Goal: Communication & Community: Answer question/provide support

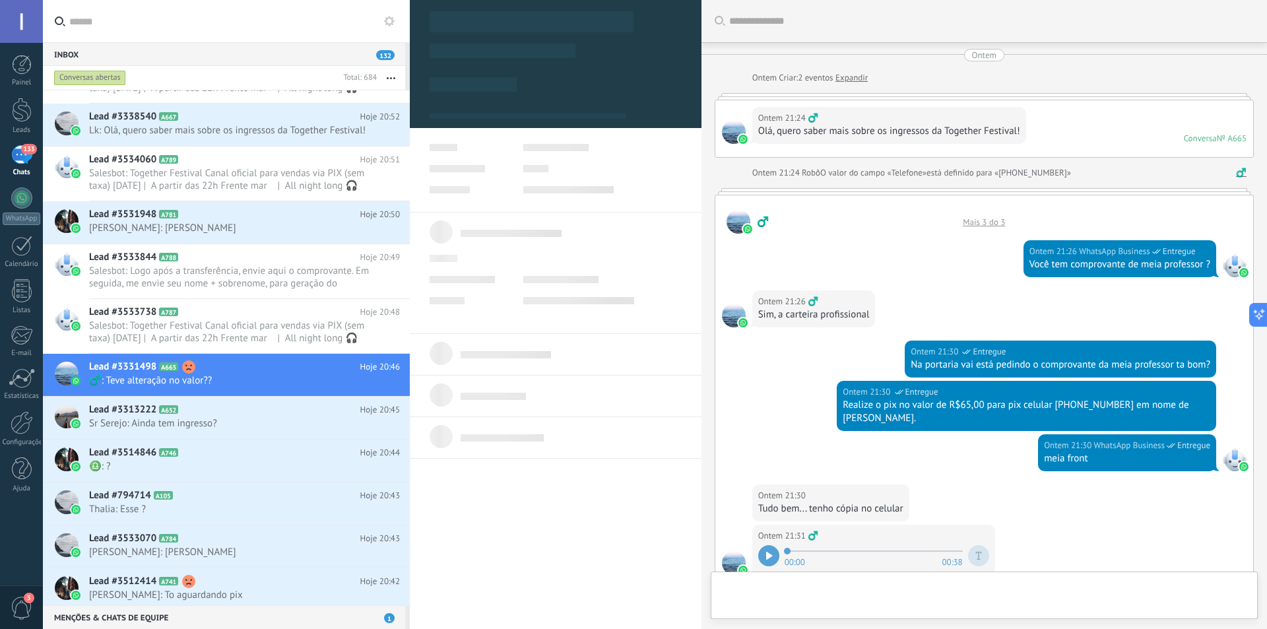
scroll to position [331, 0]
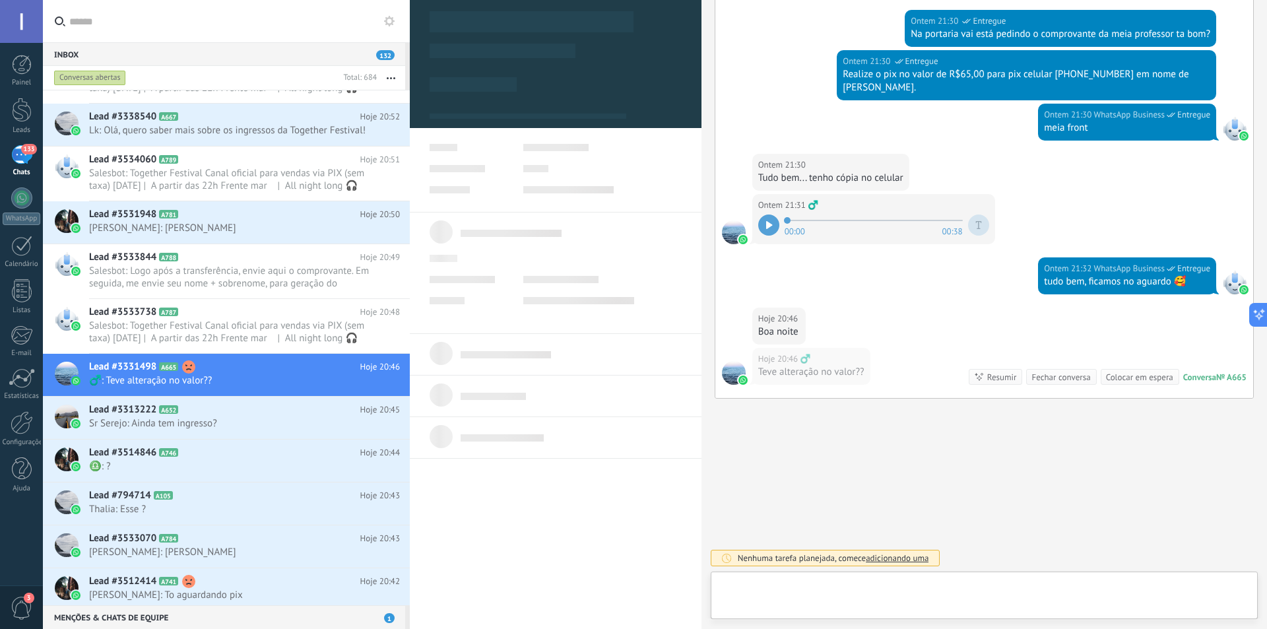
type textarea "**********"
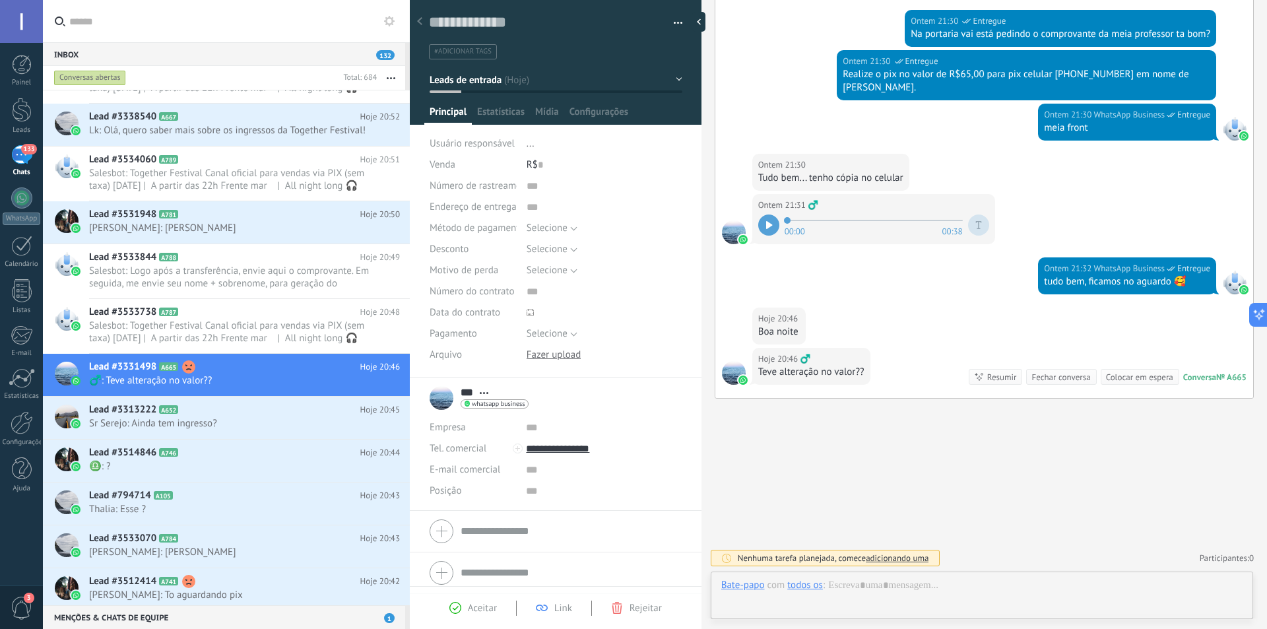
scroll to position [20, 0]
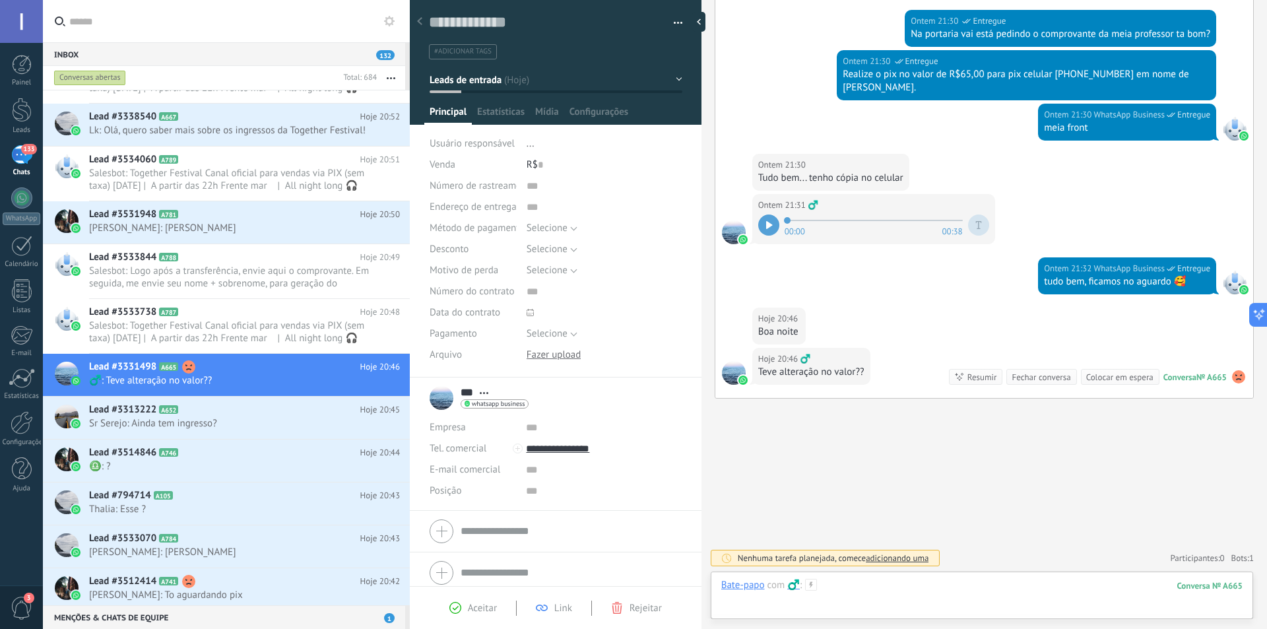
click at [896, 586] on div at bounding box center [981, 599] width 521 height 40
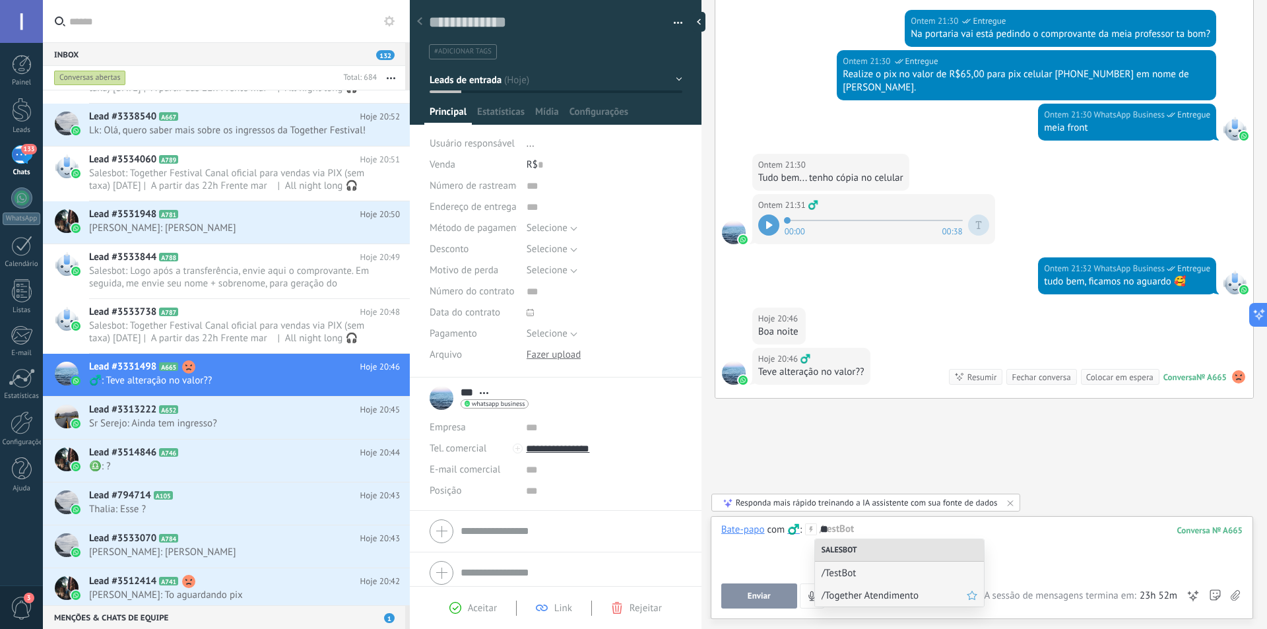
click at [871, 597] on span "/Together Atendimento" at bounding box center [894, 595] width 145 height 13
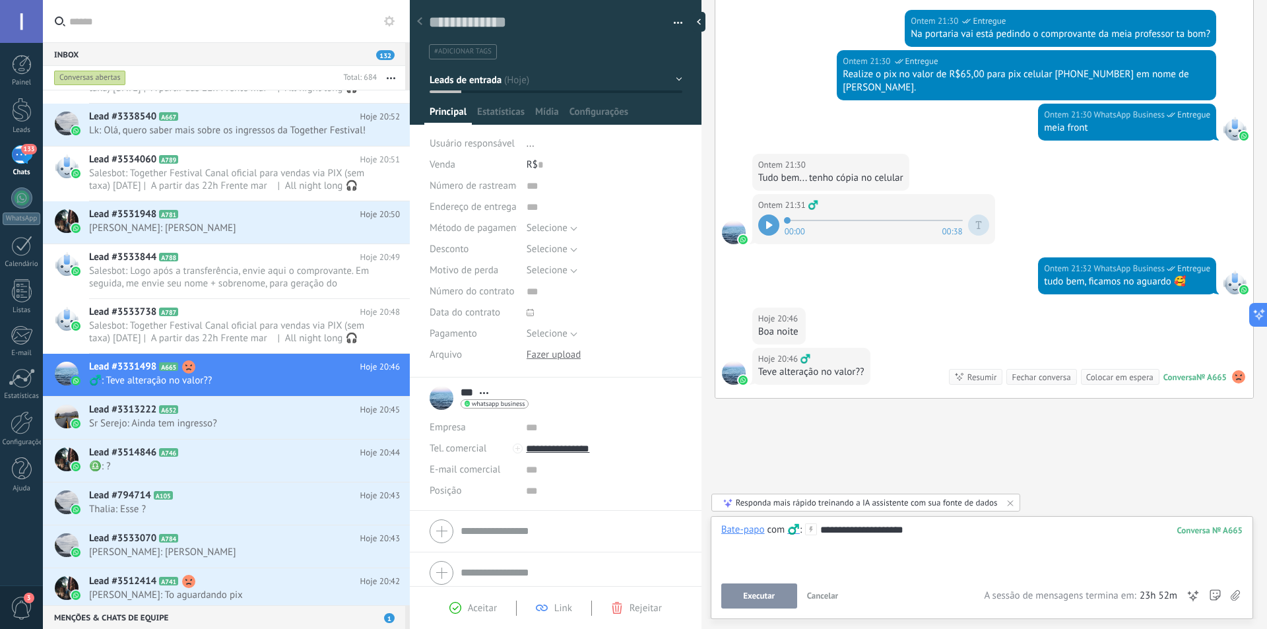
click at [768, 586] on button "Executar" at bounding box center [759, 596] width 76 height 25
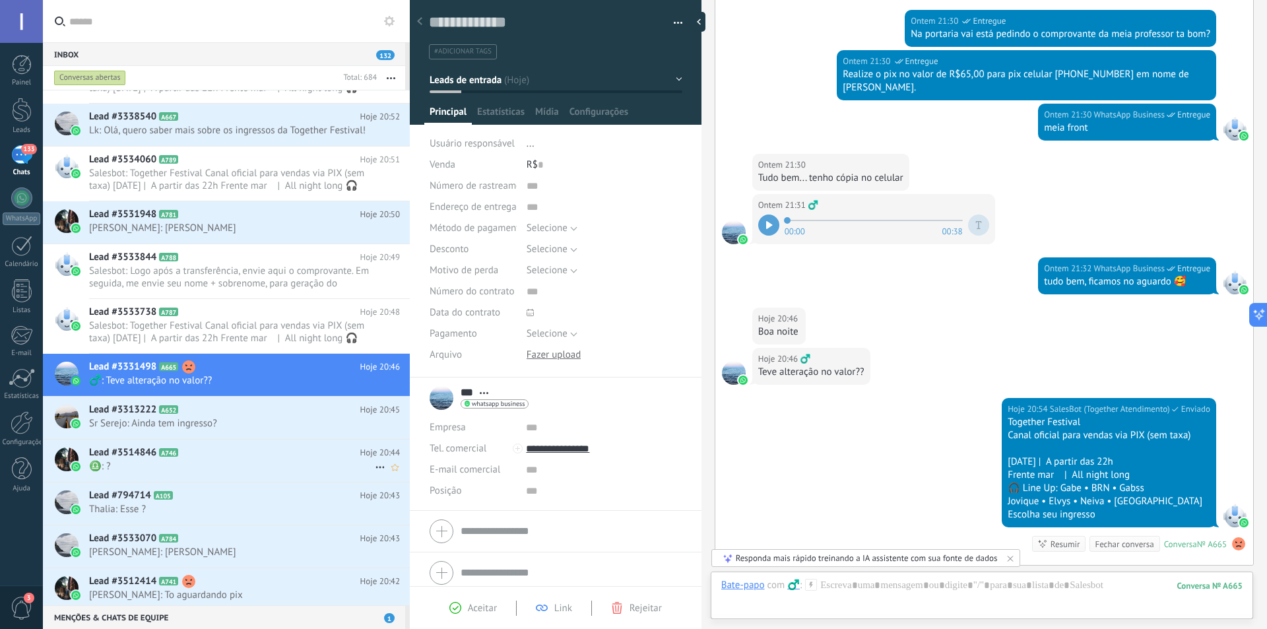
scroll to position [498, 0]
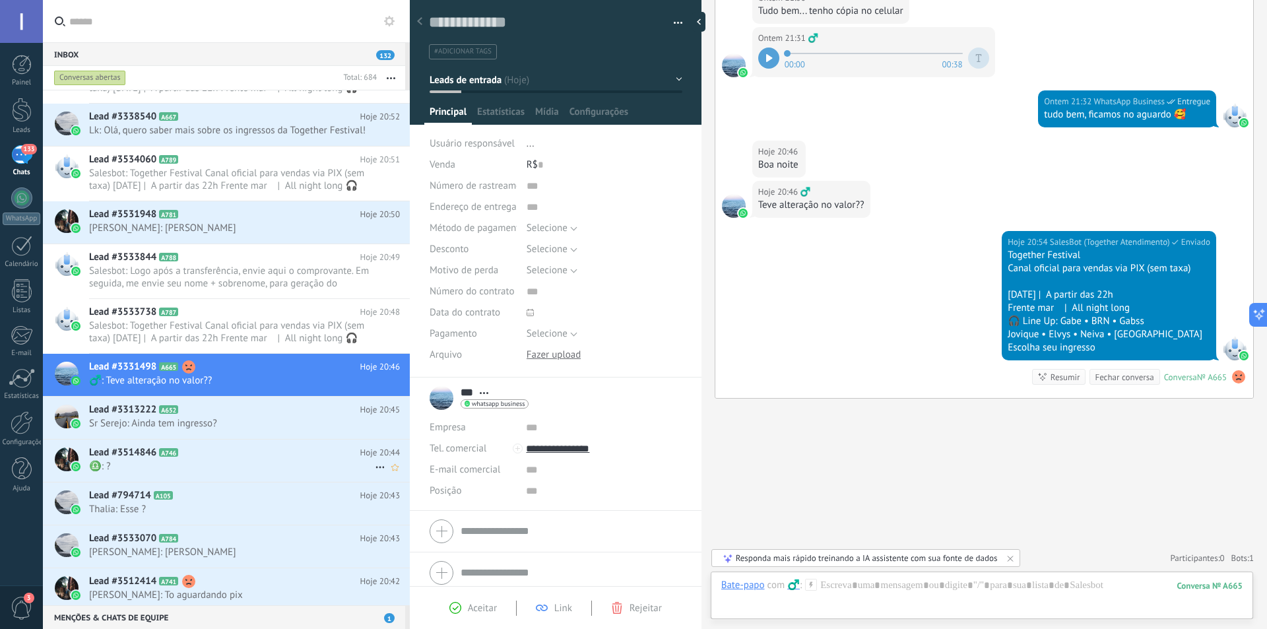
click at [213, 416] on h2 "Lead #3313222 A652" at bounding box center [224, 409] width 271 height 13
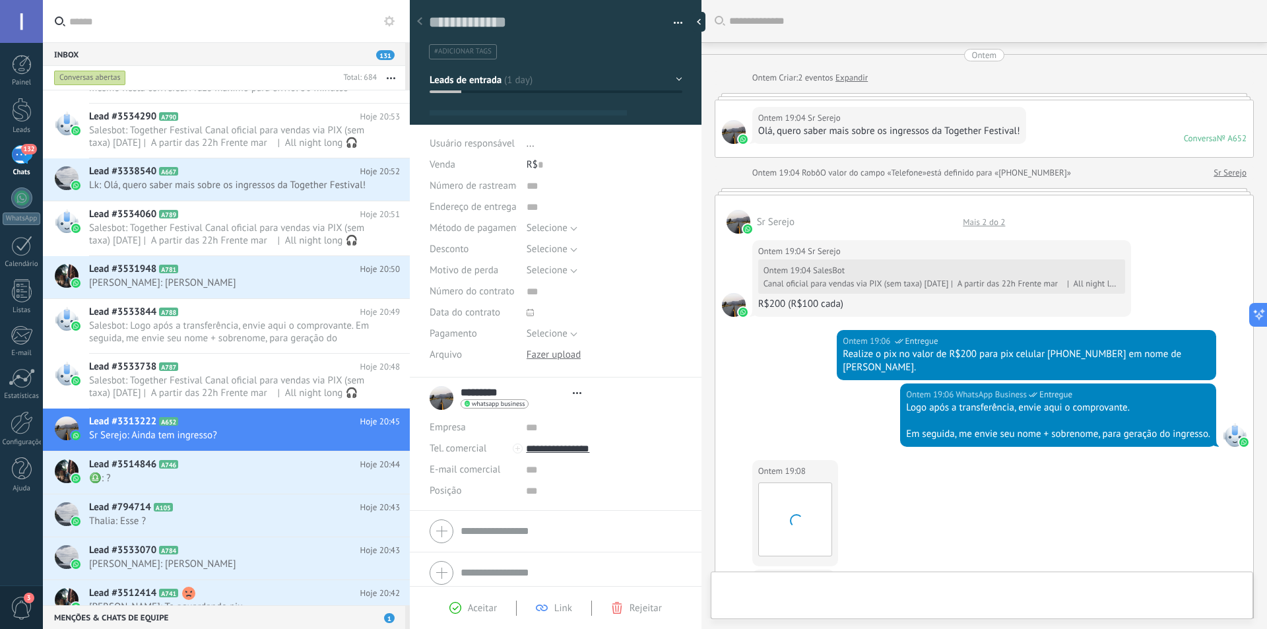
type textarea "**********"
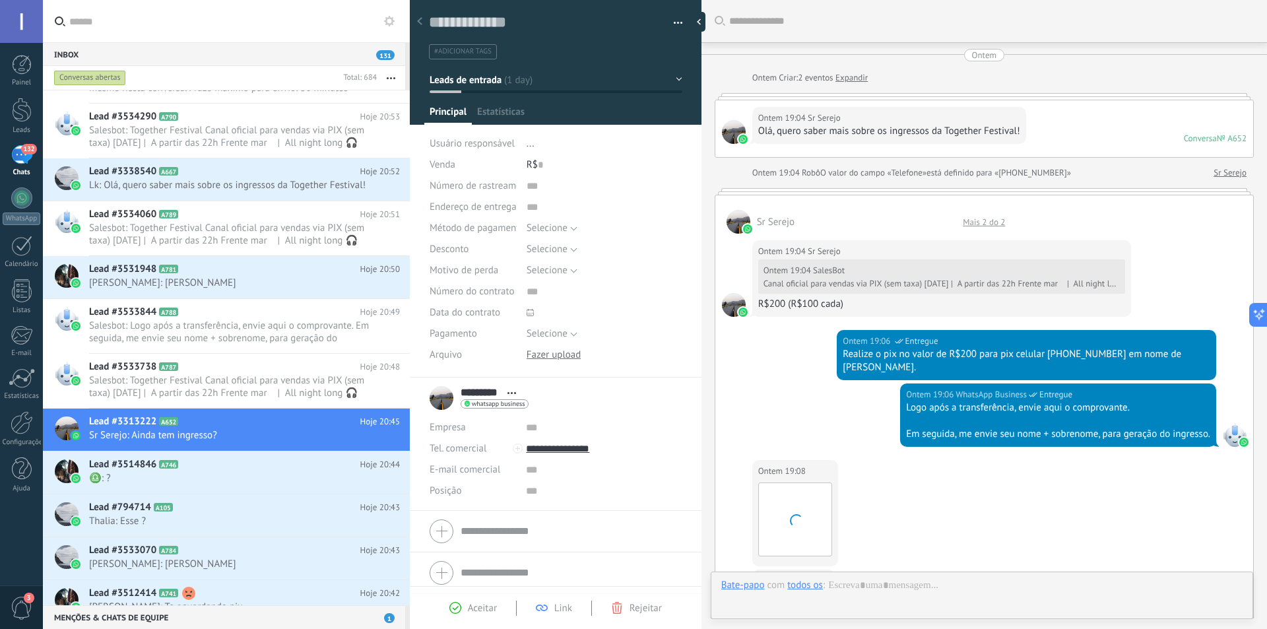
scroll to position [20, 0]
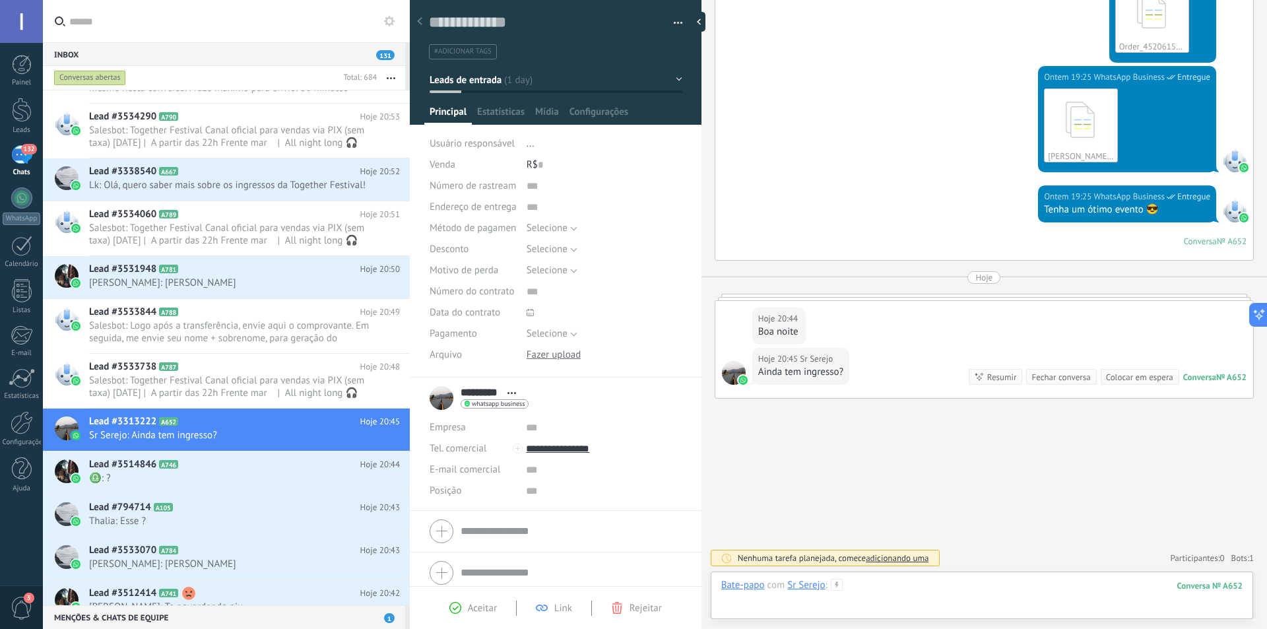
click at [912, 582] on div at bounding box center [981, 599] width 521 height 40
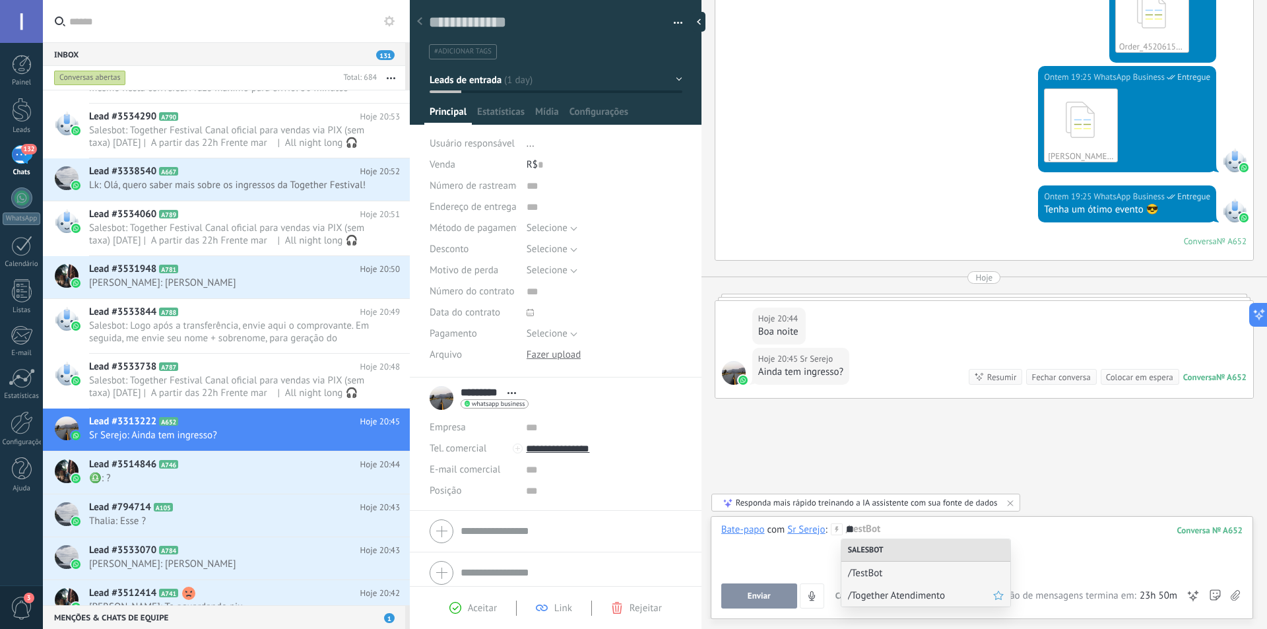
click at [908, 589] on span "/Together Atendimento" at bounding box center [920, 595] width 145 height 13
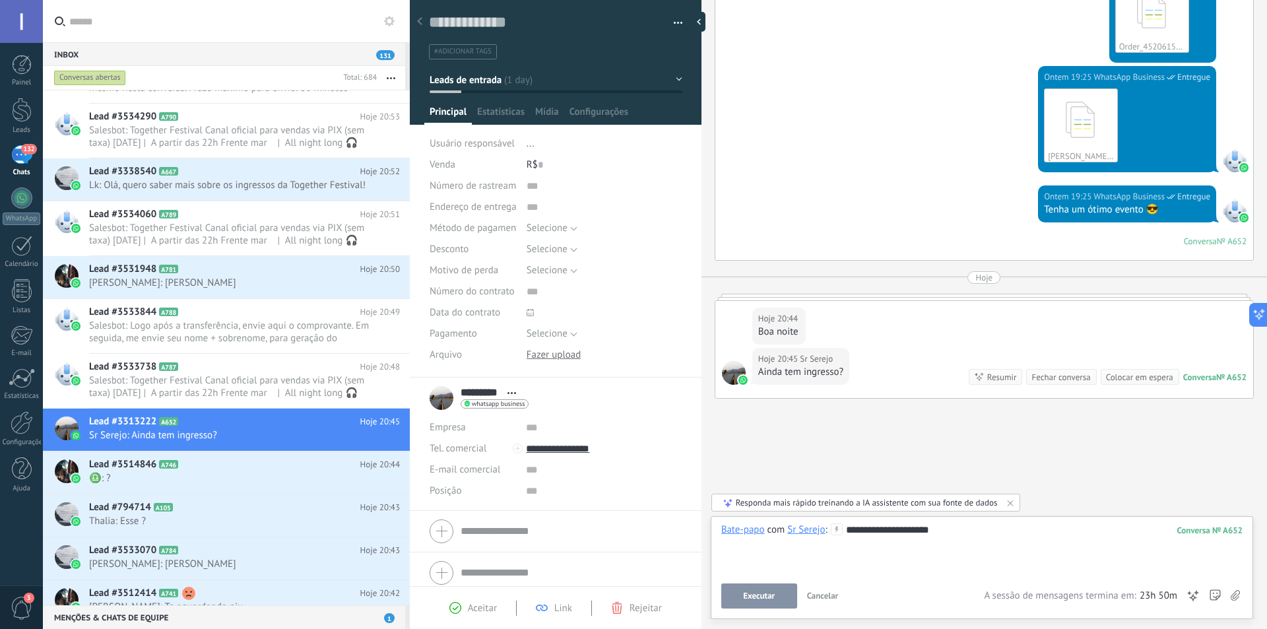
click at [757, 593] on span "Executar" at bounding box center [759, 595] width 32 height 9
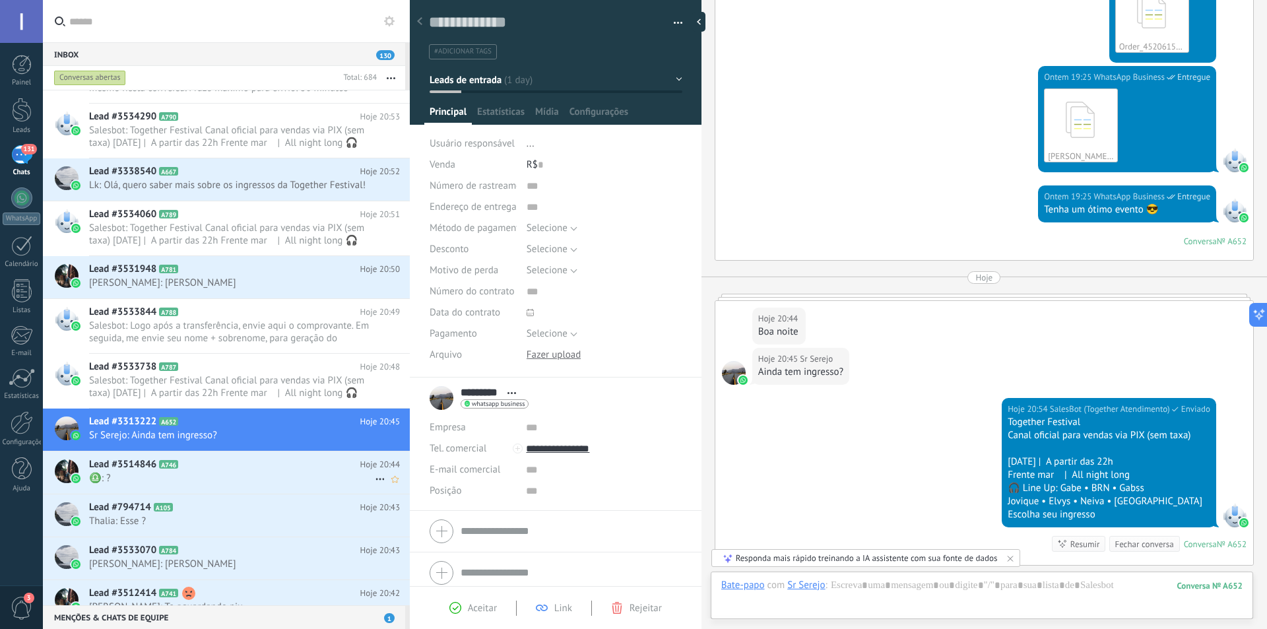
click at [207, 470] on h2 "Lead #3514846 A746" at bounding box center [224, 464] width 271 height 13
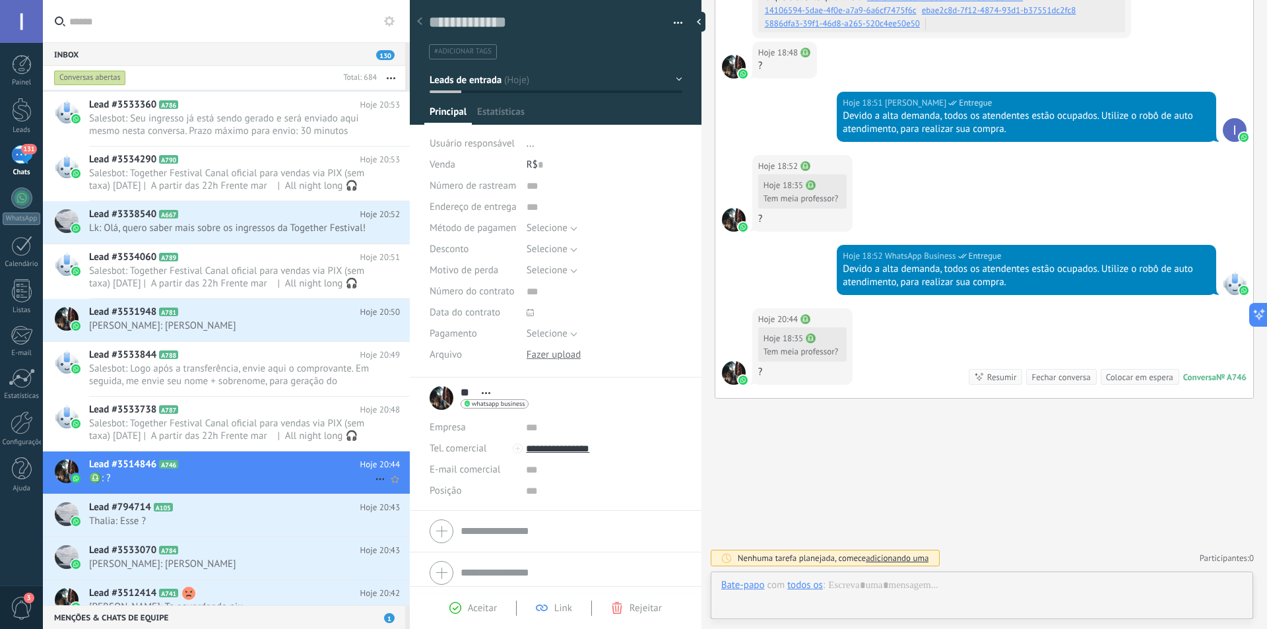
scroll to position [20, 0]
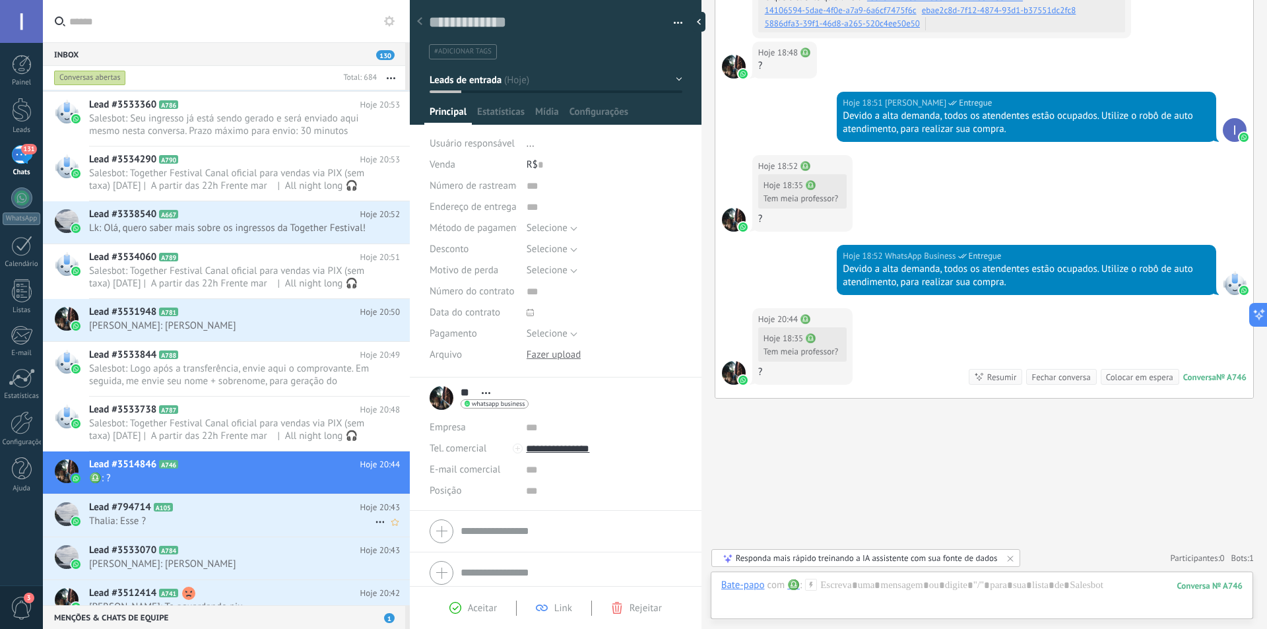
click at [207, 513] on h2 "Lead #794714 A105" at bounding box center [224, 507] width 271 height 13
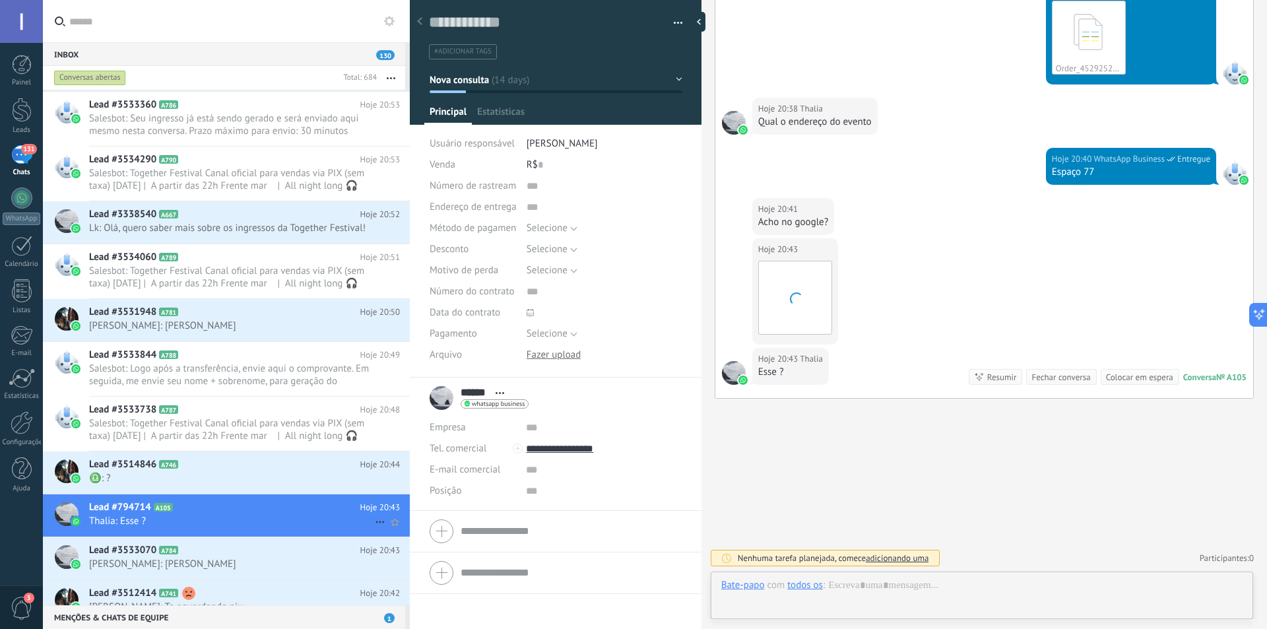
scroll to position [20, 0]
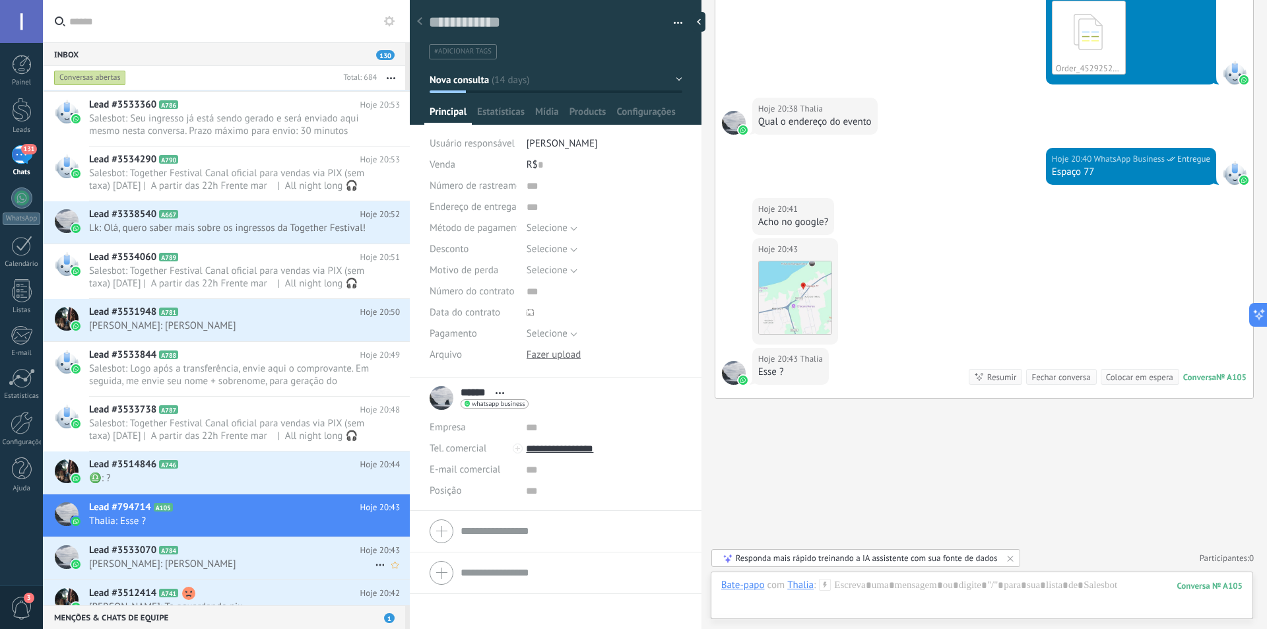
click at [215, 558] on span "[PERSON_NAME]: [PERSON_NAME]" at bounding box center [232, 564] width 286 height 13
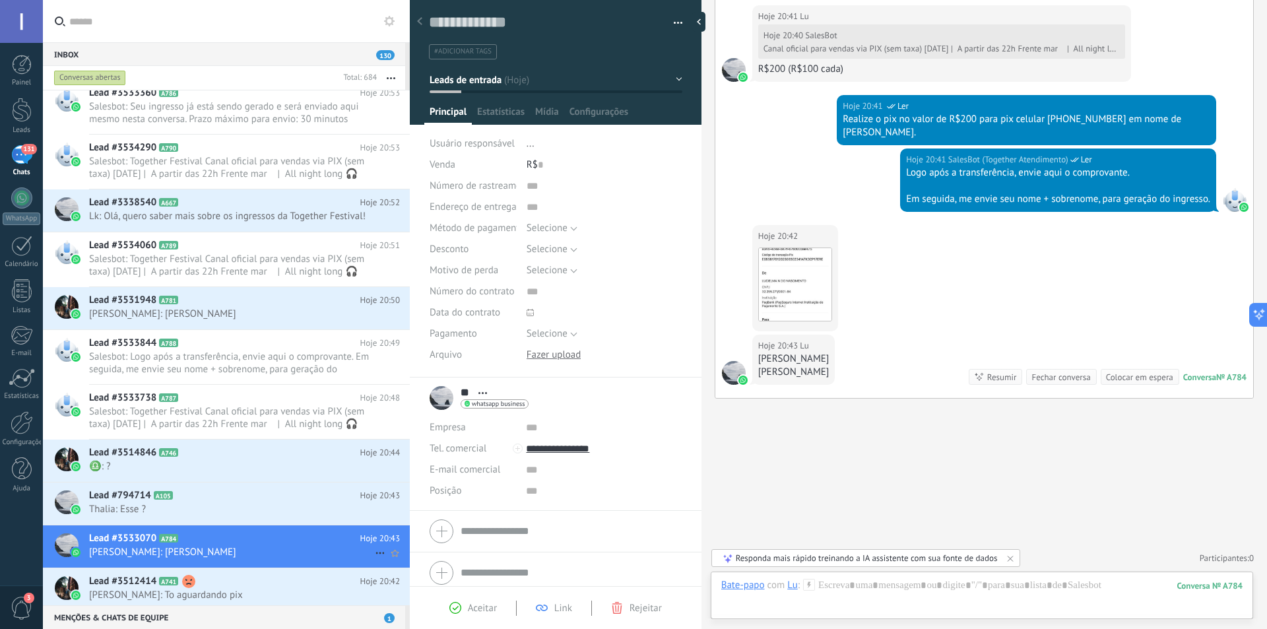
scroll to position [283, 0]
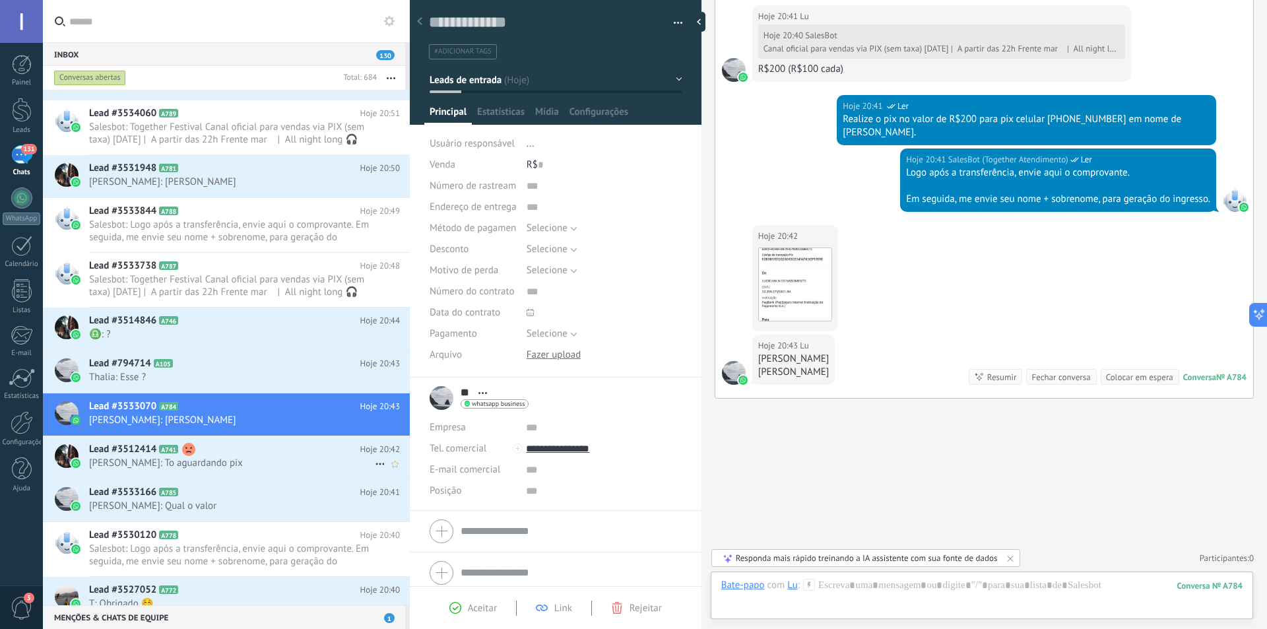
click at [226, 454] on h2 "Lead #3512414 A741" at bounding box center [224, 449] width 271 height 13
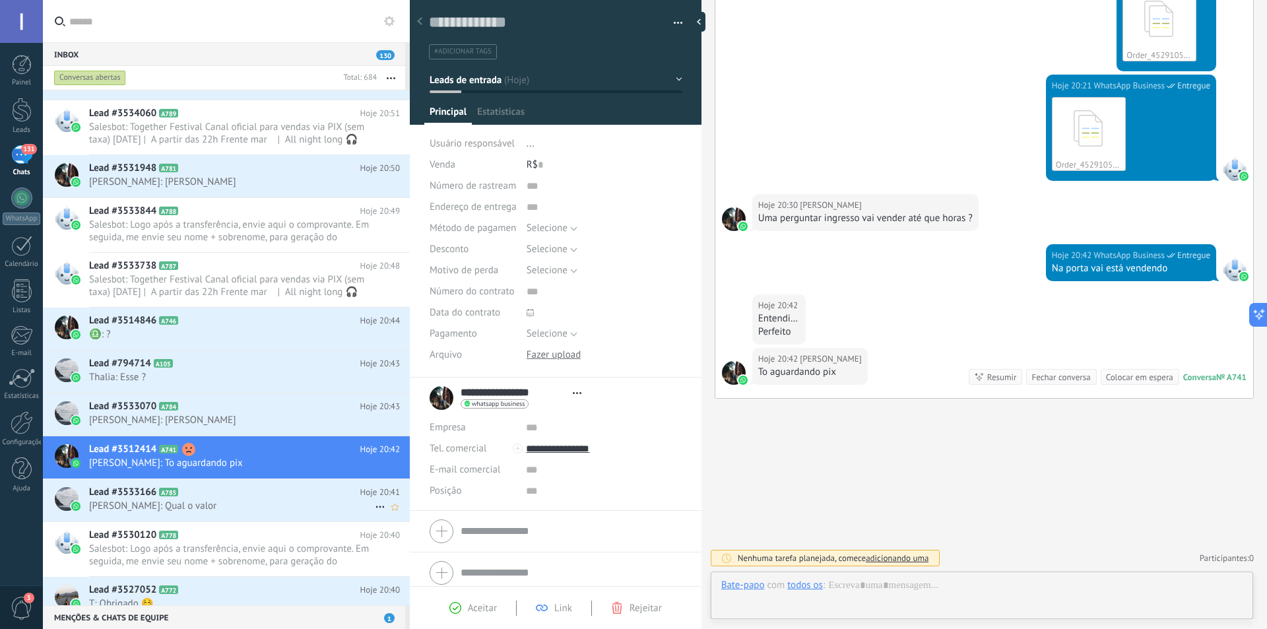
scroll to position [20, 0]
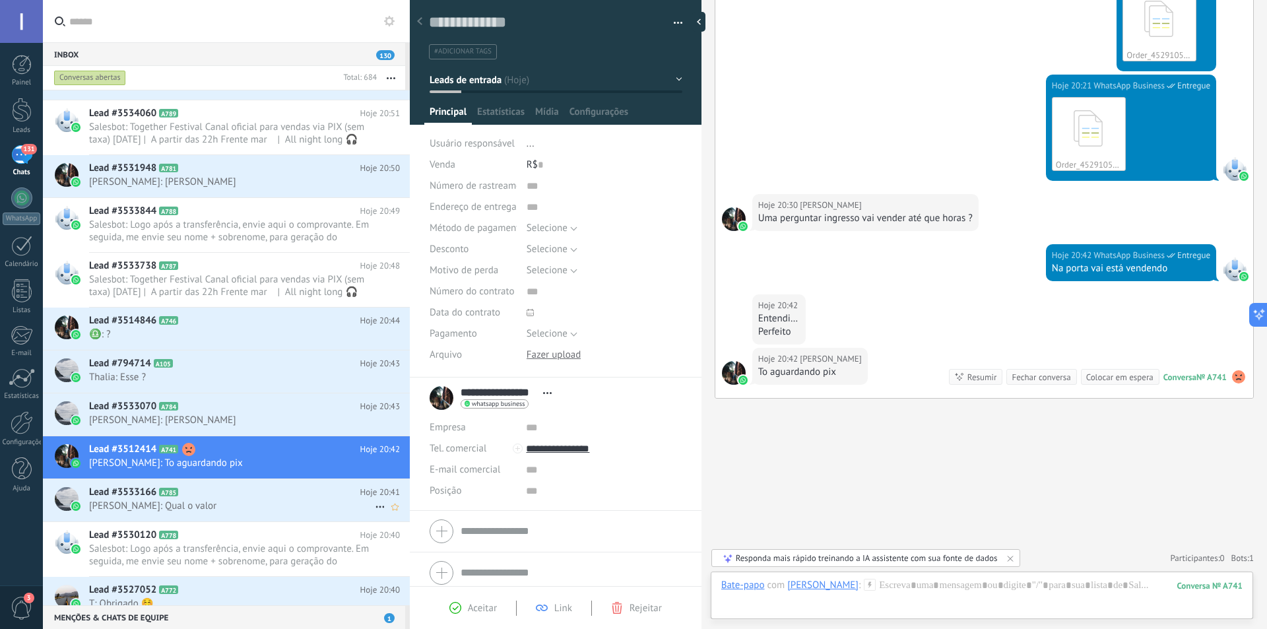
click at [222, 503] on span "[PERSON_NAME]: Qual o valor" at bounding box center [232, 506] width 286 height 13
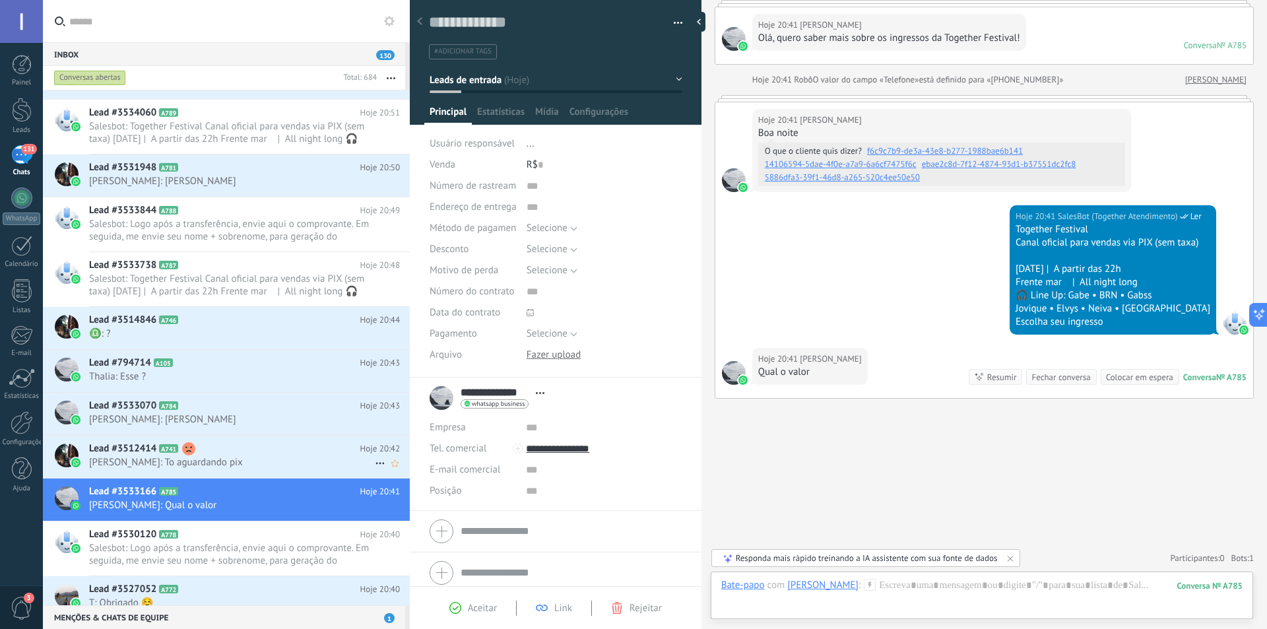
scroll to position [283, 0]
click at [223, 413] on div "Lead #3533070 A784 Hoje 20:43 [PERSON_NAME]: [PERSON_NAME]" at bounding box center [249, 414] width 321 height 42
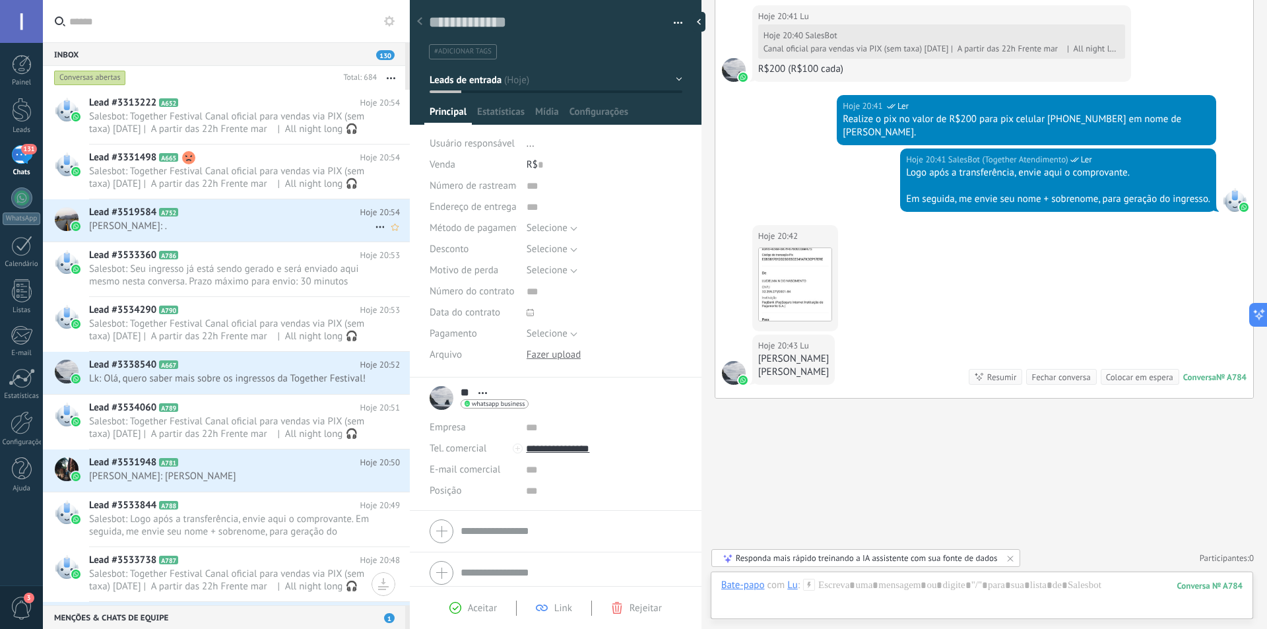
click at [277, 224] on span "[PERSON_NAME]: ." at bounding box center [232, 226] width 286 height 13
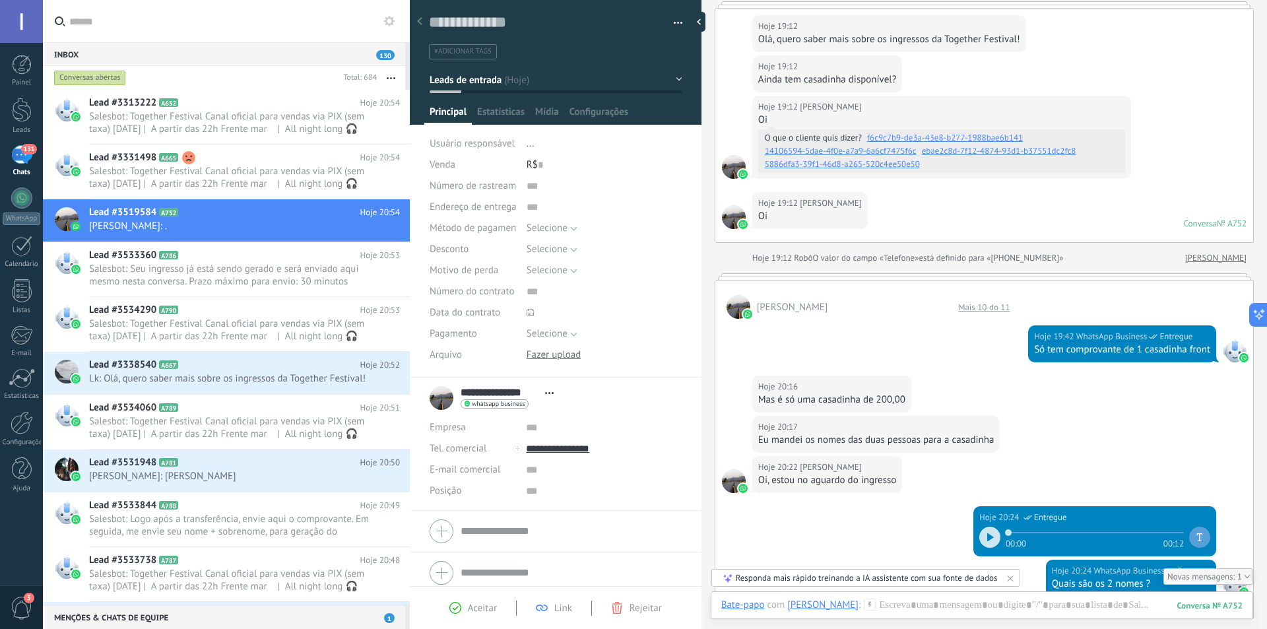
scroll to position [169, 0]
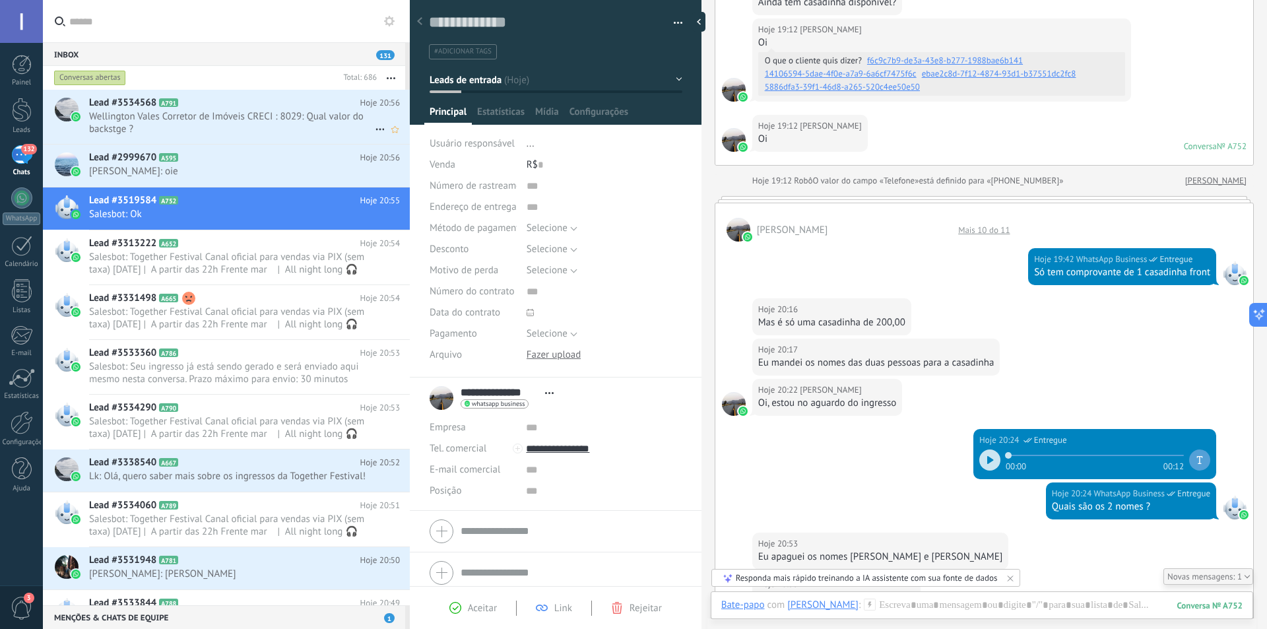
click at [240, 125] on span "Wellington Vales Corretor de Imóveis CRECI : 8029: Qual valor do backstge ?" at bounding box center [232, 122] width 286 height 25
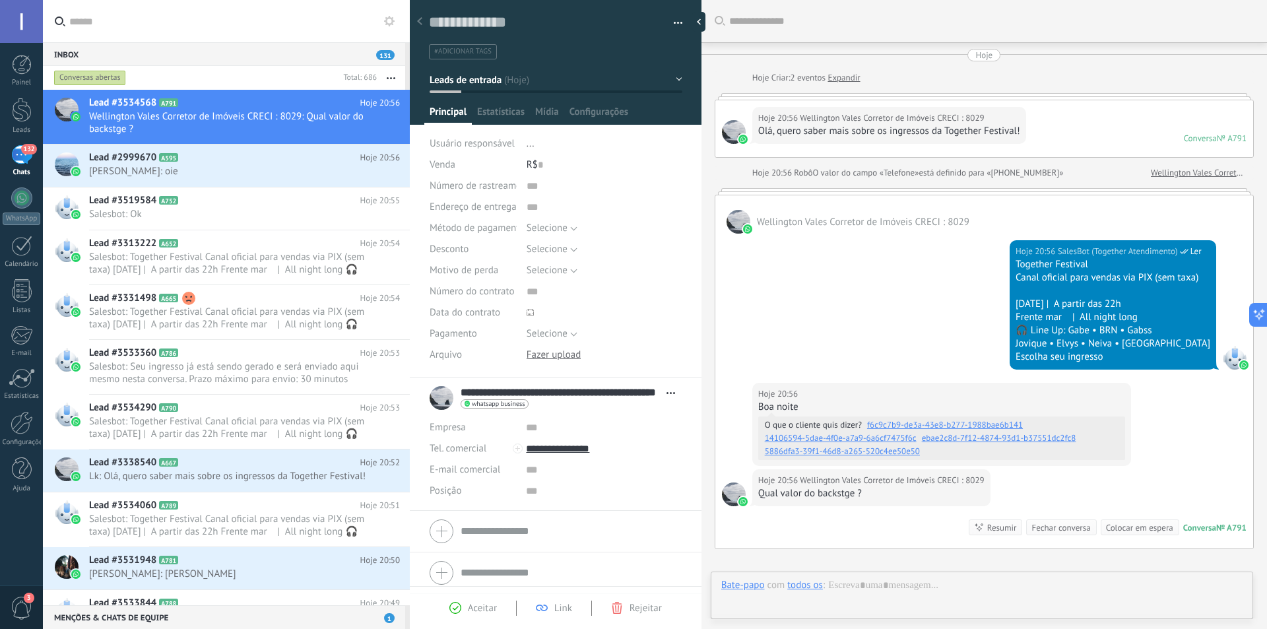
scroll to position [151, 0]
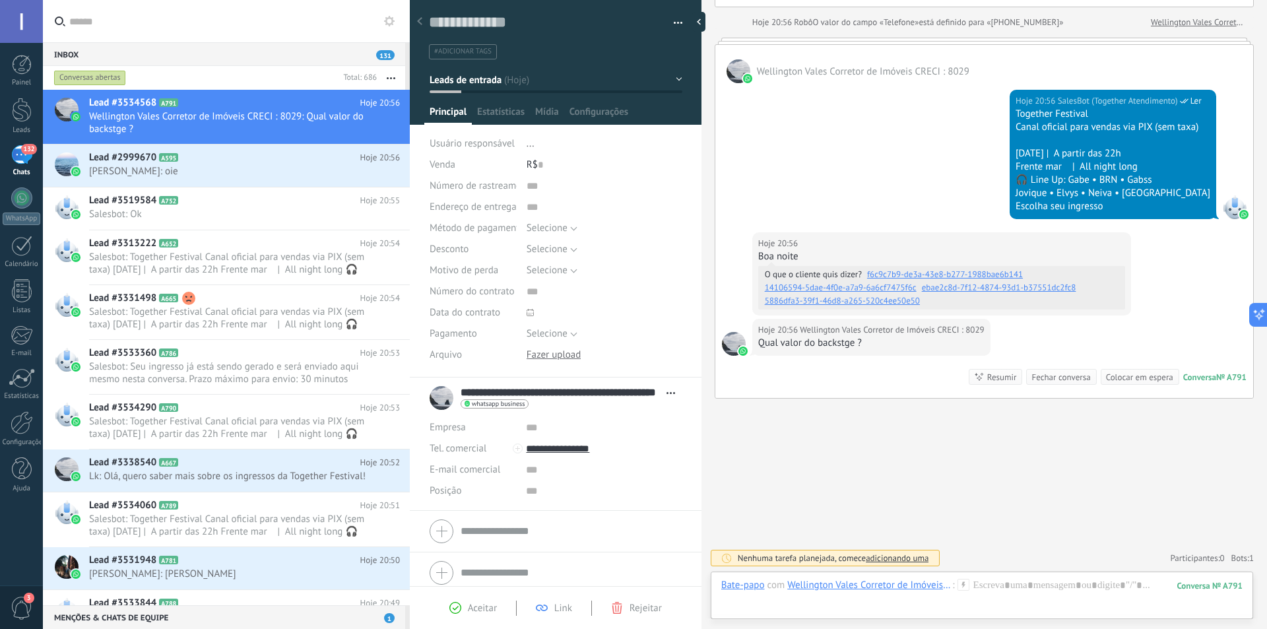
click at [908, 581] on div "Wellington Vales Corretor de Imóveis CRECI : 8029" at bounding box center [869, 585] width 165 height 12
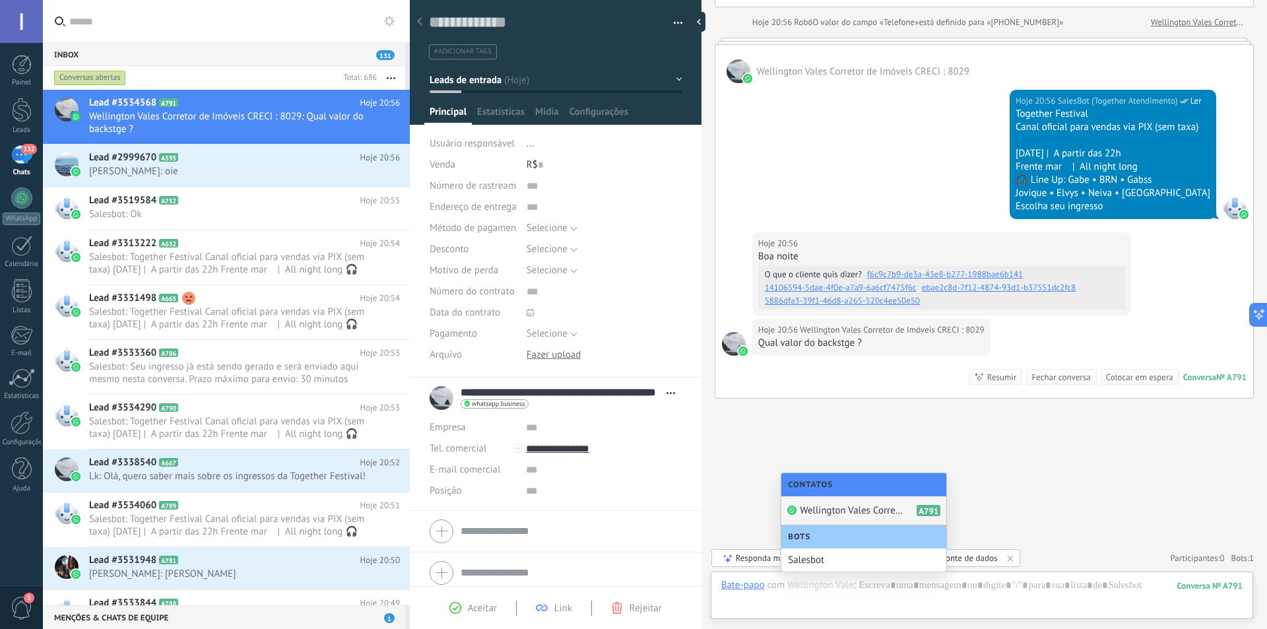
click at [857, 500] on div "Wellington Vales Corretor de Imóveis CRECI : 8029 A791" at bounding box center [864, 510] width 165 height 29
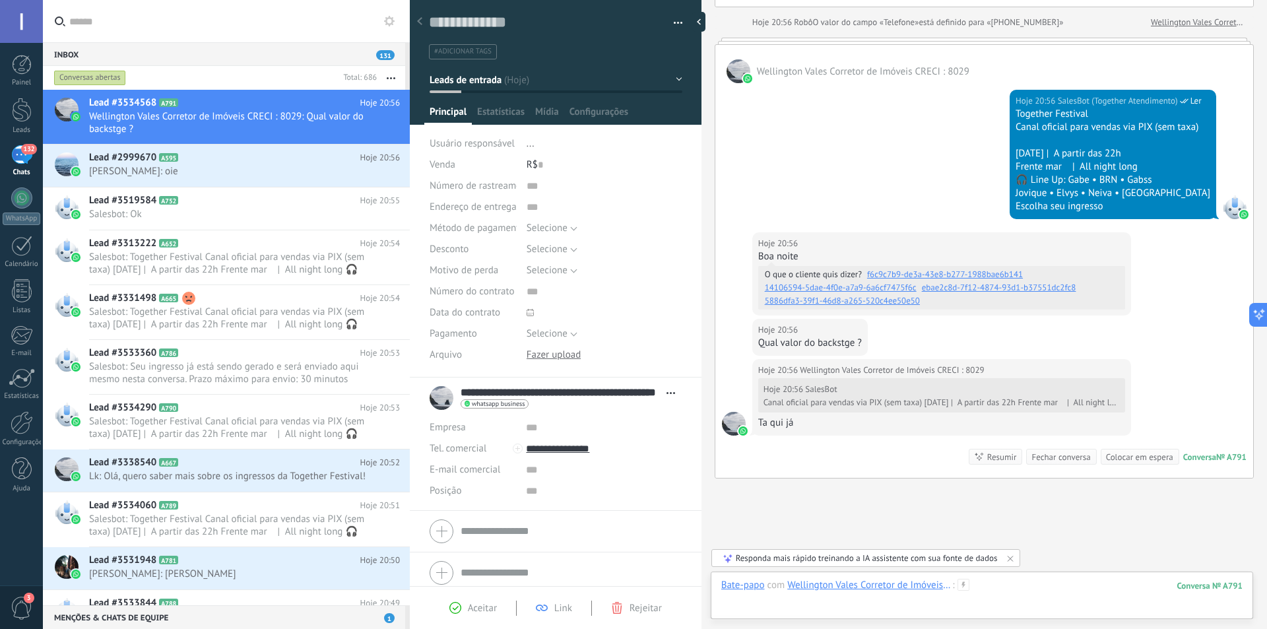
scroll to position [230, 0]
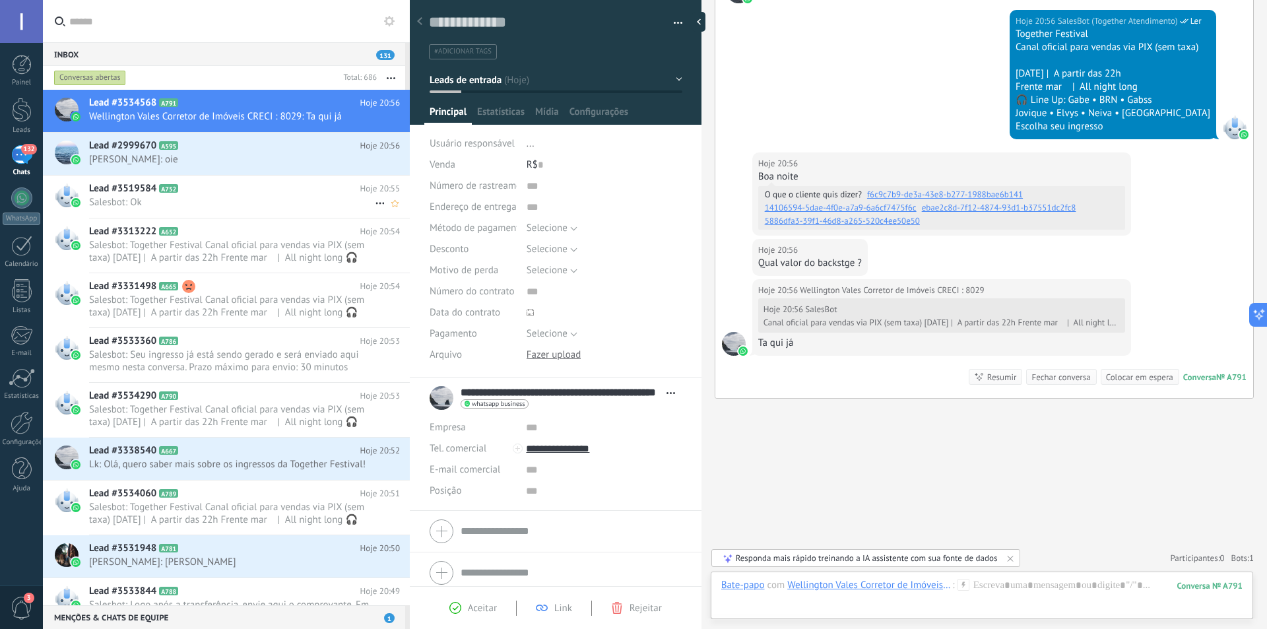
click at [242, 191] on h2 "Lead #3519584 A752" at bounding box center [224, 188] width 271 height 13
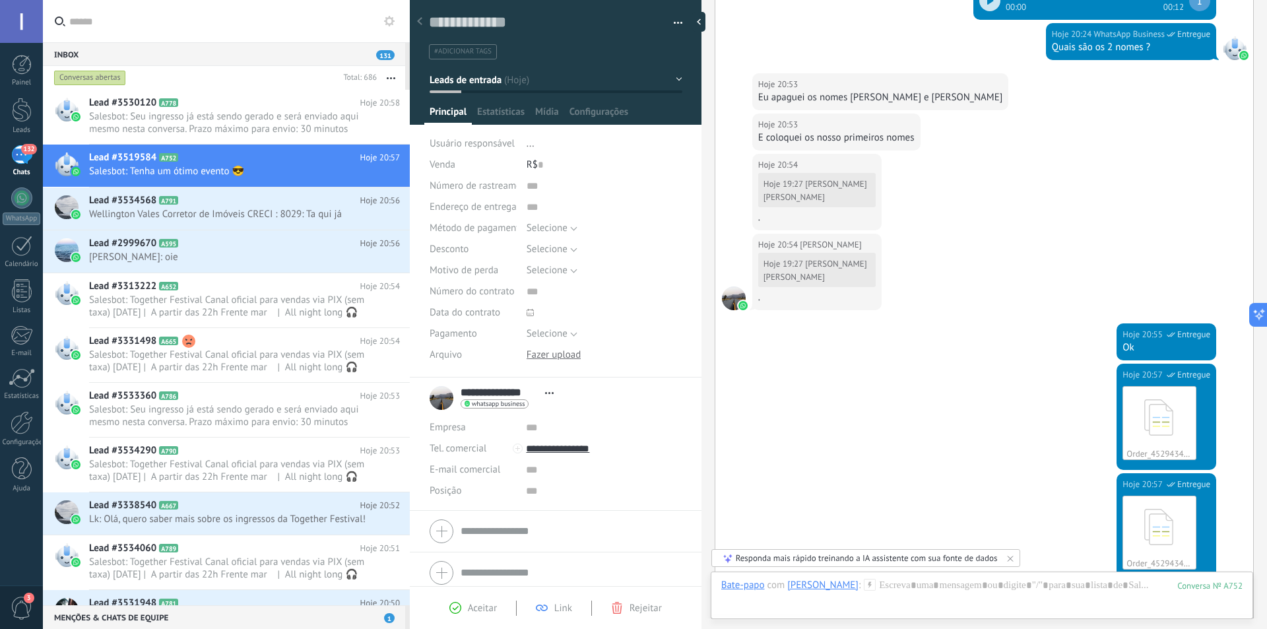
scroll to position [838, 0]
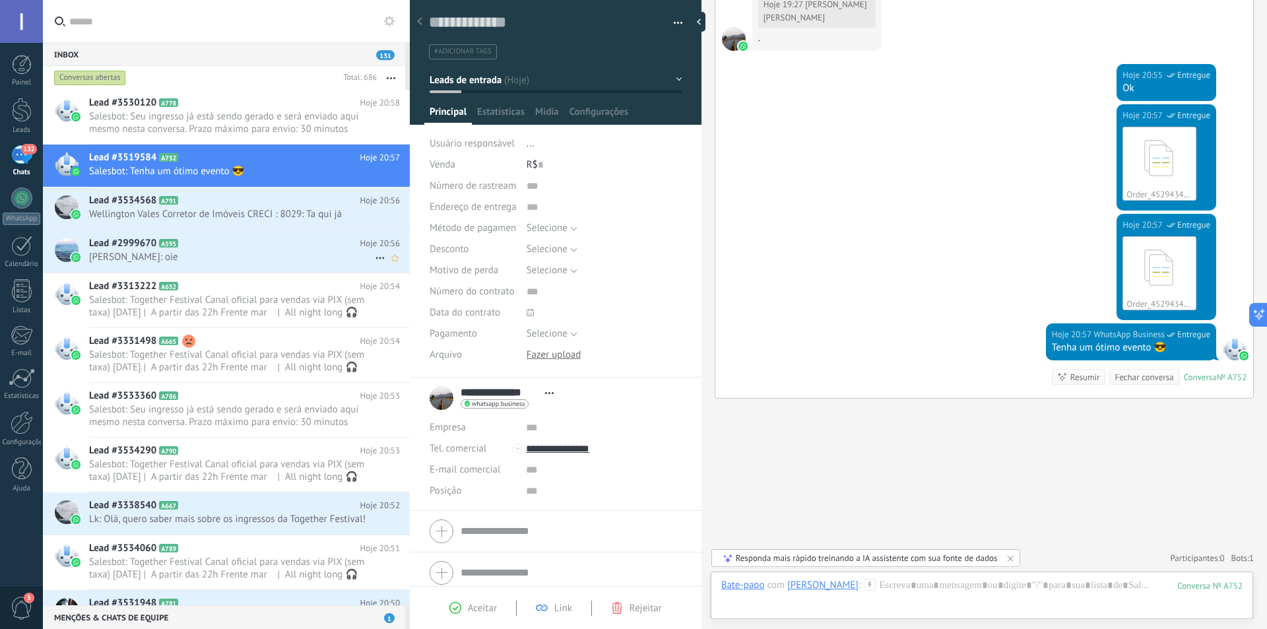
click at [225, 260] on span "[PERSON_NAME]: oie" at bounding box center [232, 257] width 286 height 13
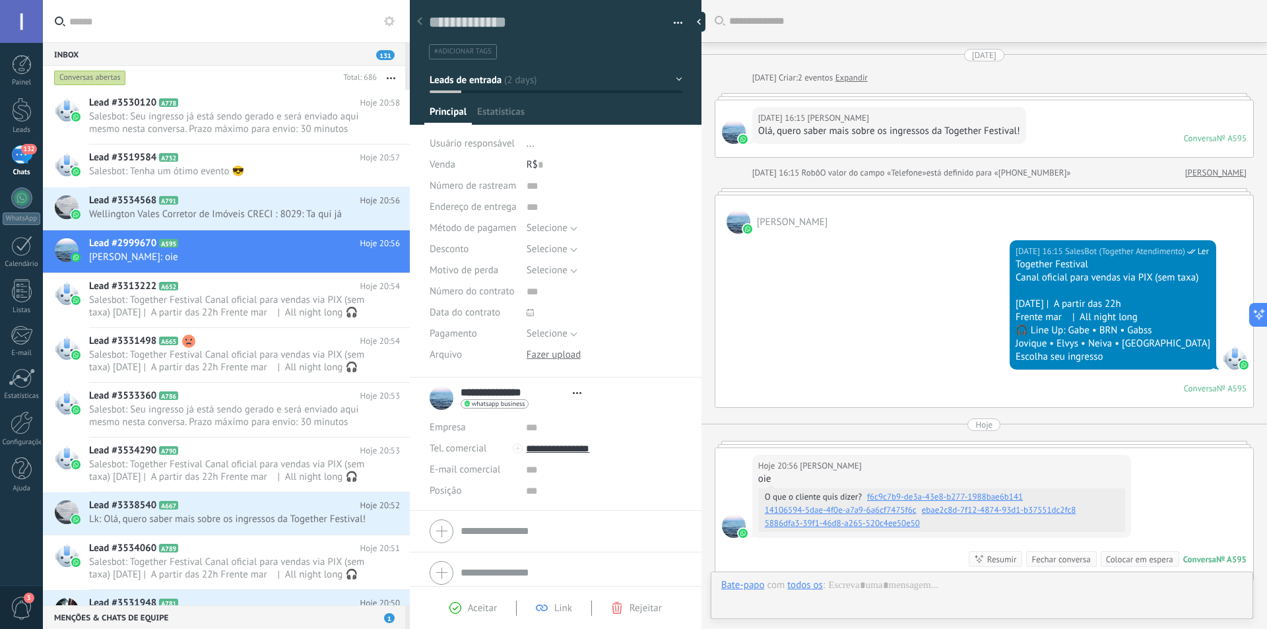
type textarea "**********"
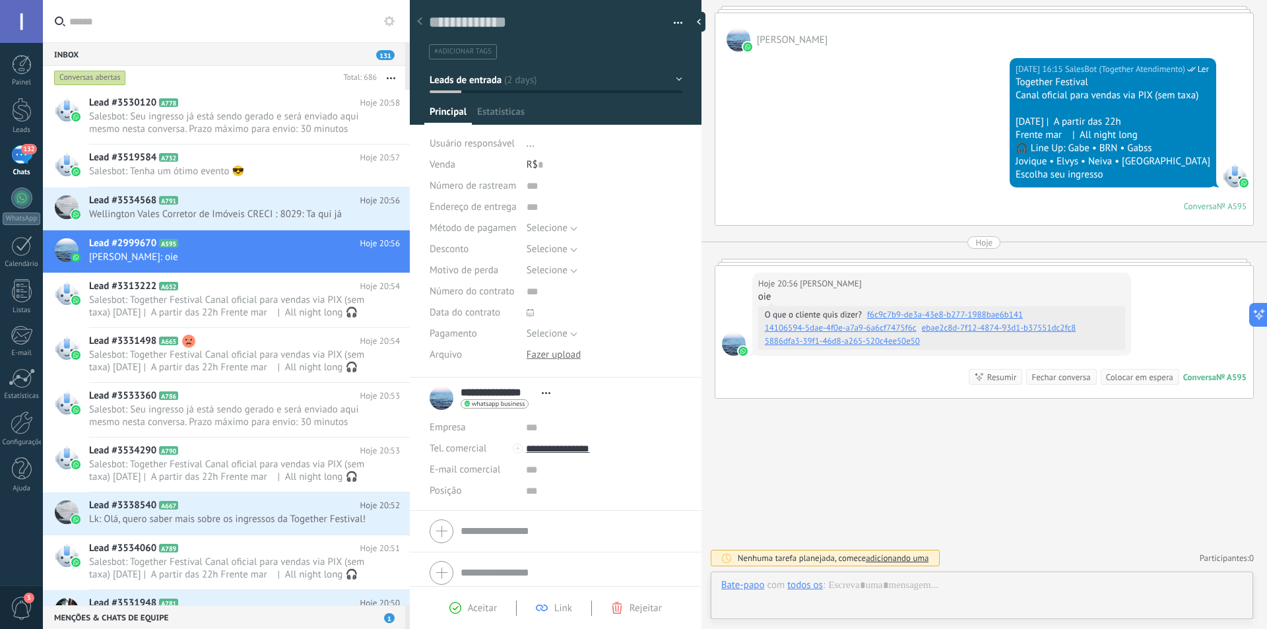
scroll to position [20, 0]
click at [964, 587] on div at bounding box center [981, 599] width 521 height 40
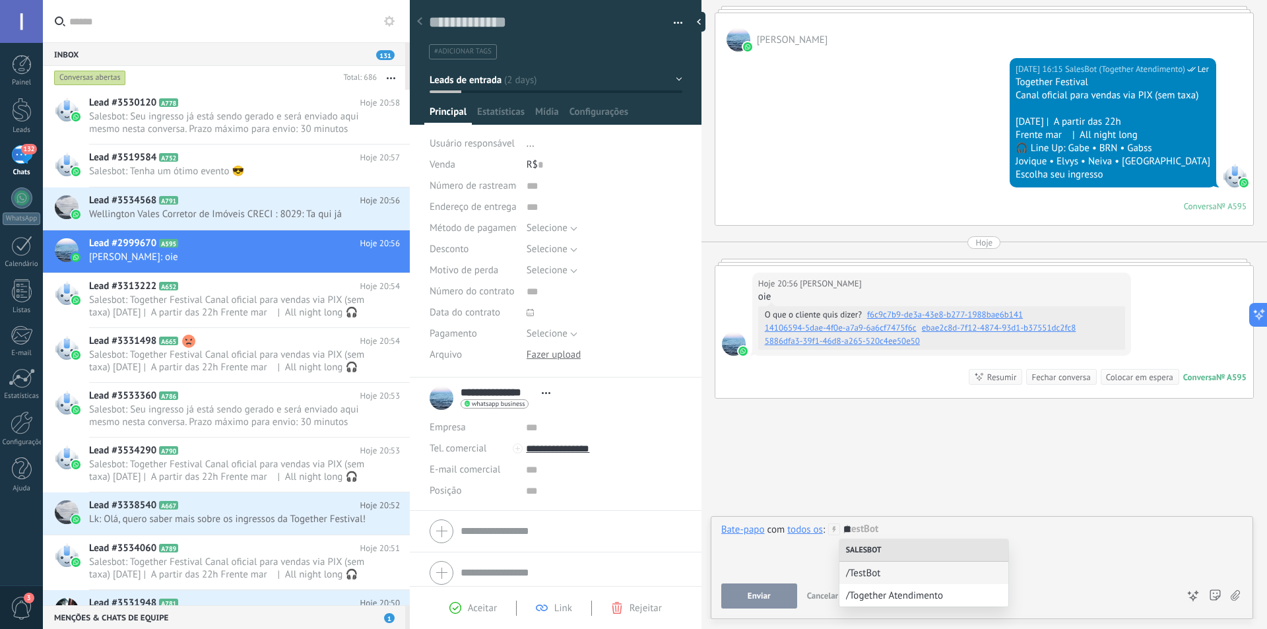
click at [964, 588] on div "/Together Atendimento" at bounding box center [924, 595] width 169 height 22
click at [743, 592] on button "Executar" at bounding box center [759, 596] width 76 height 25
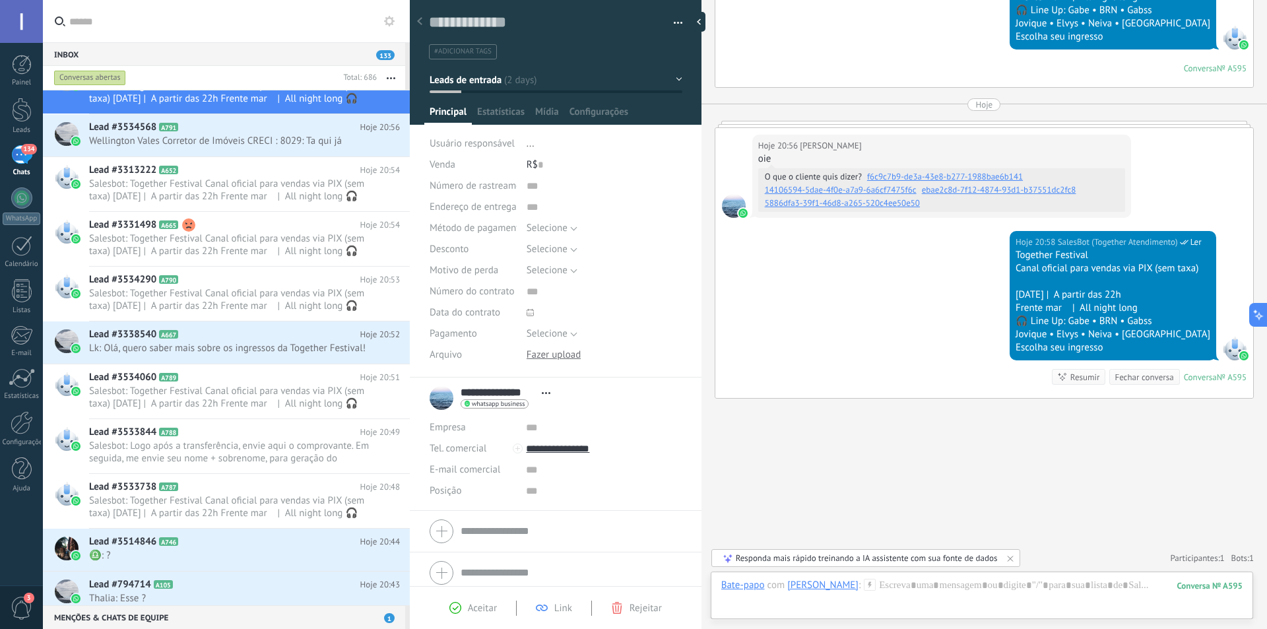
scroll to position [265, 0]
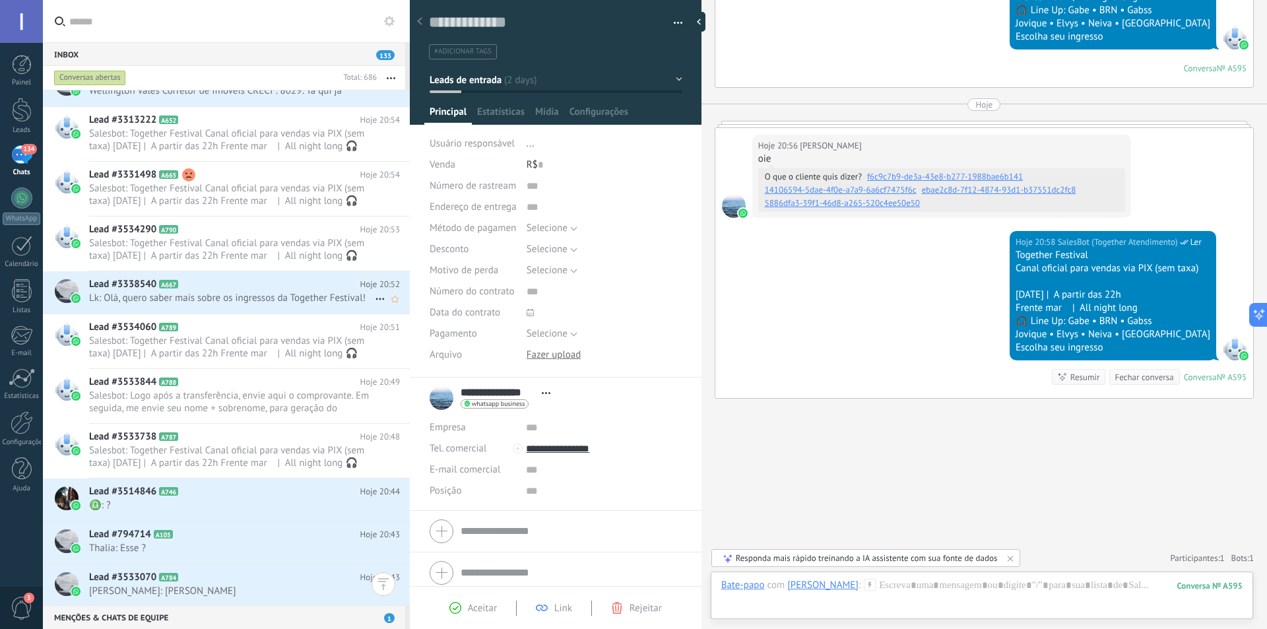
click at [234, 297] on span "Lk: Olá, quero saber mais sobre os ingressos da Together Festival!" at bounding box center [232, 298] width 286 height 13
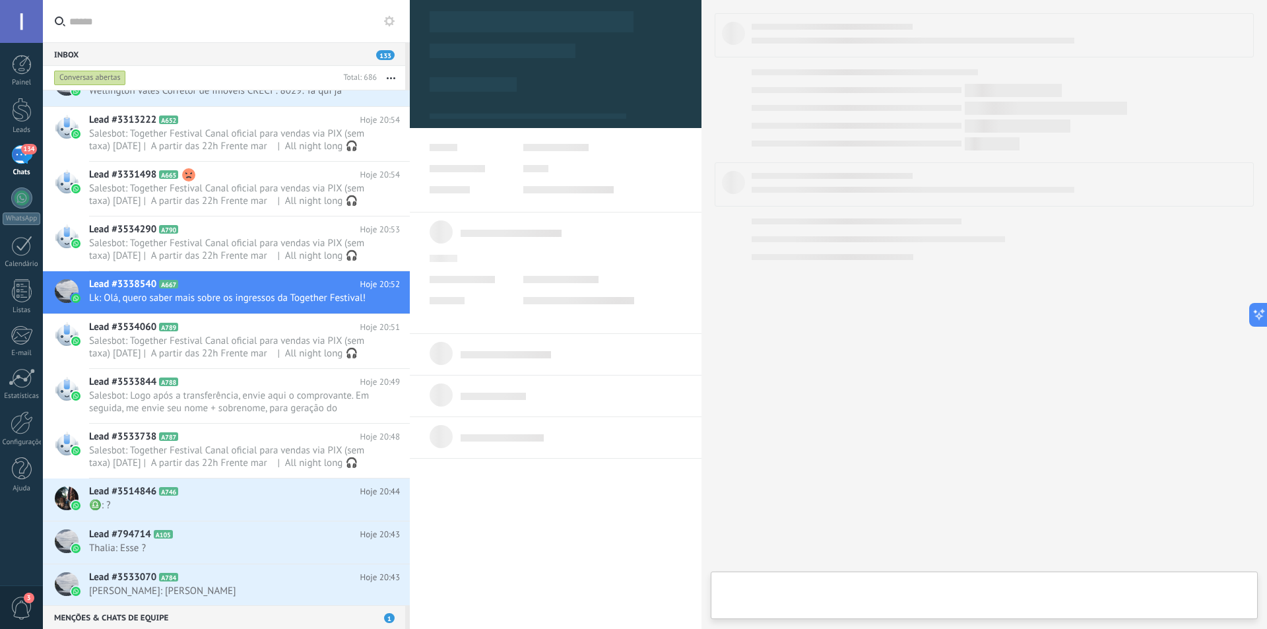
type textarea "**********"
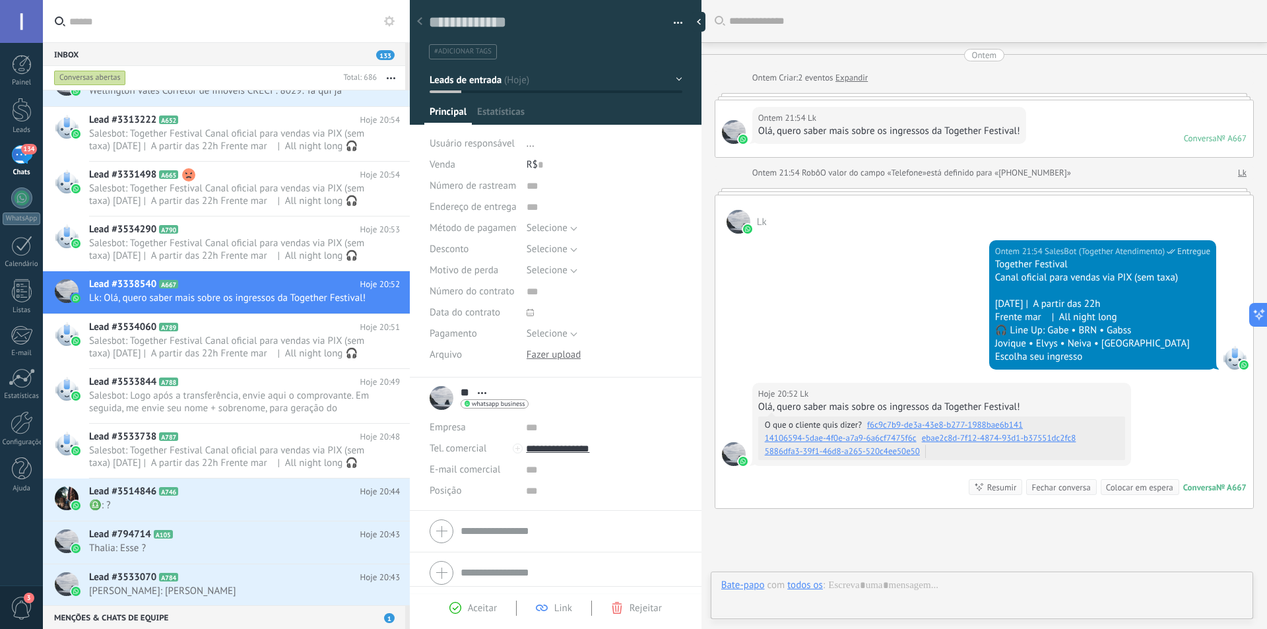
scroll to position [110, 0]
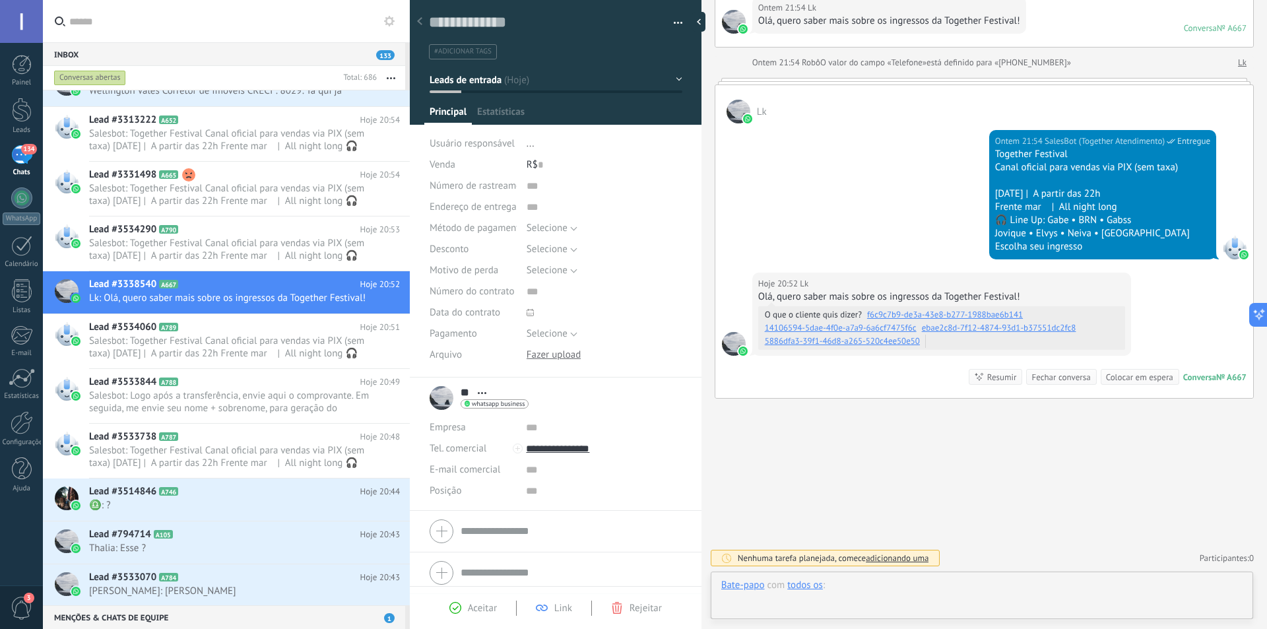
click at [980, 587] on div at bounding box center [981, 599] width 521 height 40
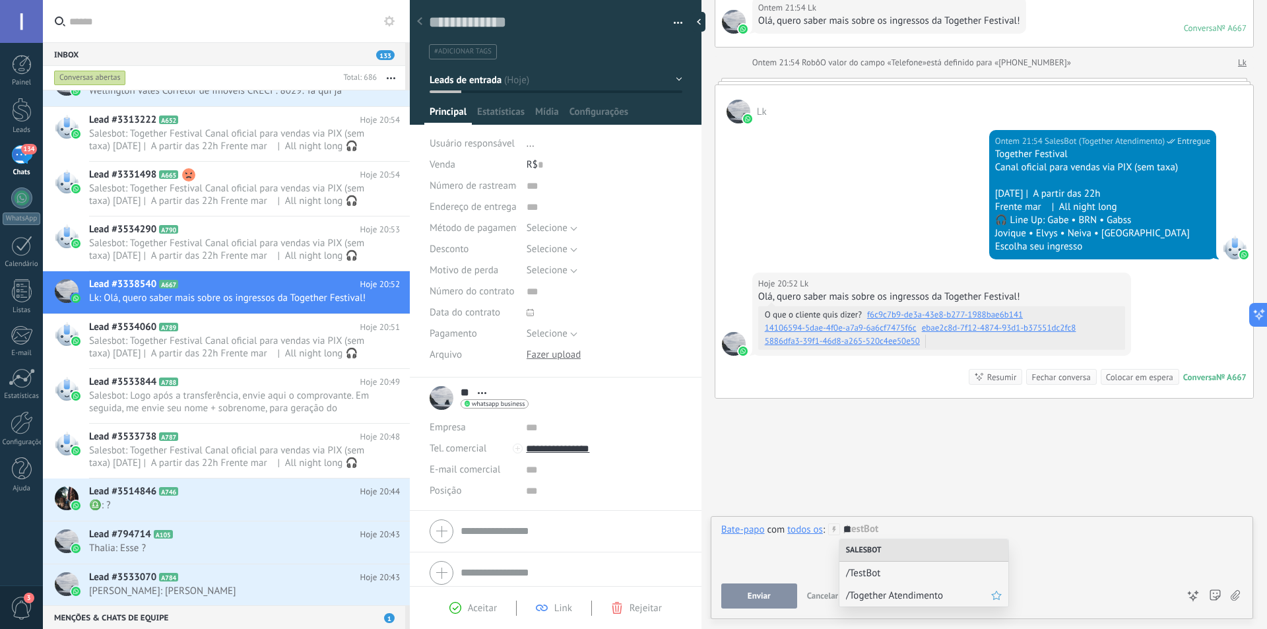
click at [888, 594] on span "/Together Atendimento" at bounding box center [918, 595] width 145 height 13
click at [738, 587] on button "Executar" at bounding box center [759, 596] width 76 height 25
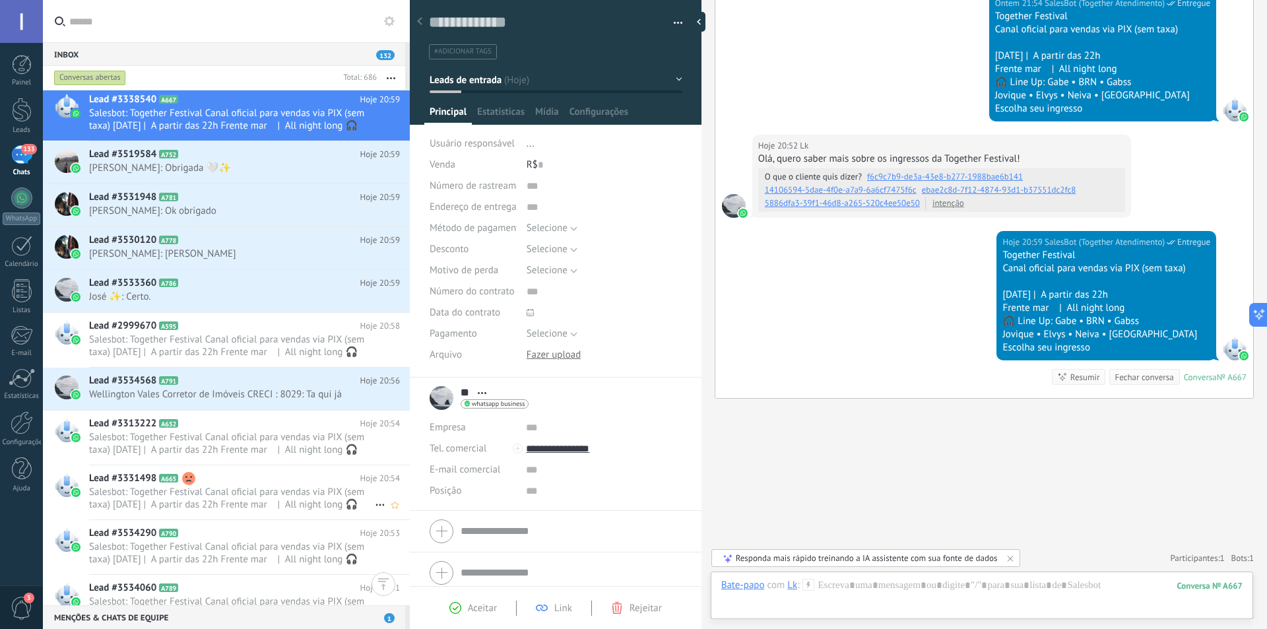
scroll to position [0, 0]
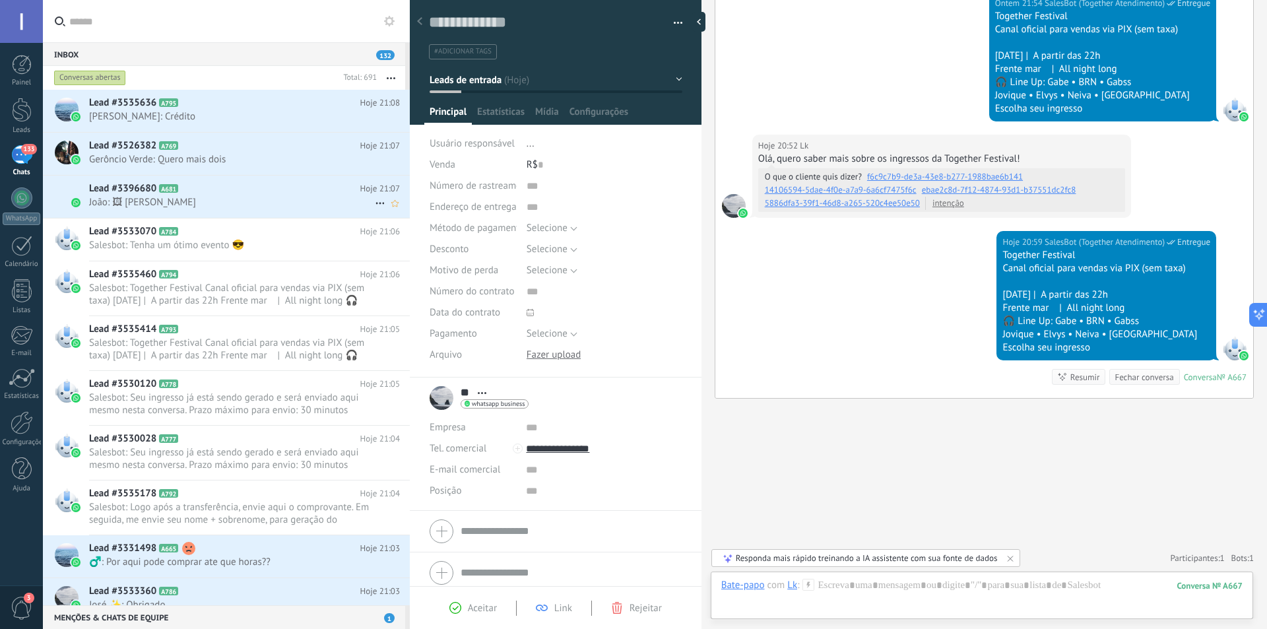
click at [199, 151] on h2 "Lead #3526382 A769" at bounding box center [224, 145] width 271 height 13
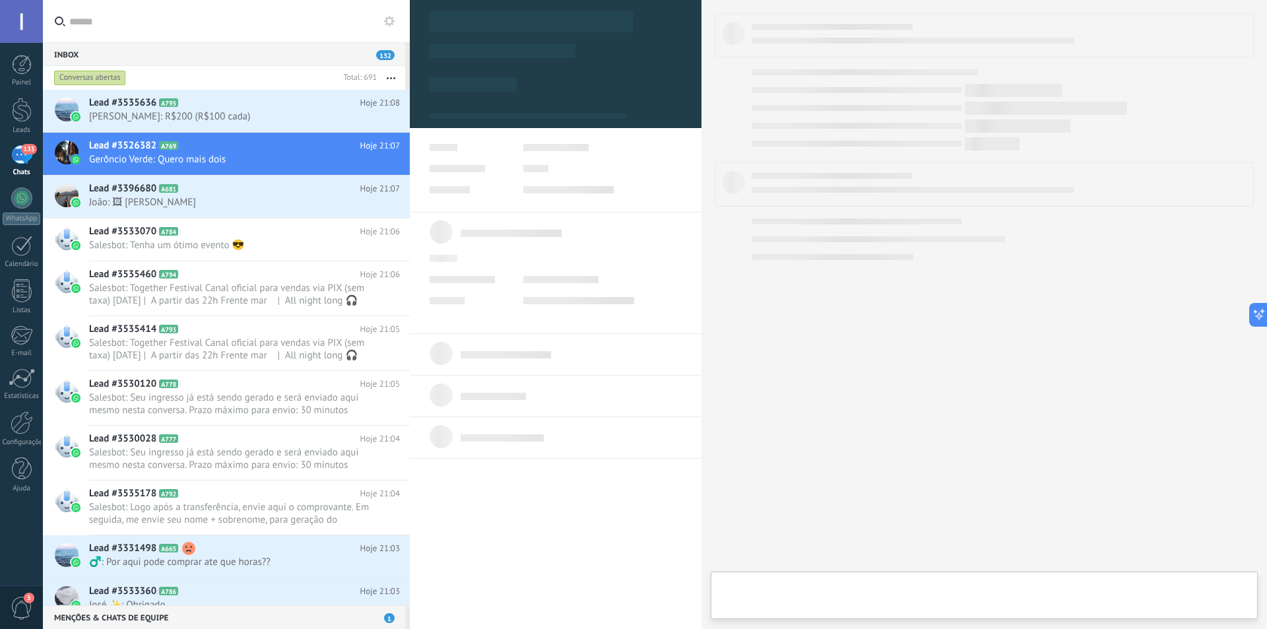
type textarea "**********"
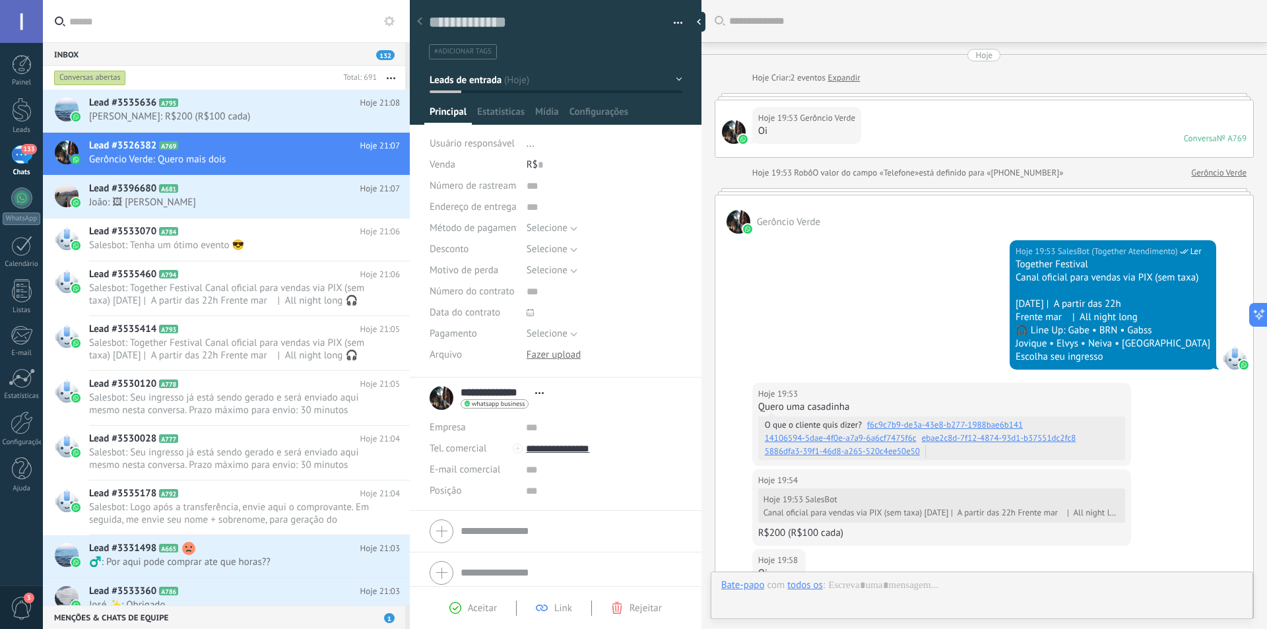
scroll to position [952, 0]
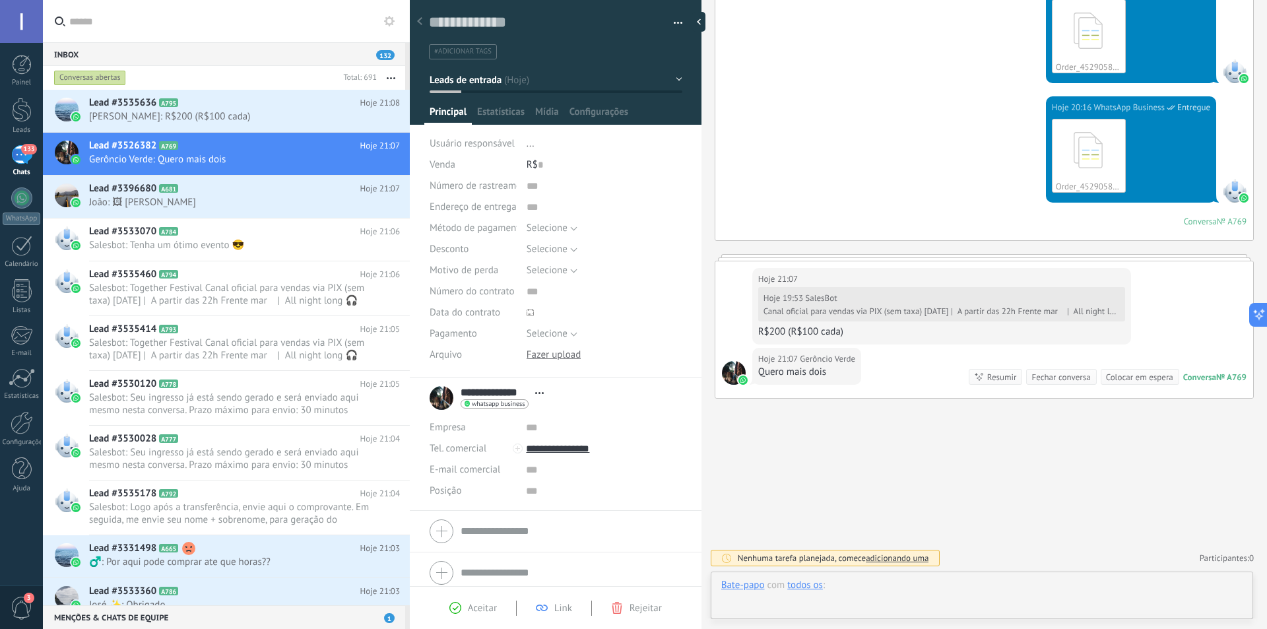
click at [982, 587] on div at bounding box center [981, 599] width 521 height 40
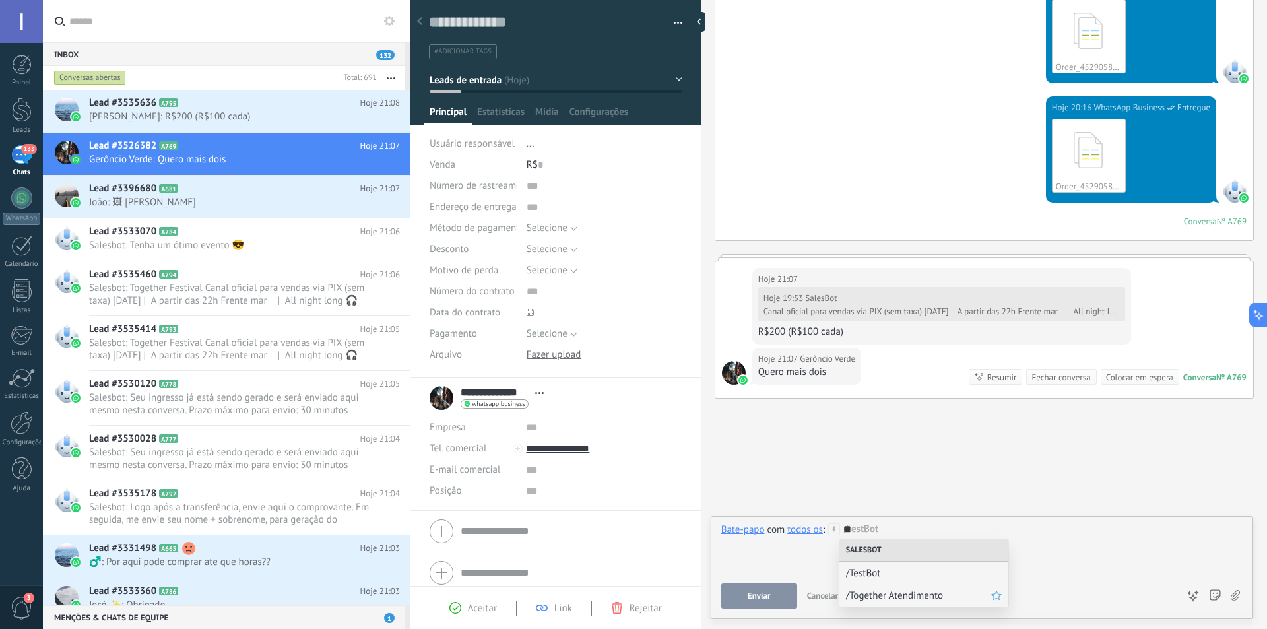
click at [932, 594] on span "/Together Atendimento" at bounding box center [918, 595] width 145 height 13
click at [753, 599] on span "Executar" at bounding box center [759, 595] width 32 height 9
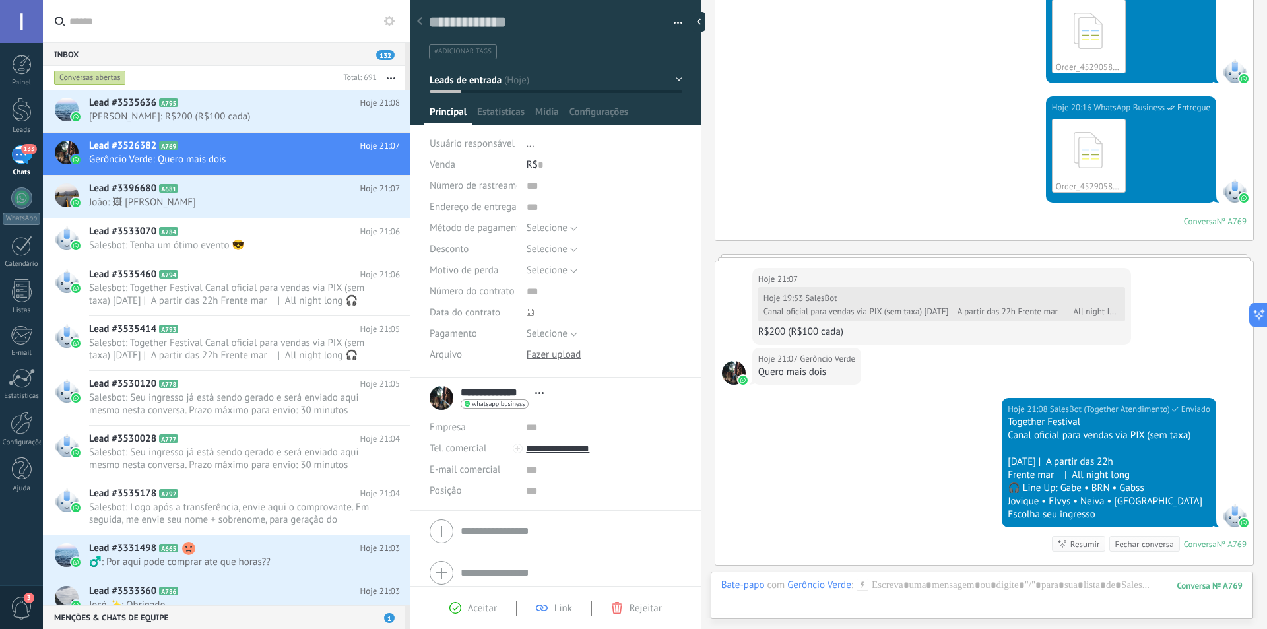
scroll to position [1119, 0]
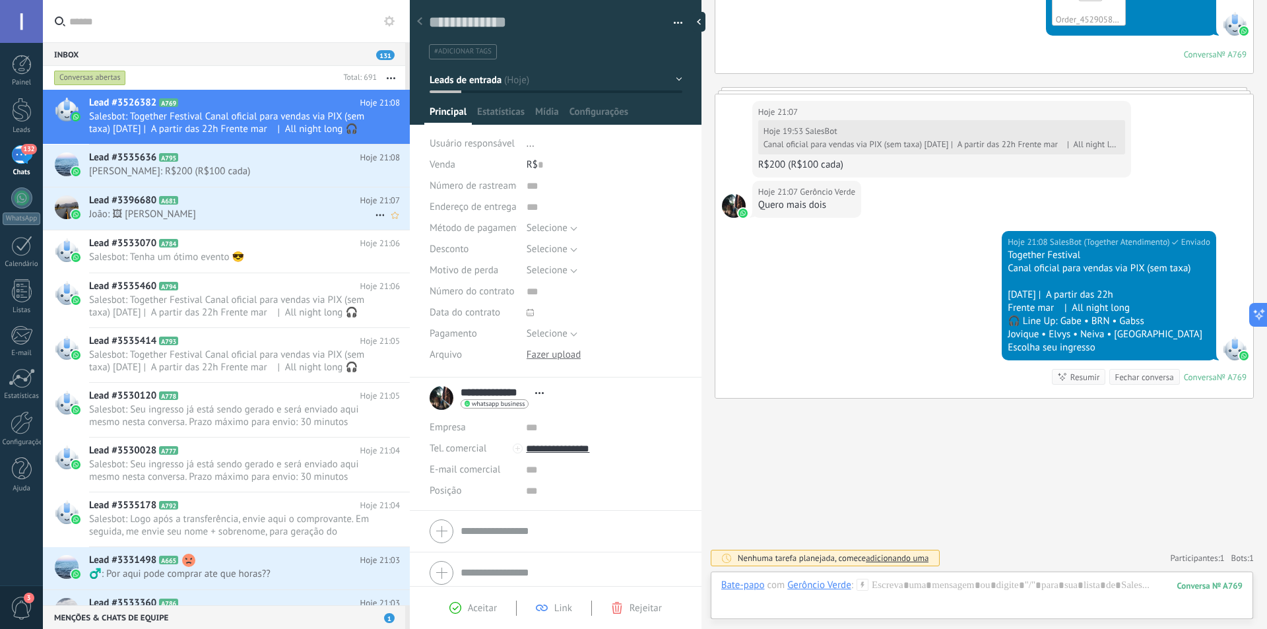
click at [230, 210] on span "João: 🖼 [PERSON_NAME]" at bounding box center [232, 214] width 286 height 13
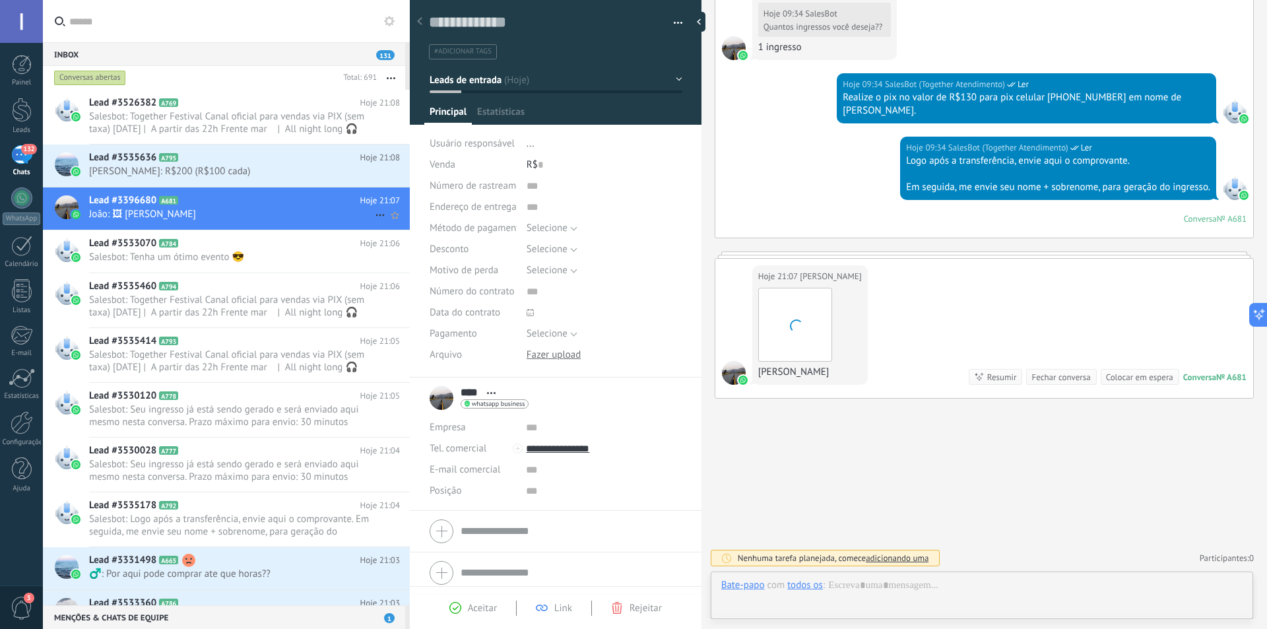
scroll to position [20, 0]
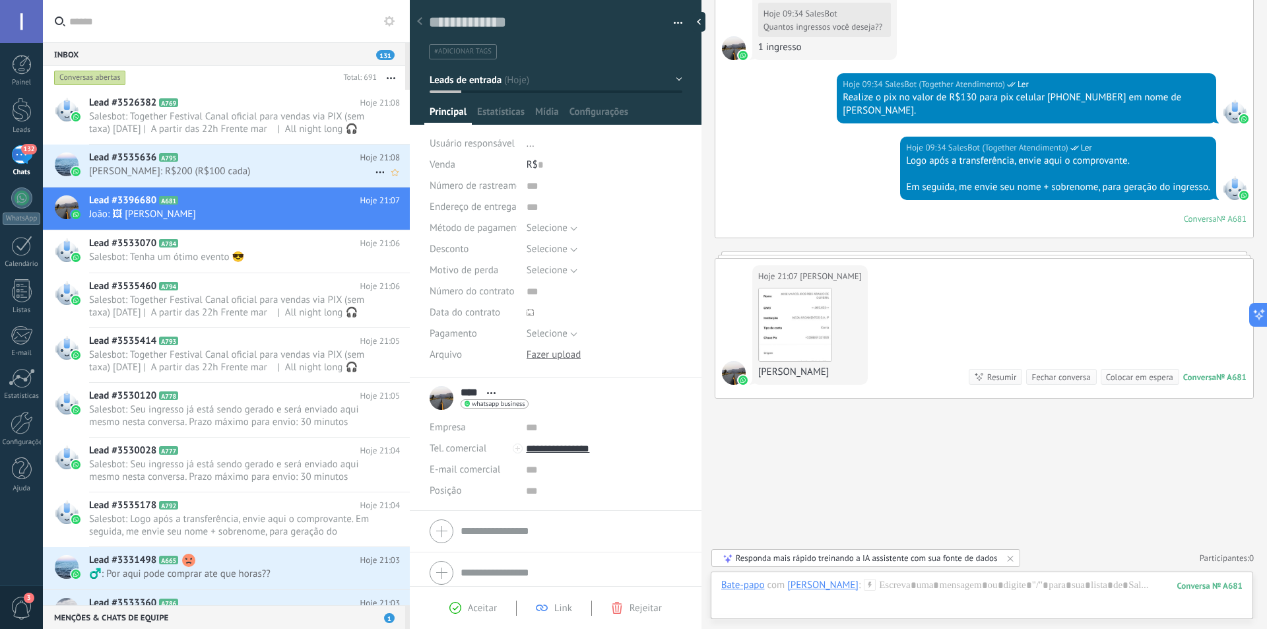
click at [217, 169] on span "[PERSON_NAME]: R$200 (R$100 cada)" at bounding box center [232, 171] width 286 height 13
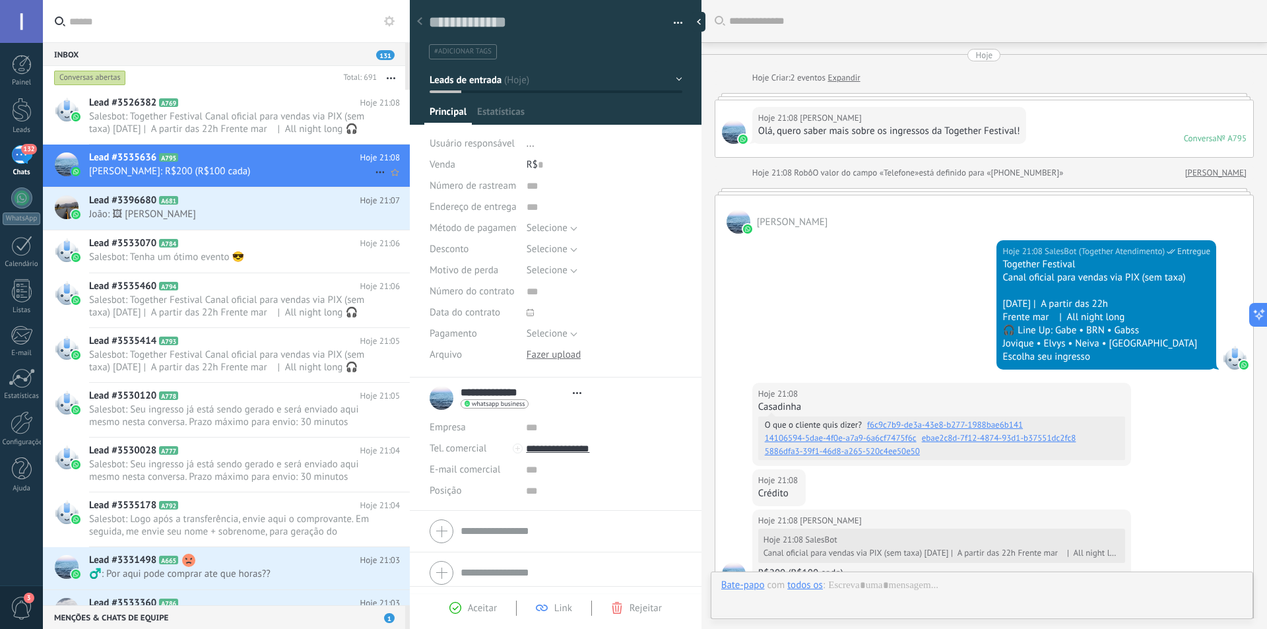
type textarea "**********"
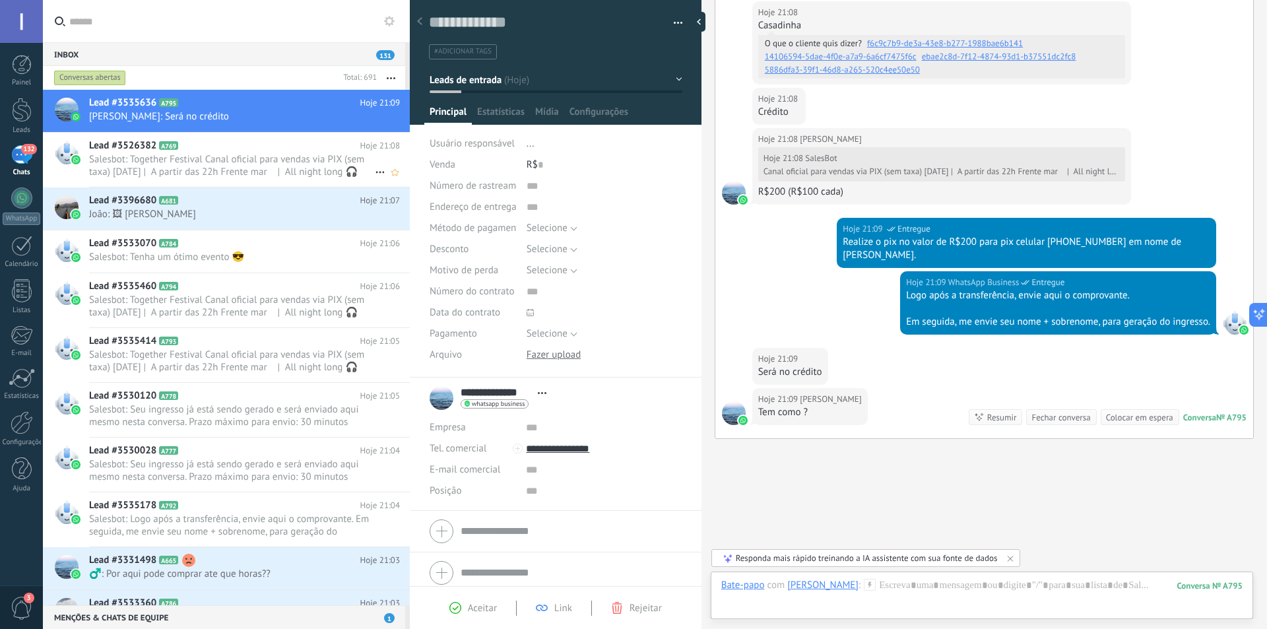
scroll to position [422, 0]
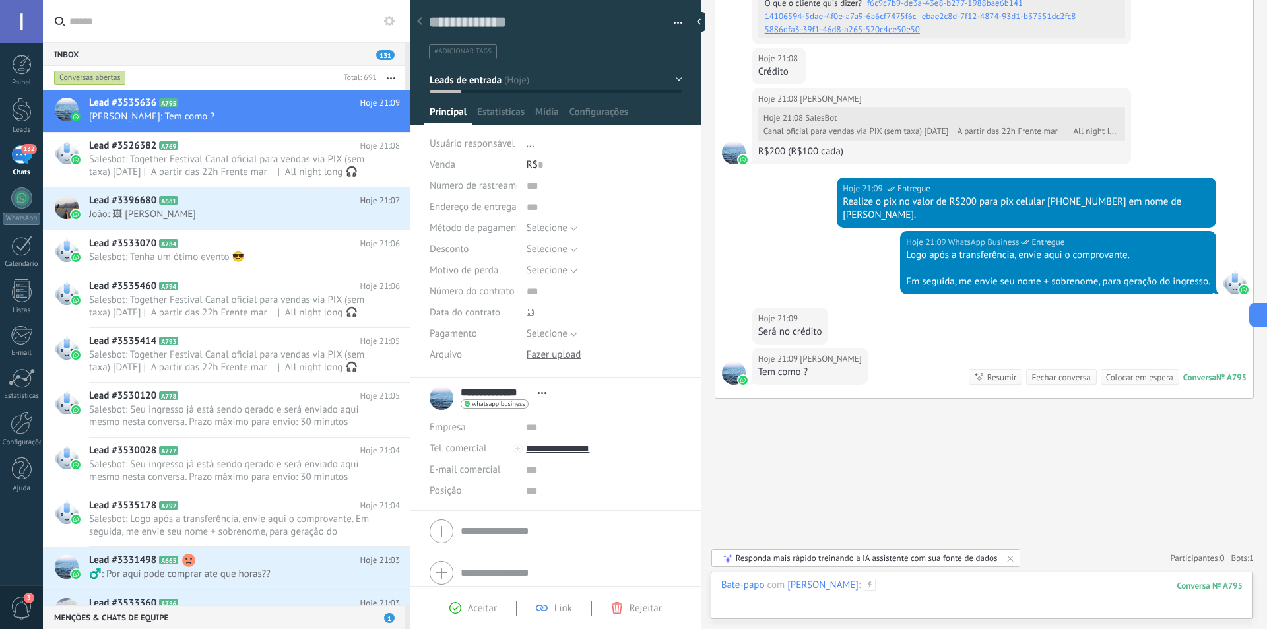
click at [896, 586] on div at bounding box center [981, 599] width 521 height 40
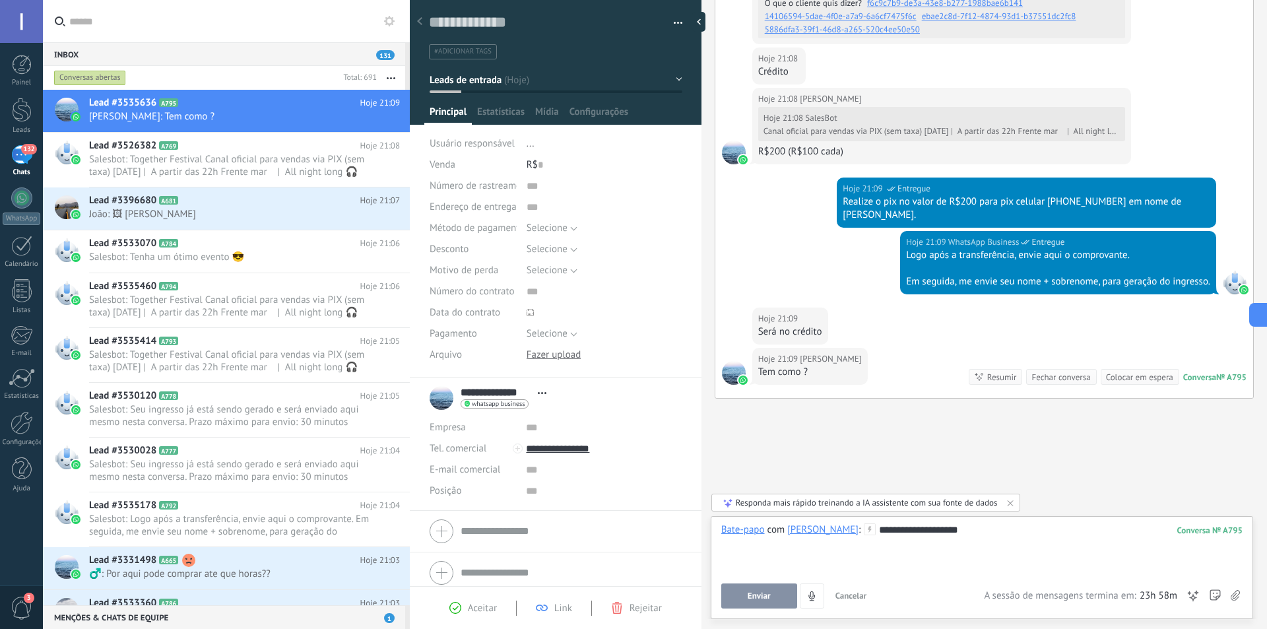
click at [775, 600] on button "Enviar" at bounding box center [759, 596] width 76 height 25
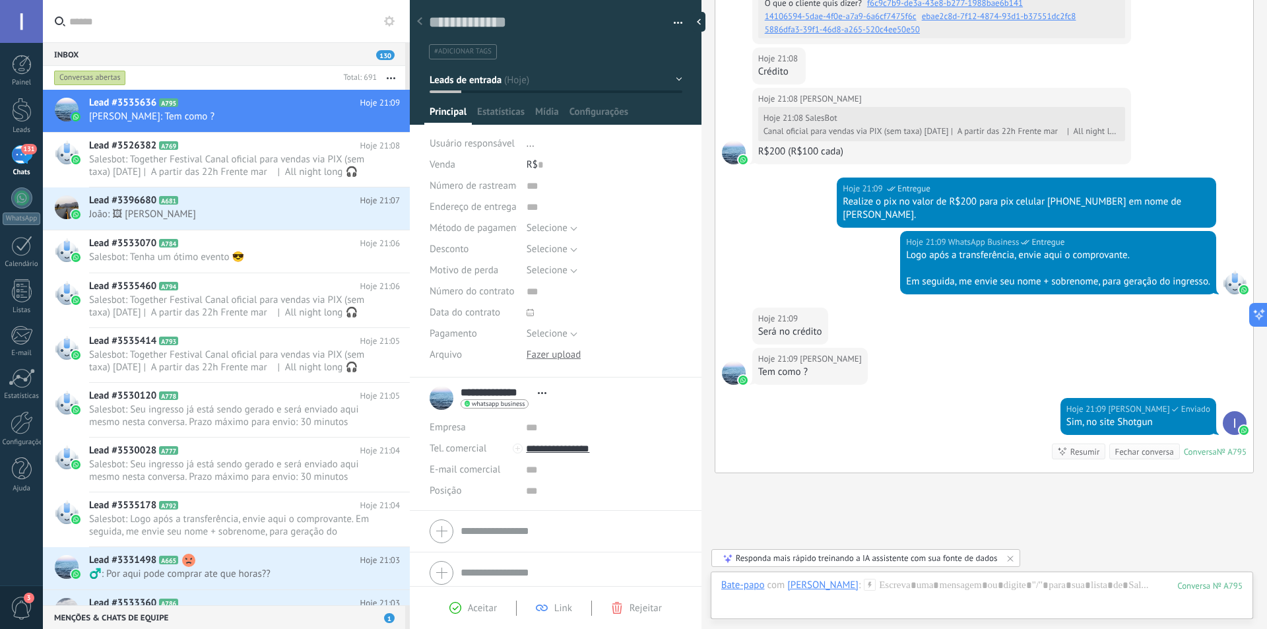
scroll to position [496, 0]
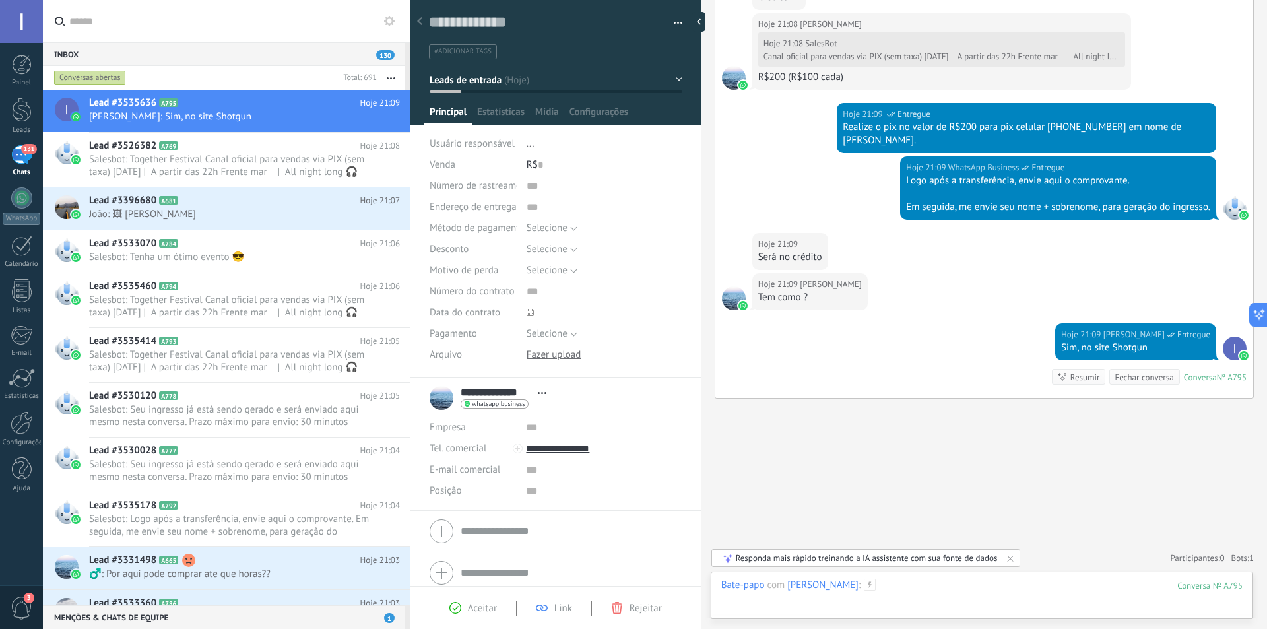
click at [899, 580] on div at bounding box center [981, 599] width 521 height 40
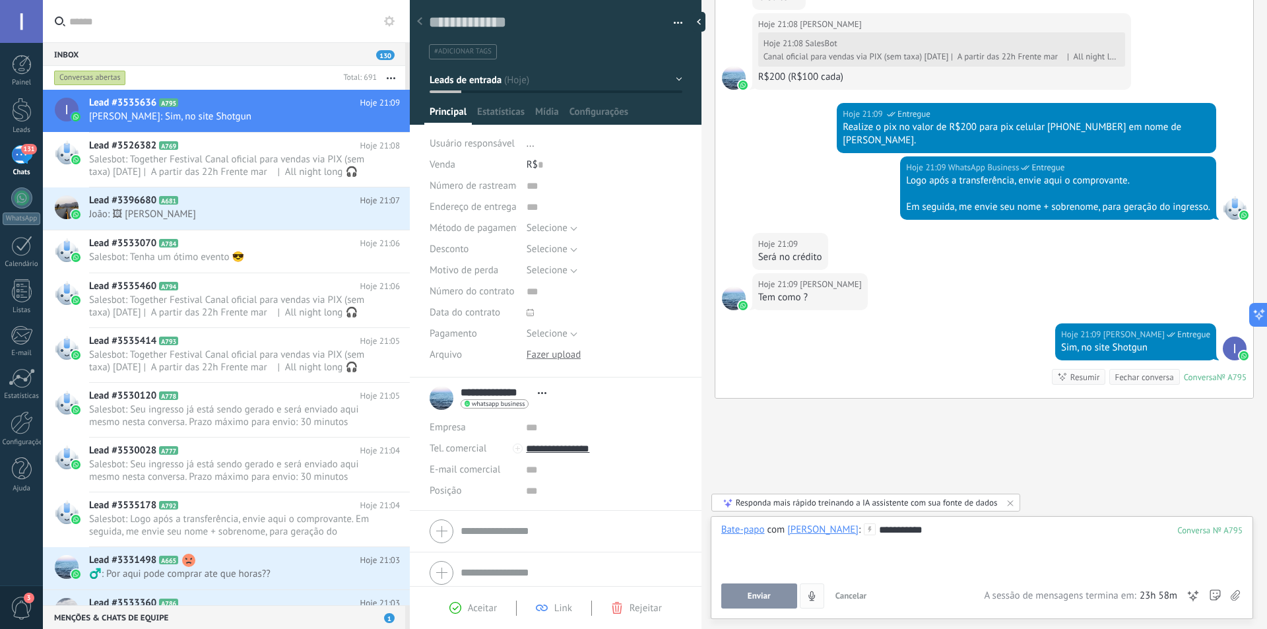
click at [774, 603] on button "Enviar" at bounding box center [759, 596] width 76 height 25
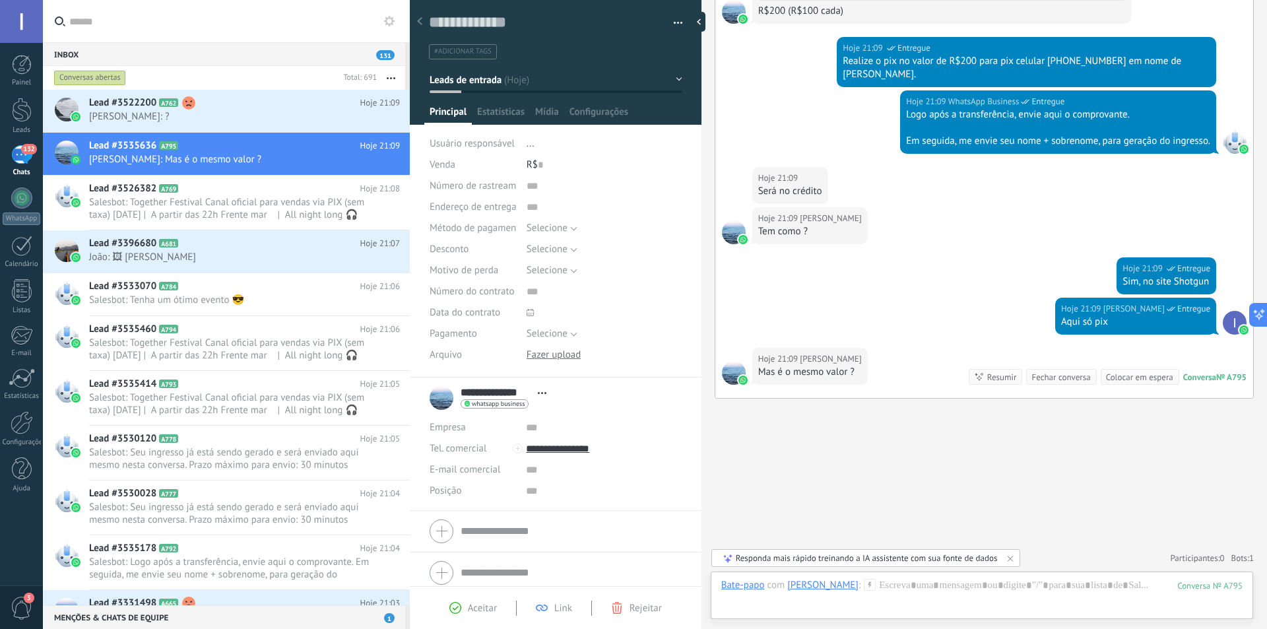
scroll to position [603, 0]
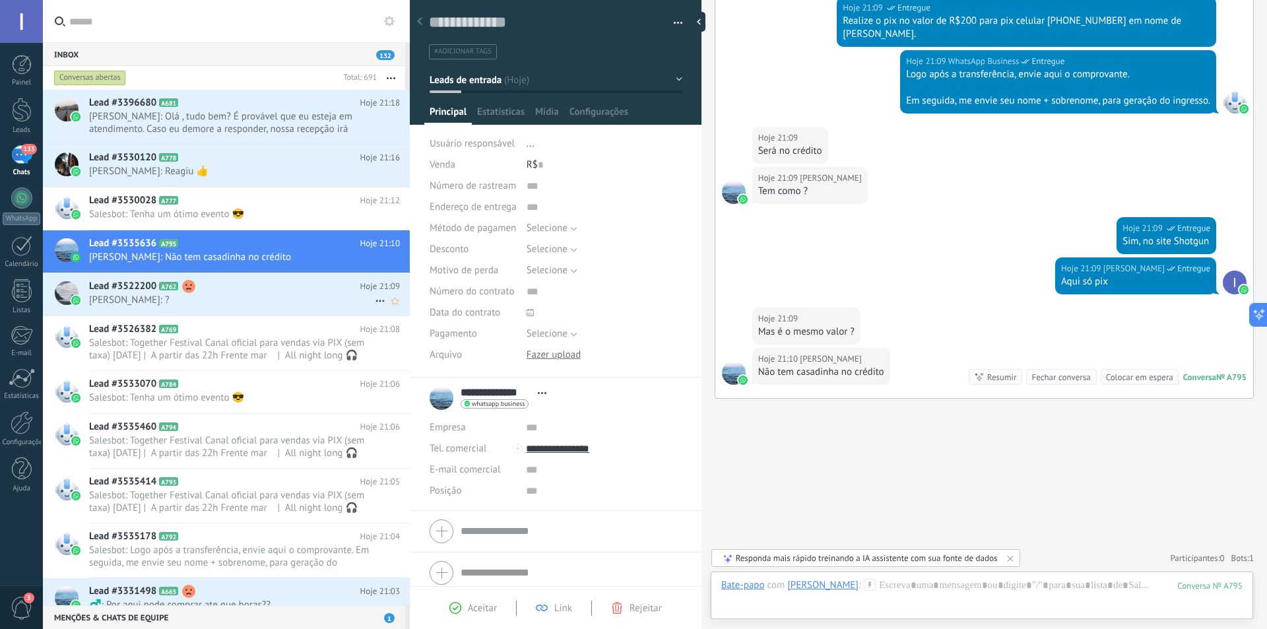
click at [269, 296] on span "[PERSON_NAME]: ?" at bounding box center [232, 300] width 286 height 13
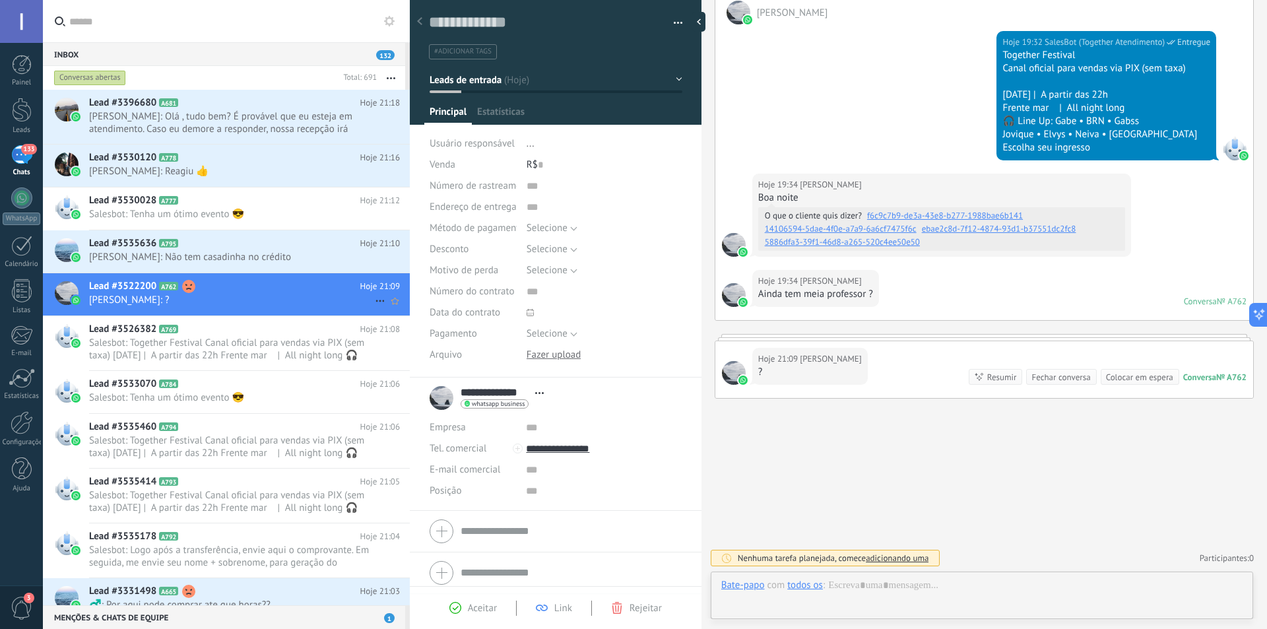
scroll to position [20, 0]
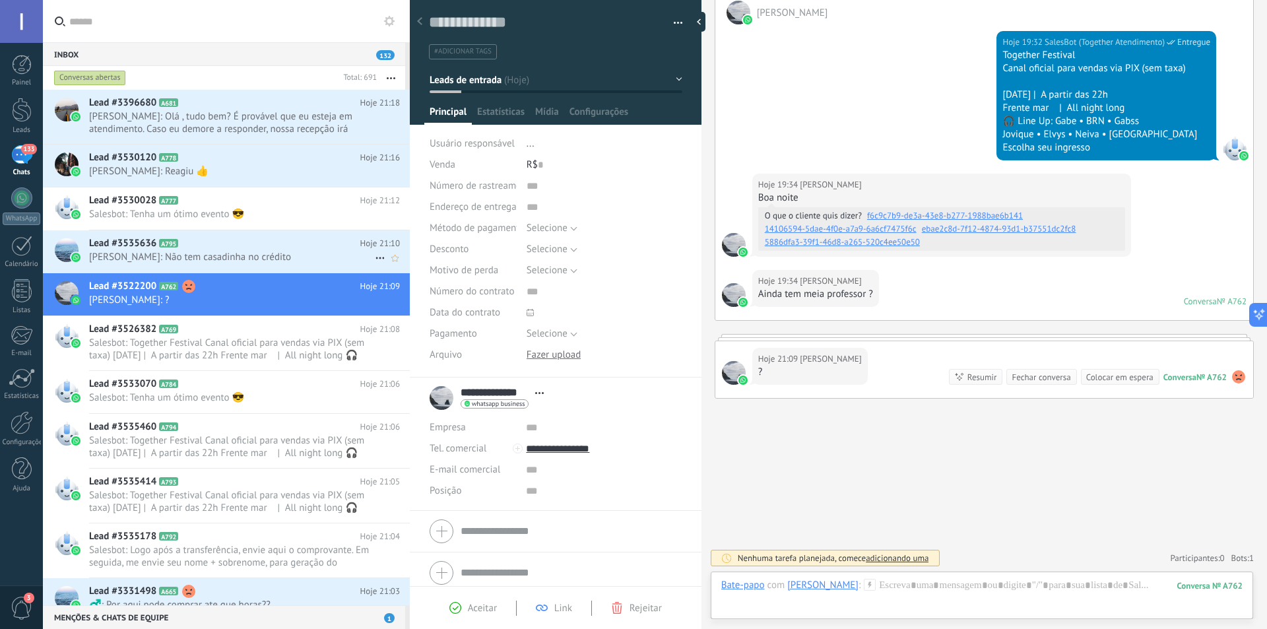
click at [261, 253] on span "[PERSON_NAME]: Não tem casadinha no crédito" at bounding box center [232, 257] width 286 height 13
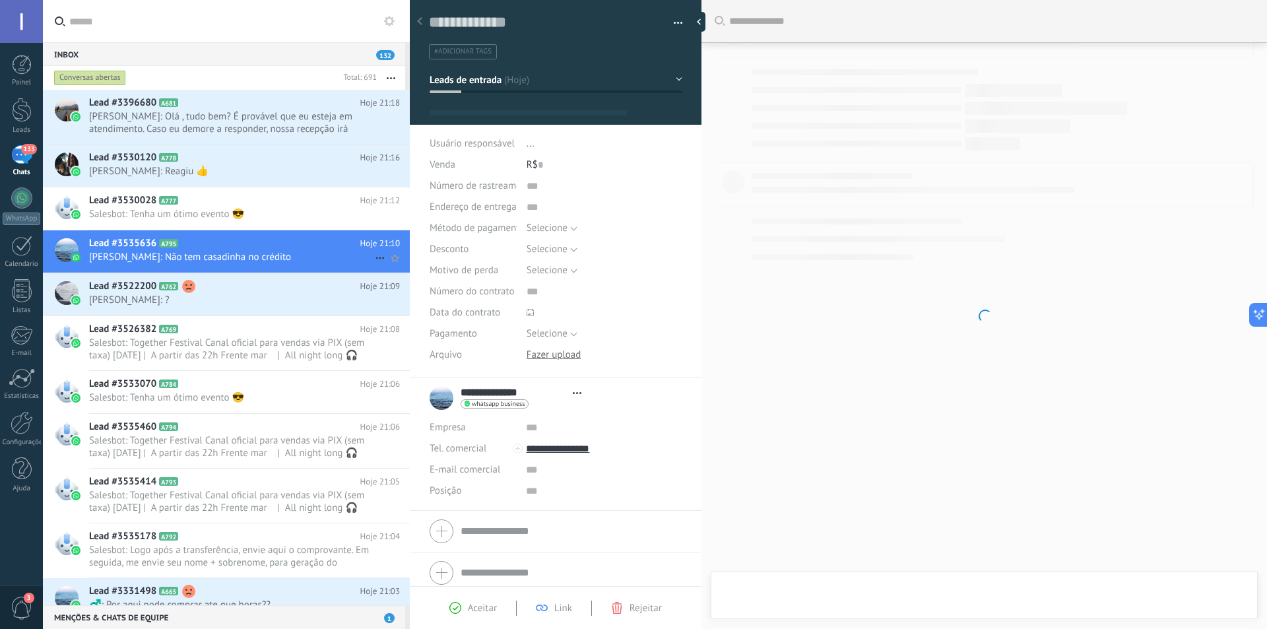
scroll to position [20, 0]
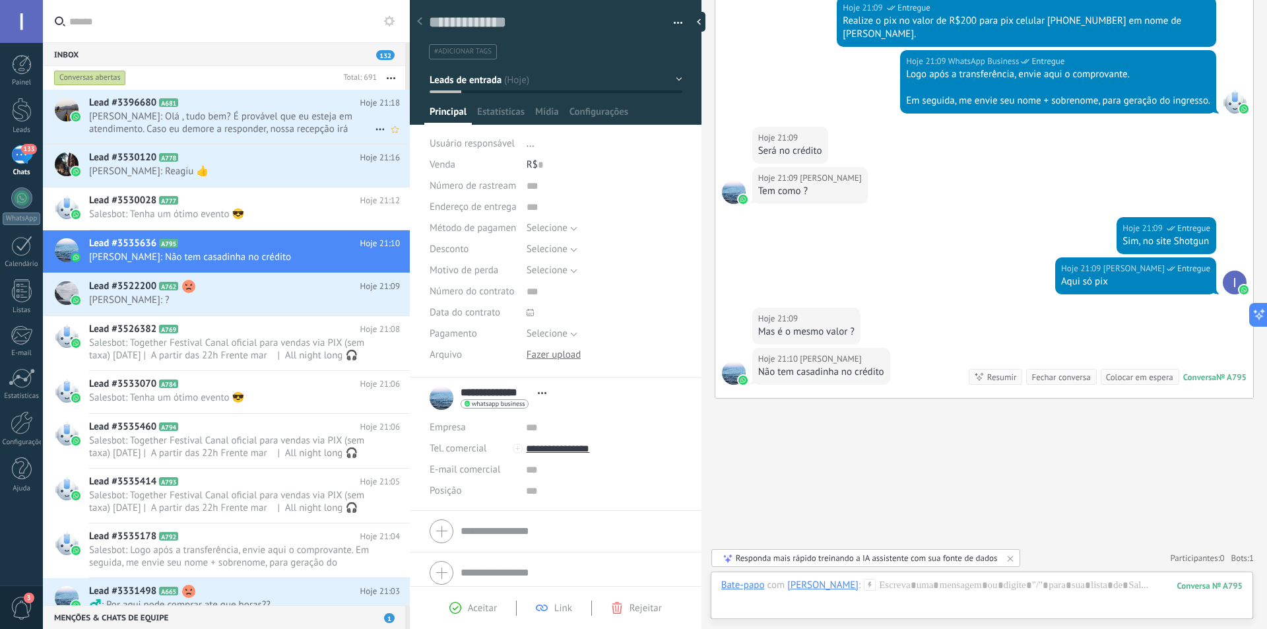
click at [229, 116] on span "[PERSON_NAME]: Olá , tudo bem? É provável que eu esteja em atendimento. Caso eu…" at bounding box center [232, 122] width 286 height 25
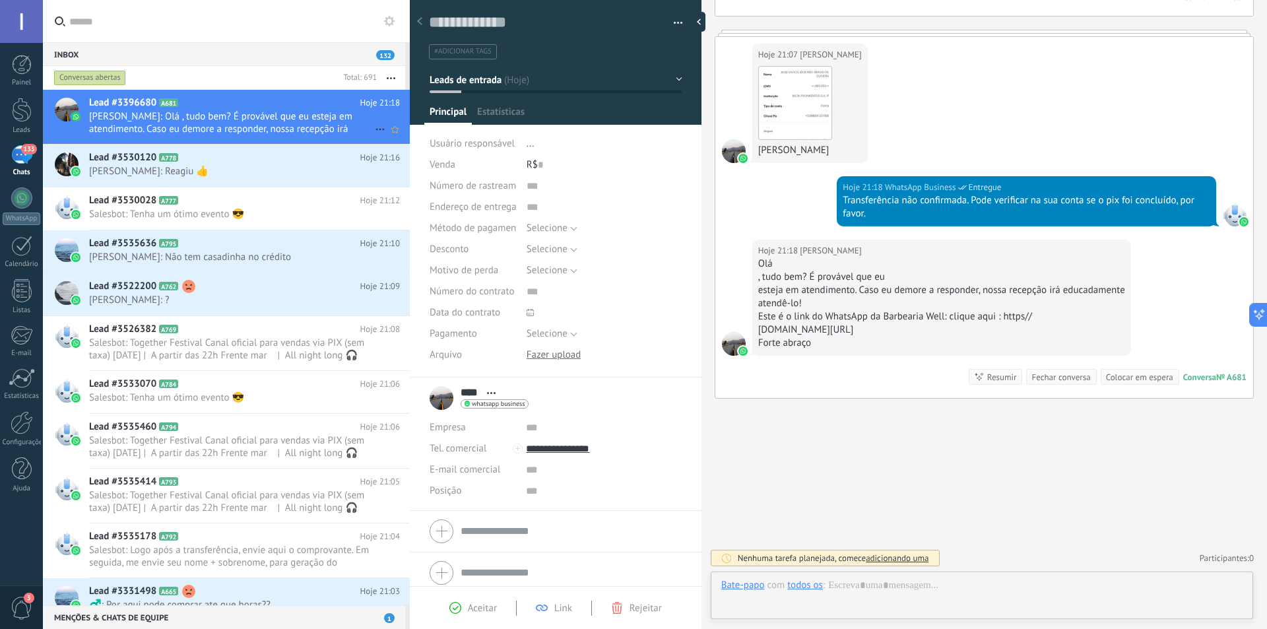
scroll to position [20, 0]
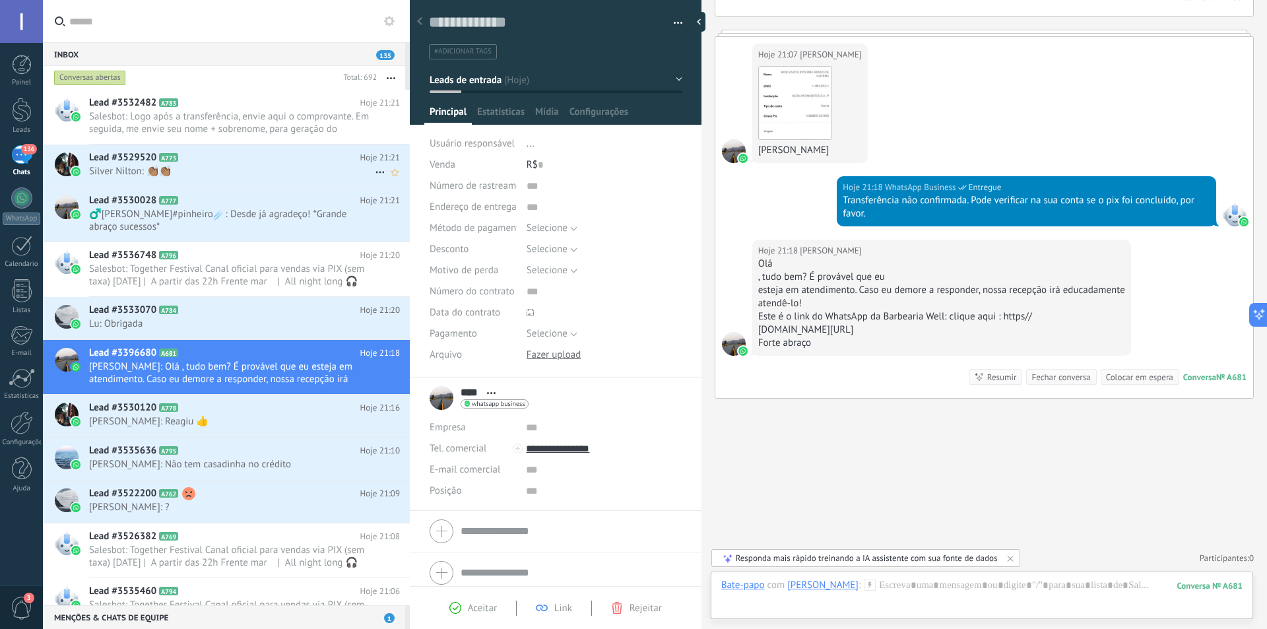
click at [216, 170] on span "Silver Nilton: 👏🏽👏🏽" at bounding box center [232, 171] width 286 height 13
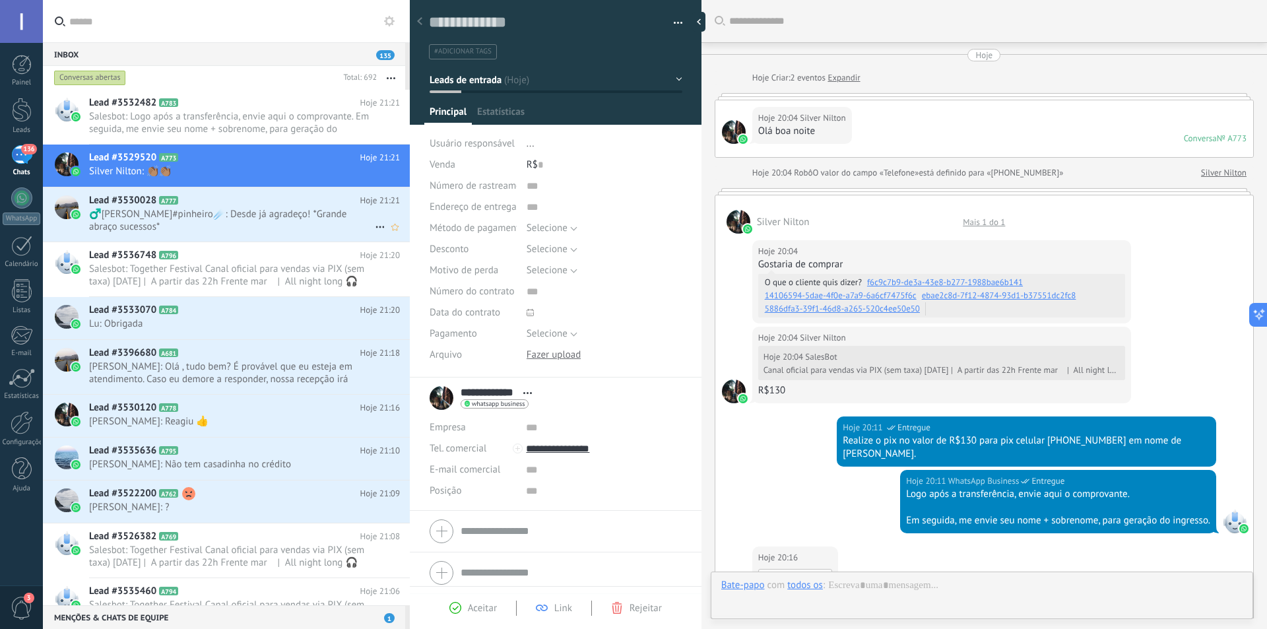
scroll to position [778, 0]
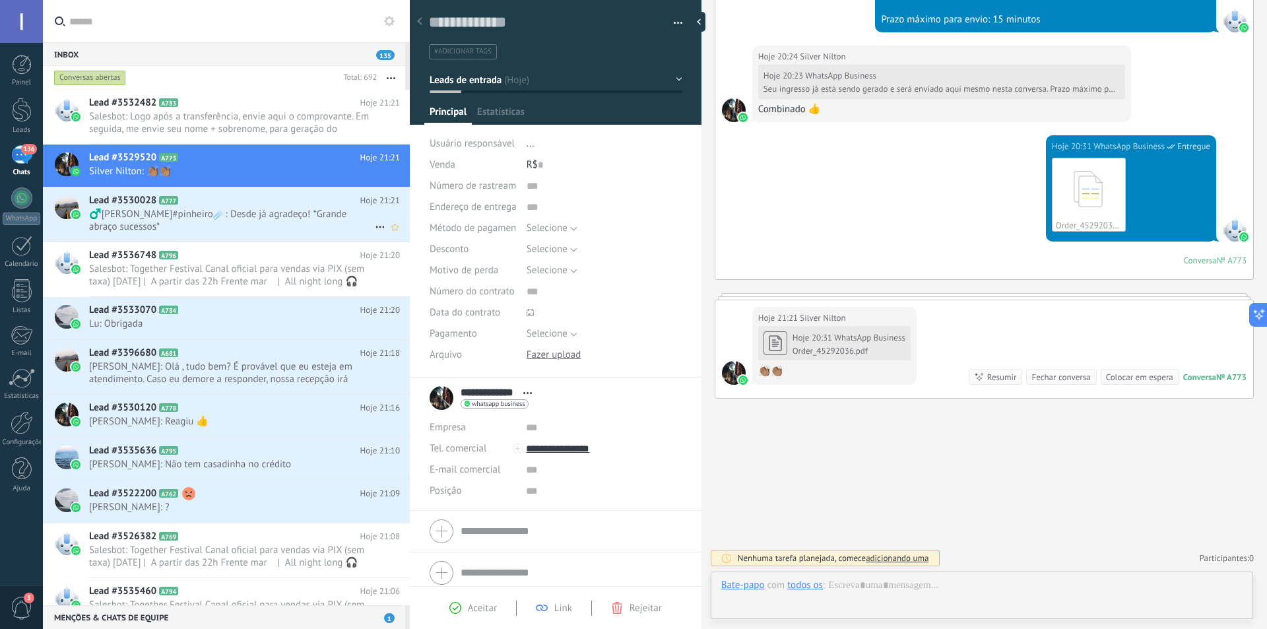
click at [224, 207] on h2 "Lead #3530028 A777" at bounding box center [224, 200] width 271 height 13
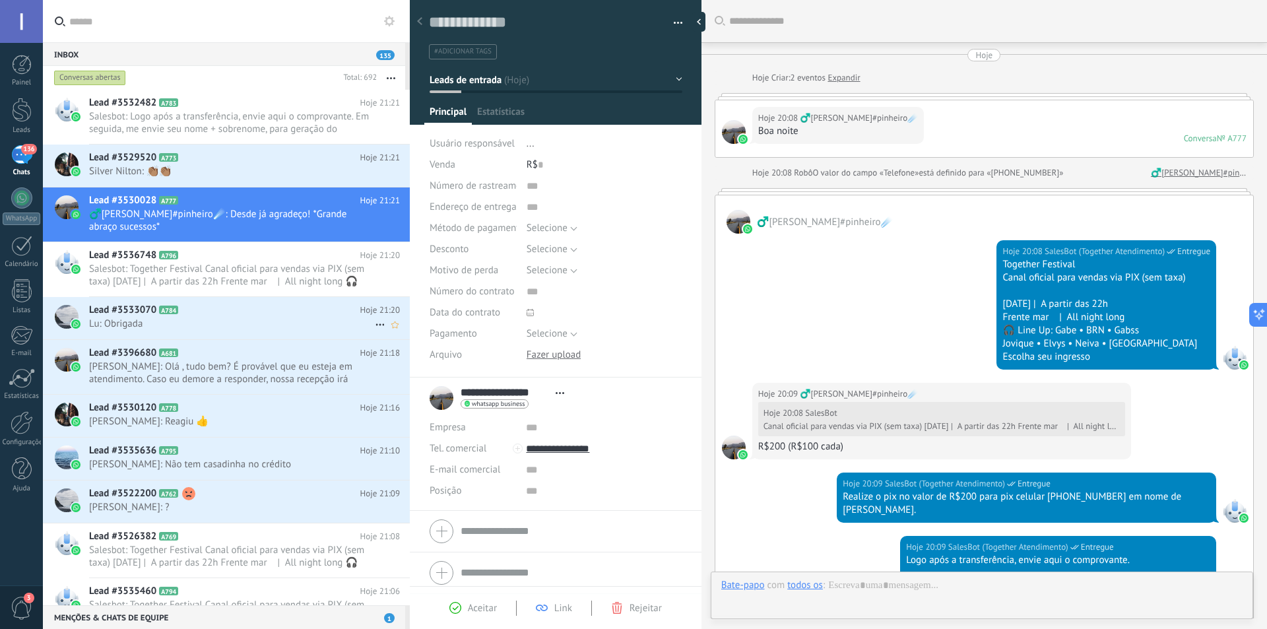
scroll to position [905, 0]
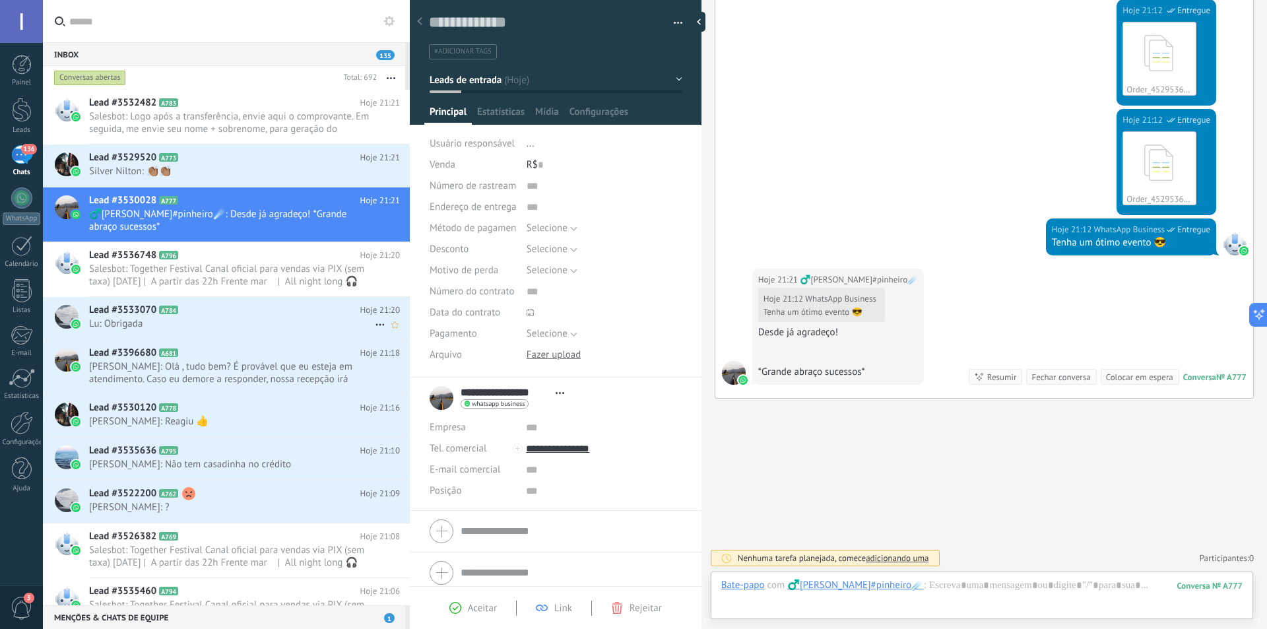
click at [223, 318] on span "Lu: Obrigada" at bounding box center [232, 324] width 286 height 13
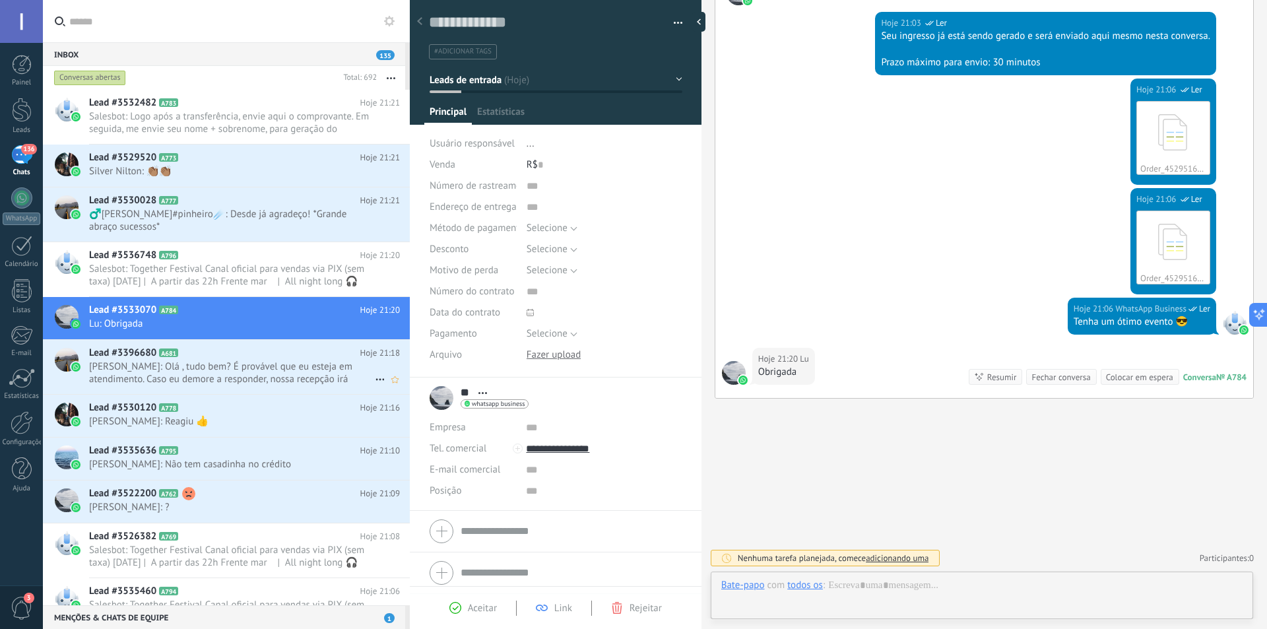
scroll to position [20, 0]
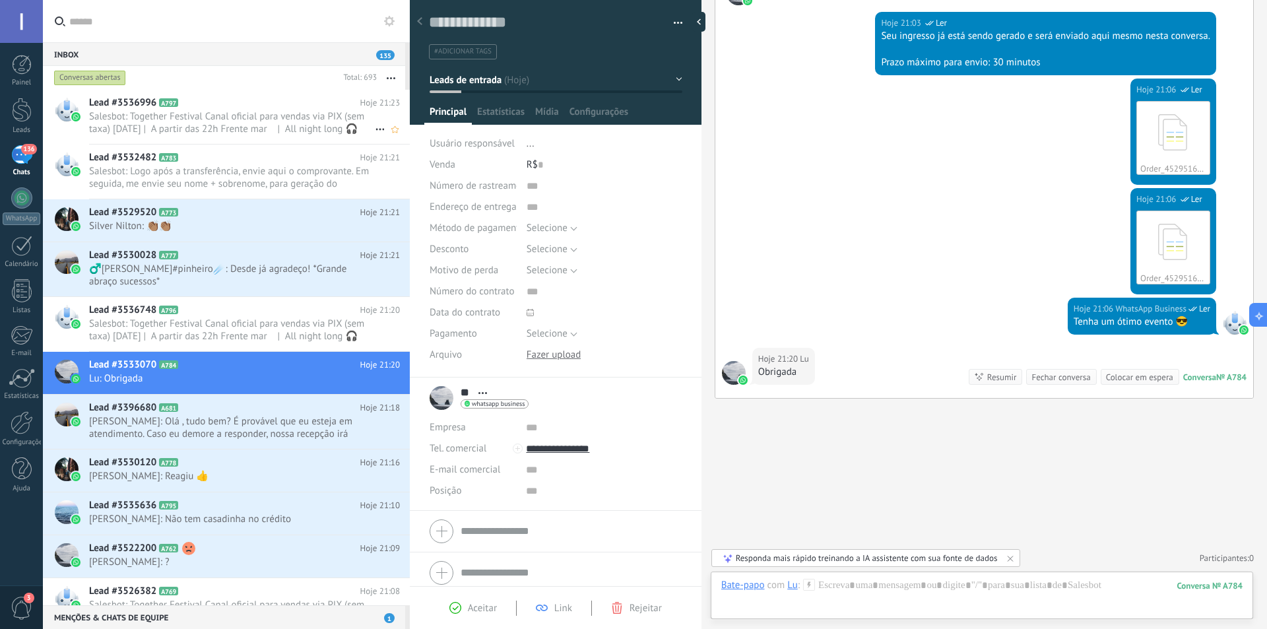
click at [258, 116] on span "Salesbot: Together Festival Canal oficial para vendas via PIX (sem taxa) [DATE]…" at bounding box center [232, 122] width 286 height 25
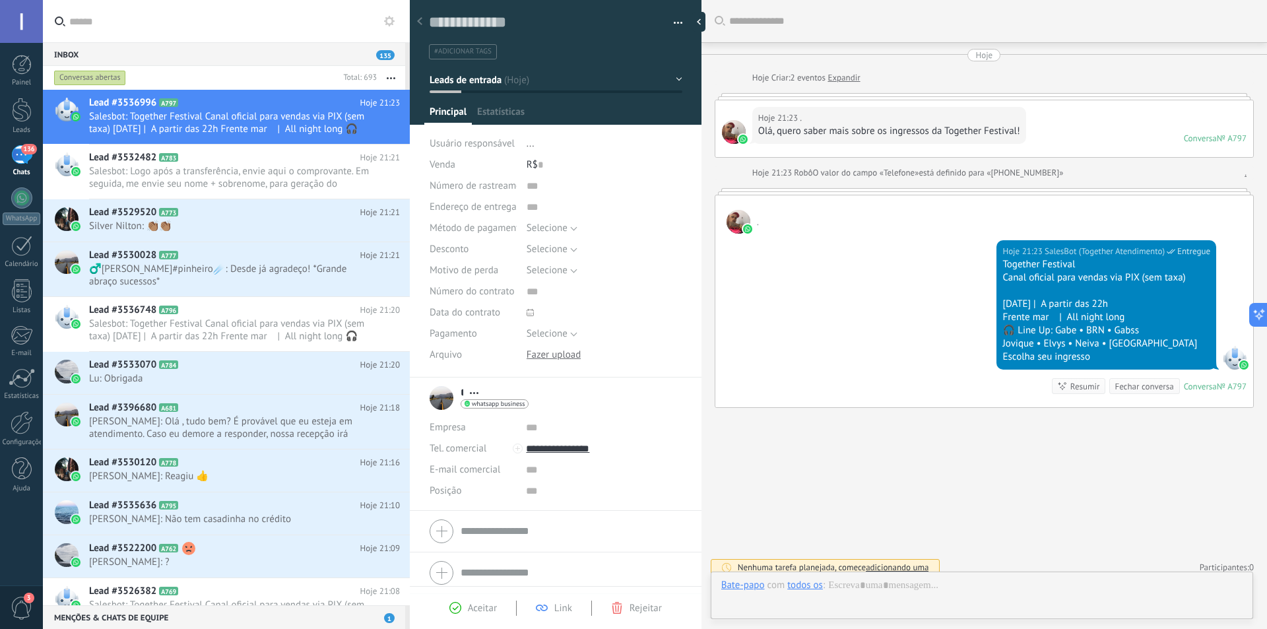
scroll to position [9, 0]
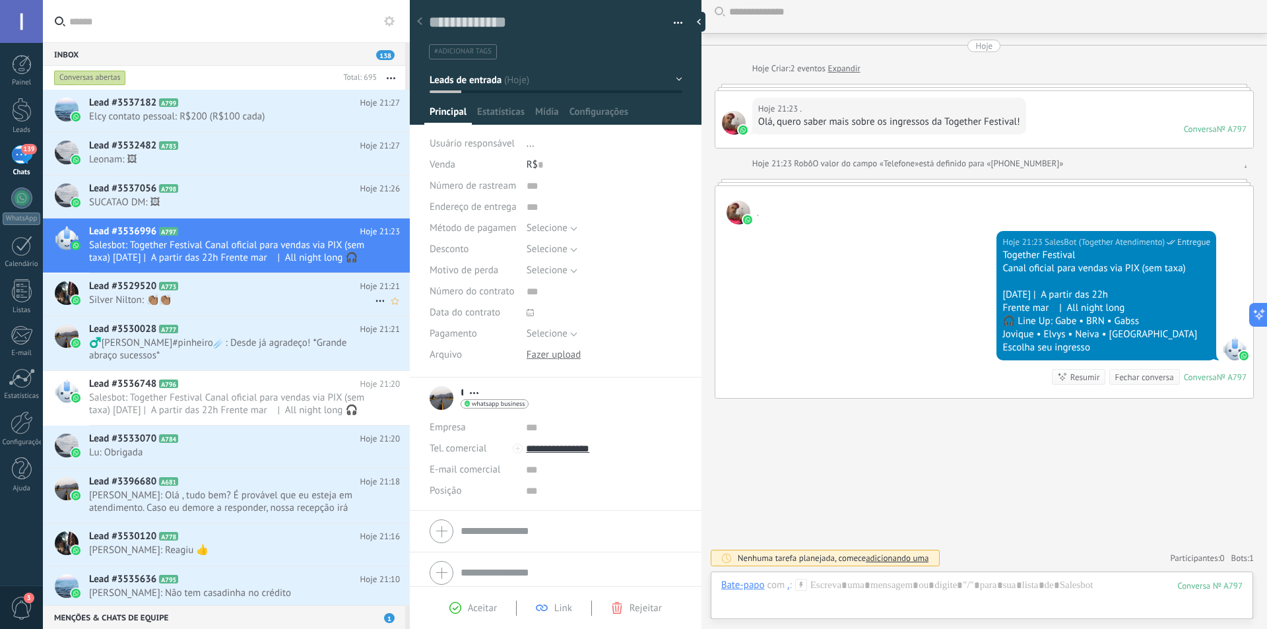
click at [215, 289] on h2 "Lead #3529520 A773" at bounding box center [224, 286] width 271 height 13
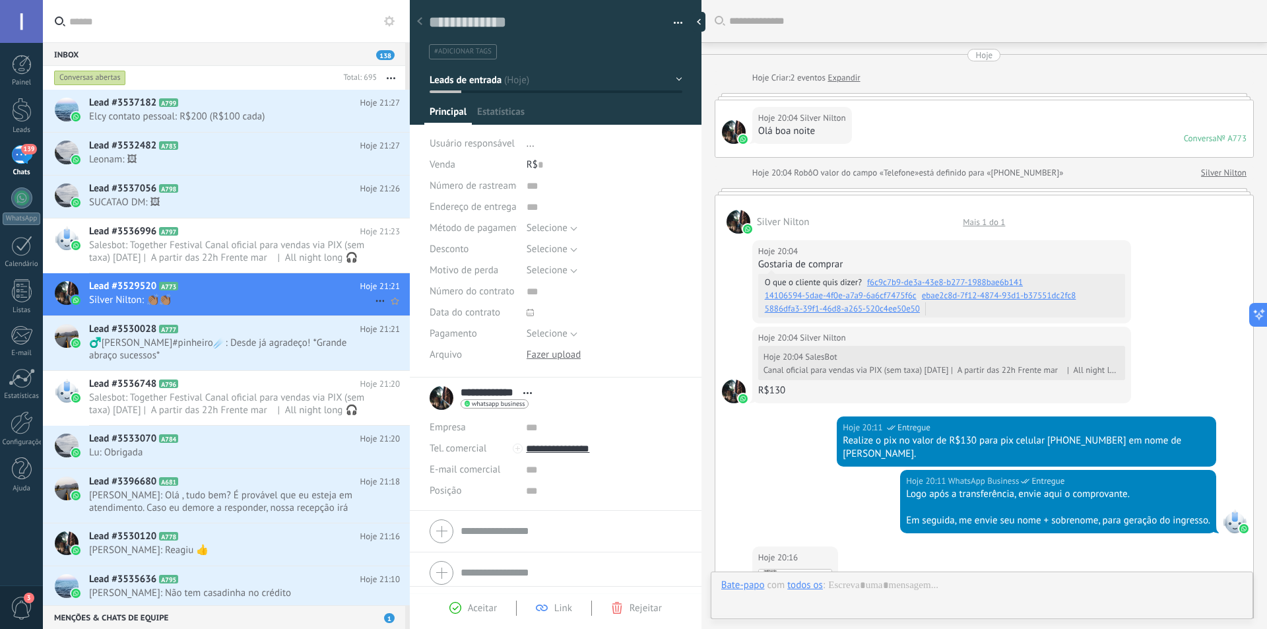
scroll to position [20, 0]
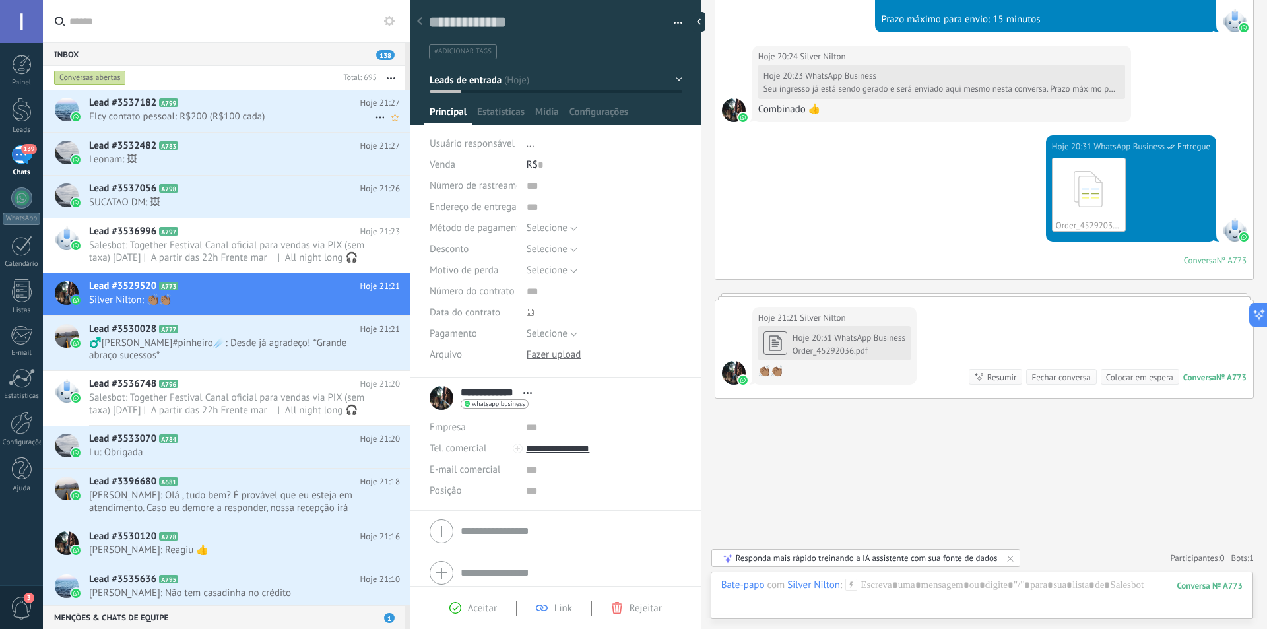
click at [192, 117] on span "Elcy contato pessoal: R$200 (R$100 cada)" at bounding box center [232, 116] width 286 height 13
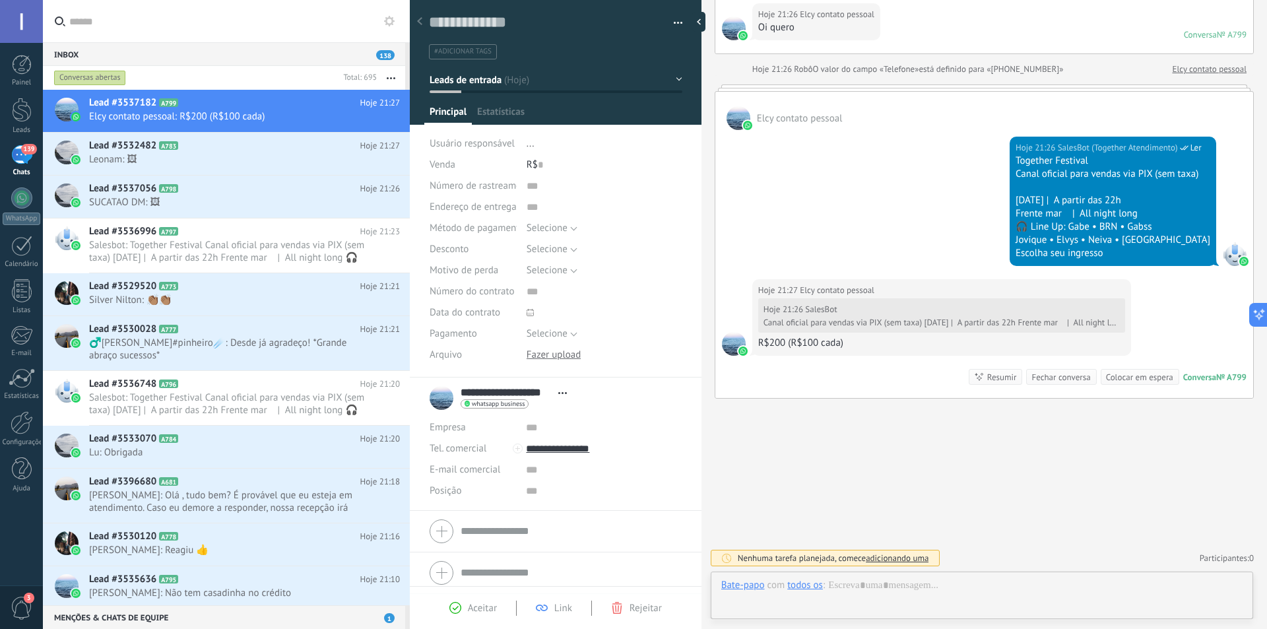
scroll to position [20, 0]
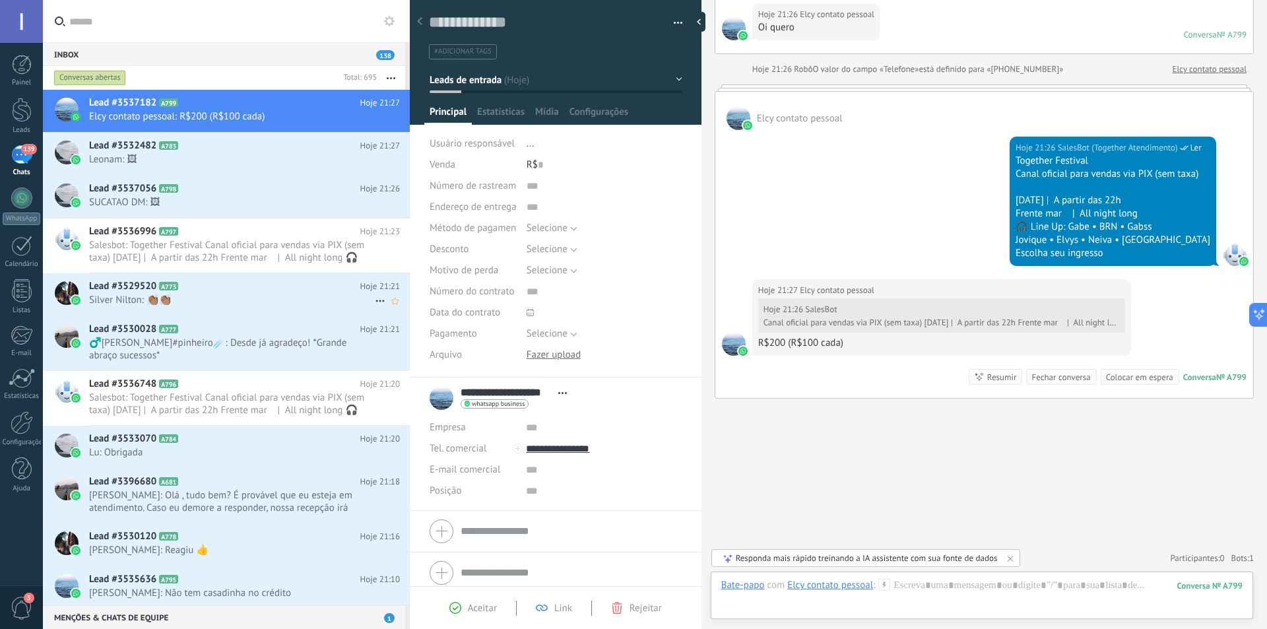
click at [217, 296] on span "Silver Nilton: 👏🏽👏🏽" at bounding box center [232, 300] width 286 height 13
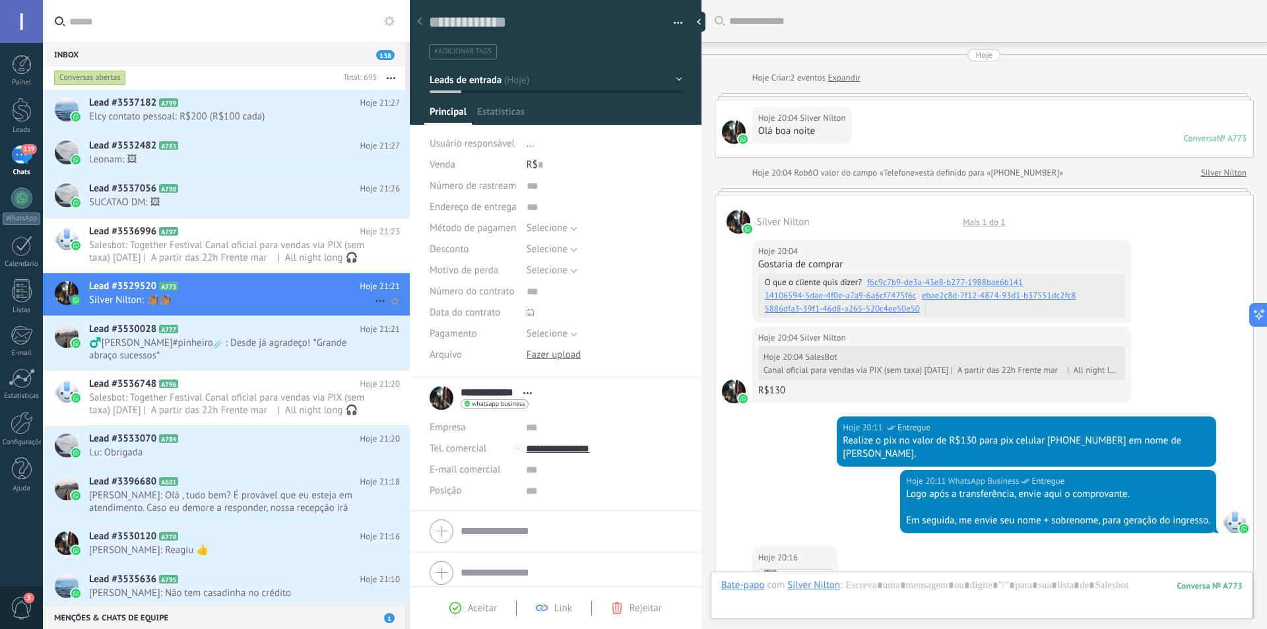
scroll to position [778, 0]
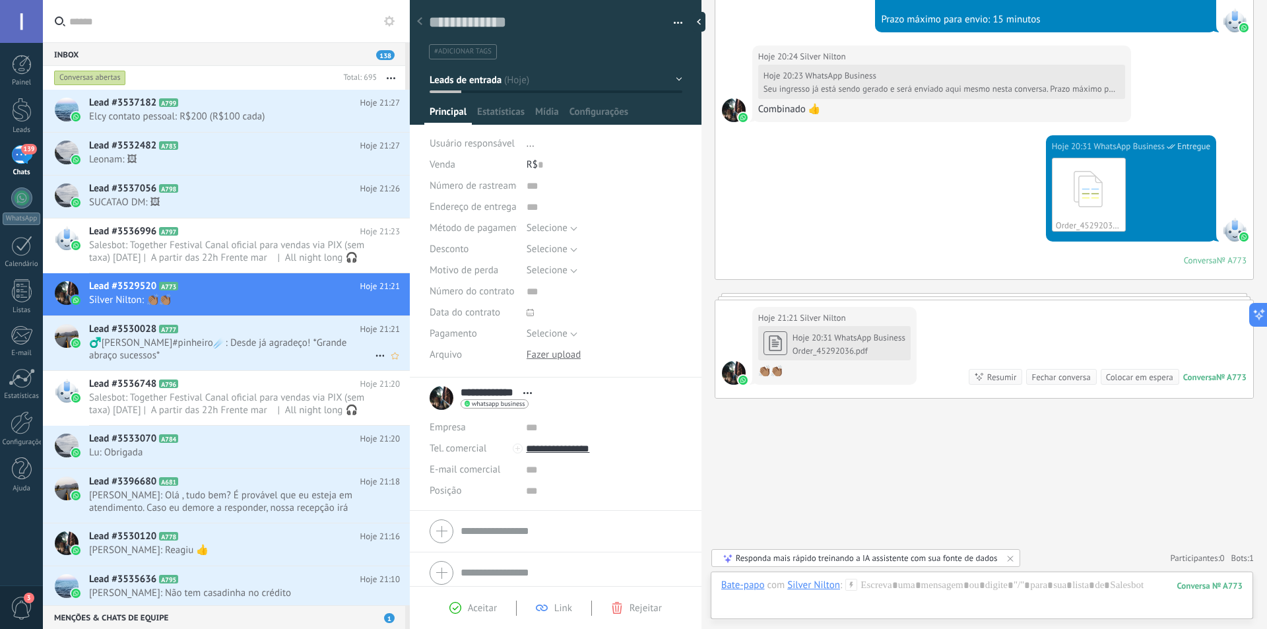
click at [218, 335] on h2 "Lead #3530028 A777" at bounding box center [224, 329] width 271 height 13
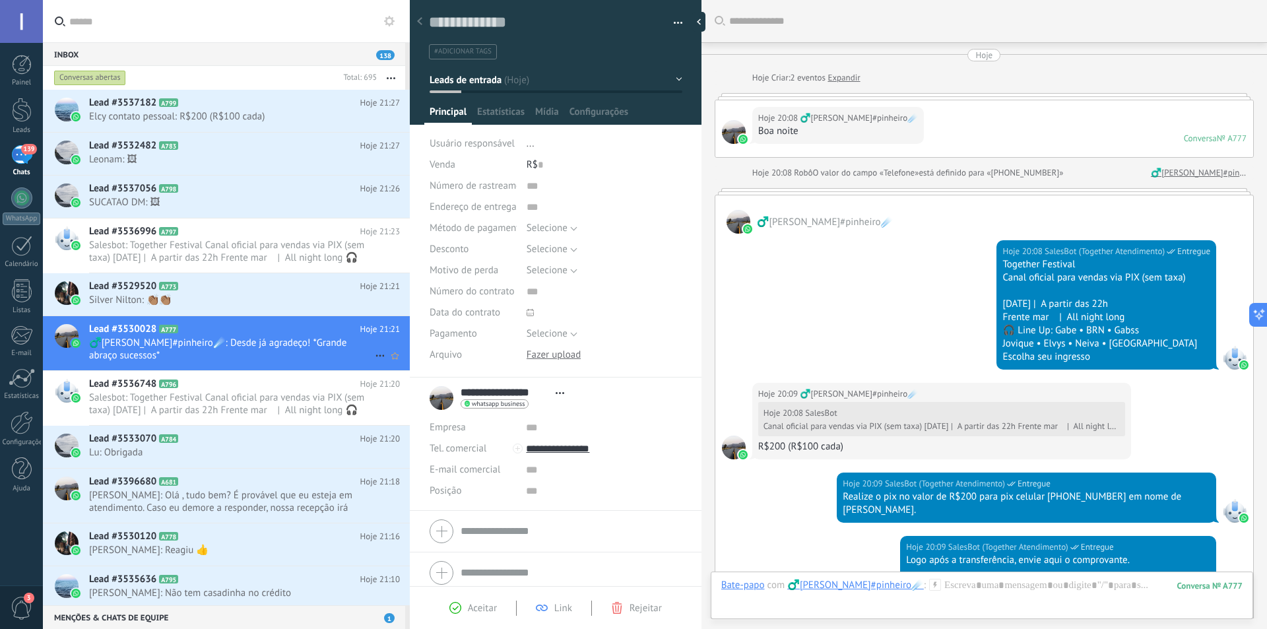
scroll to position [905, 0]
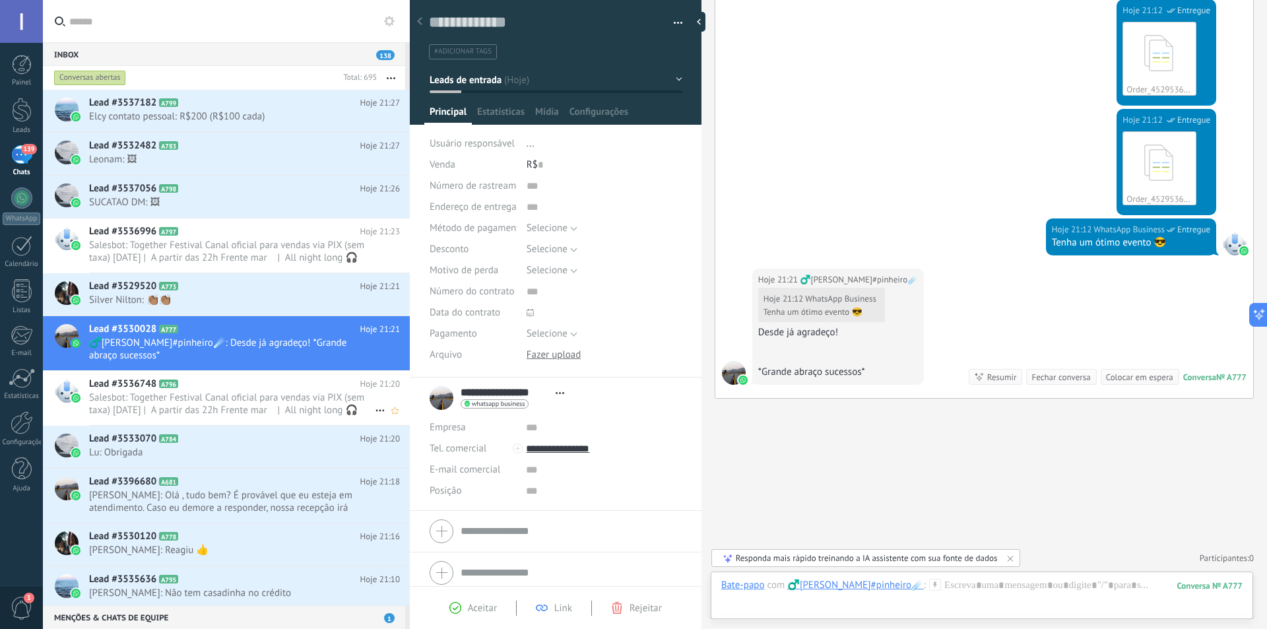
click at [226, 401] on span "Salesbot: Together Festival Canal oficial para vendas via PIX (sem taxa) [DATE]…" at bounding box center [232, 403] width 286 height 25
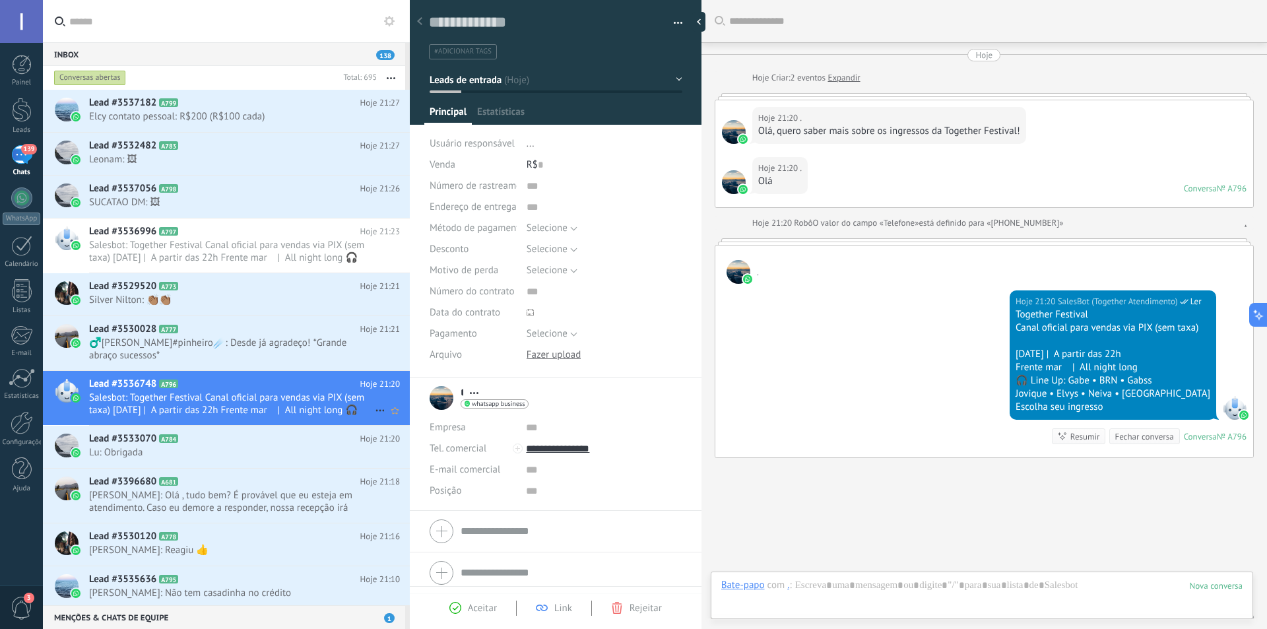
scroll to position [59, 0]
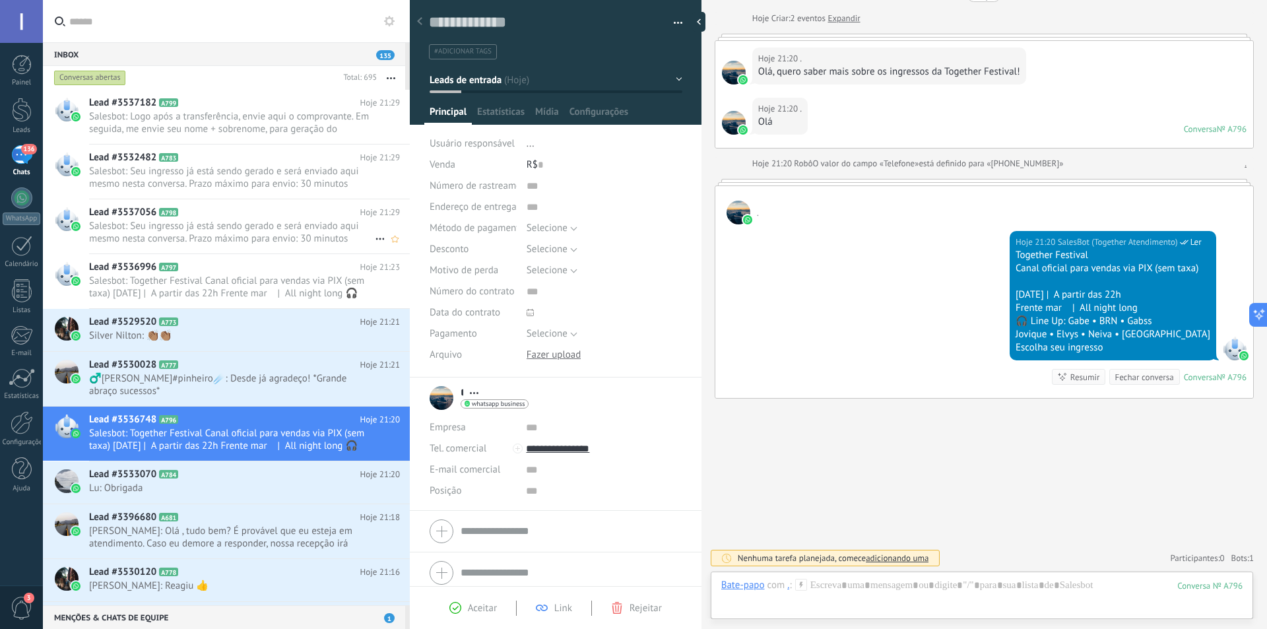
click at [215, 223] on span "Salesbot: Seu ingresso já está sendo gerado e será enviado aqui mesmo nesta con…" at bounding box center [232, 232] width 286 height 25
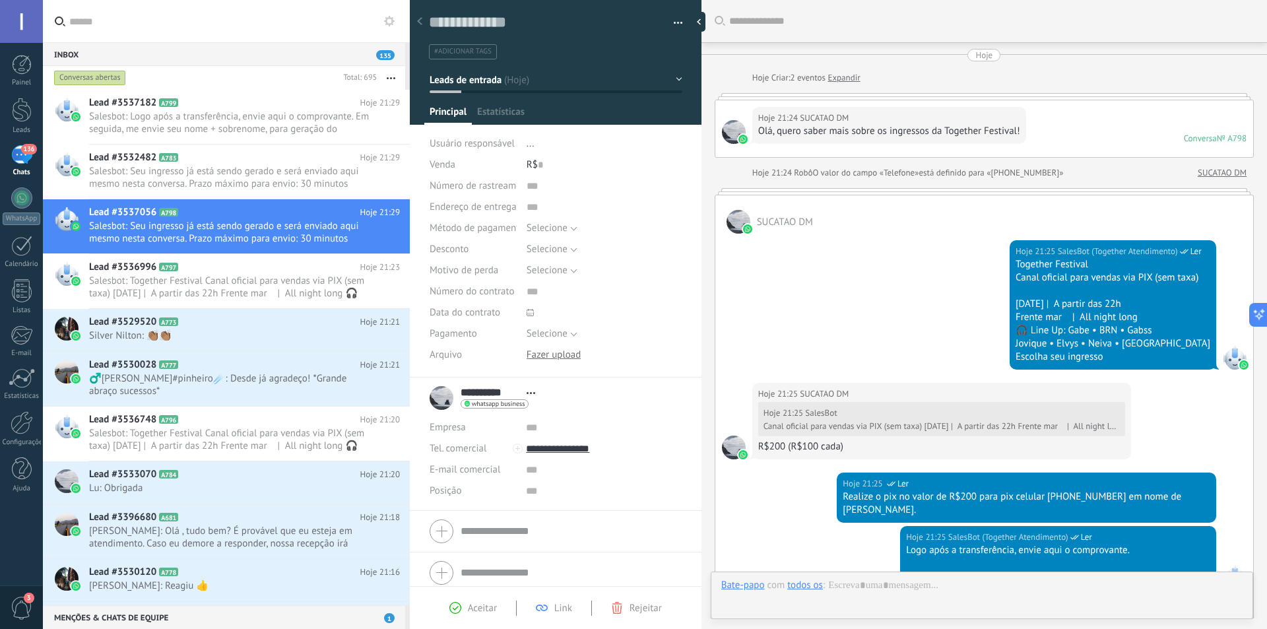
scroll to position [425, 0]
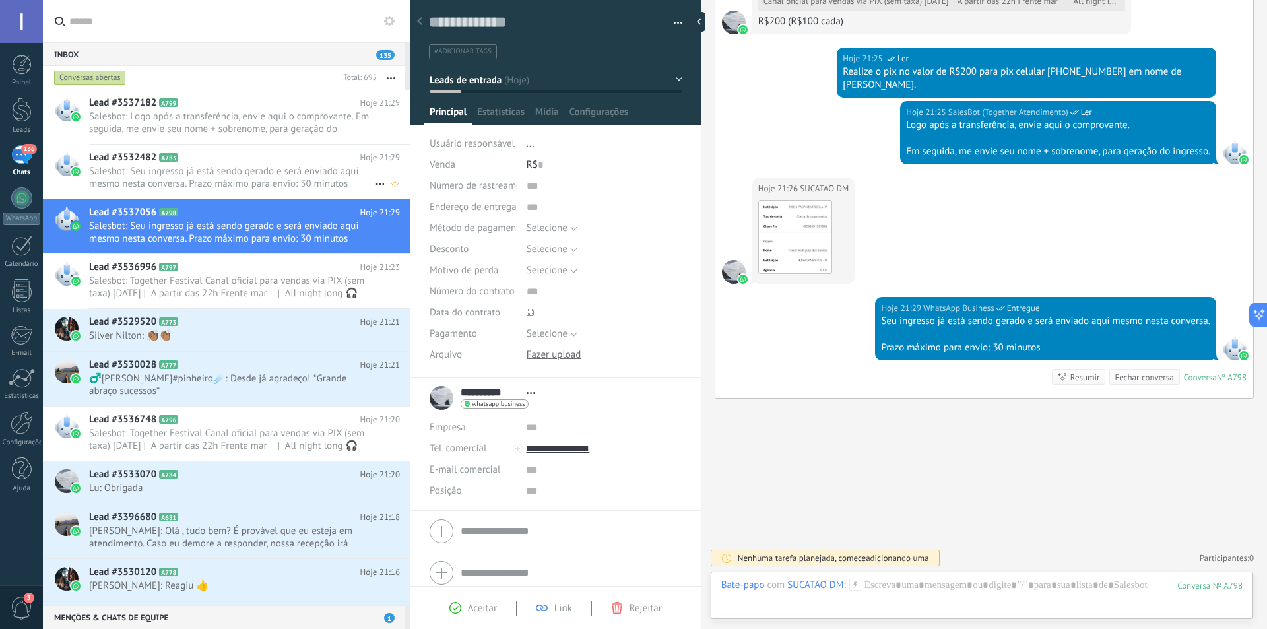
click at [191, 179] on span "Salesbot: Seu ingresso já está sendo gerado e será enviado aqui mesmo nesta con…" at bounding box center [232, 177] width 286 height 25
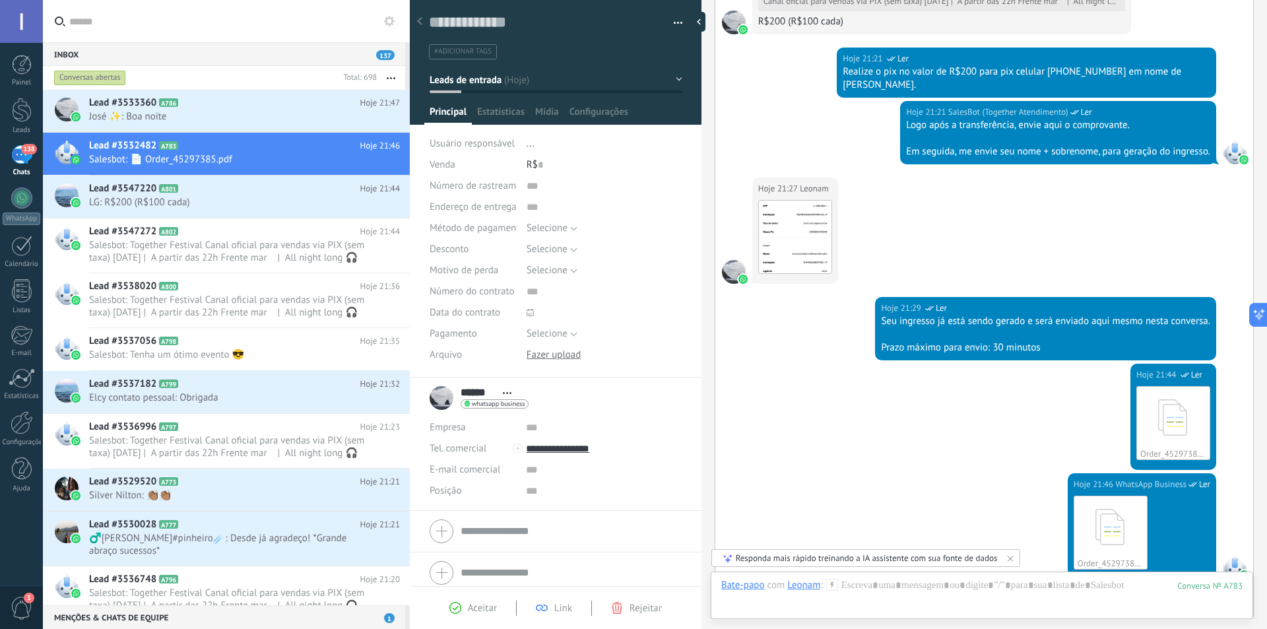
scroll to position [696, 0]
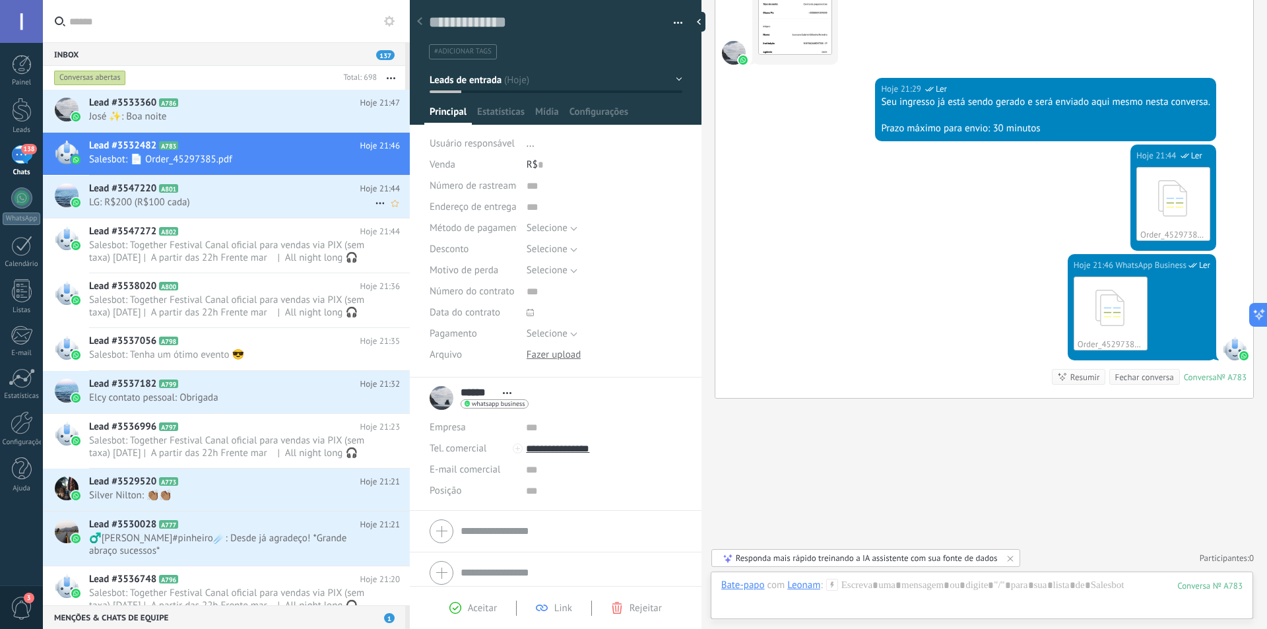
click at [220, 191] on h2 "Lead #3547220 A801" at bounding box center [224, 188] width 271 height 13
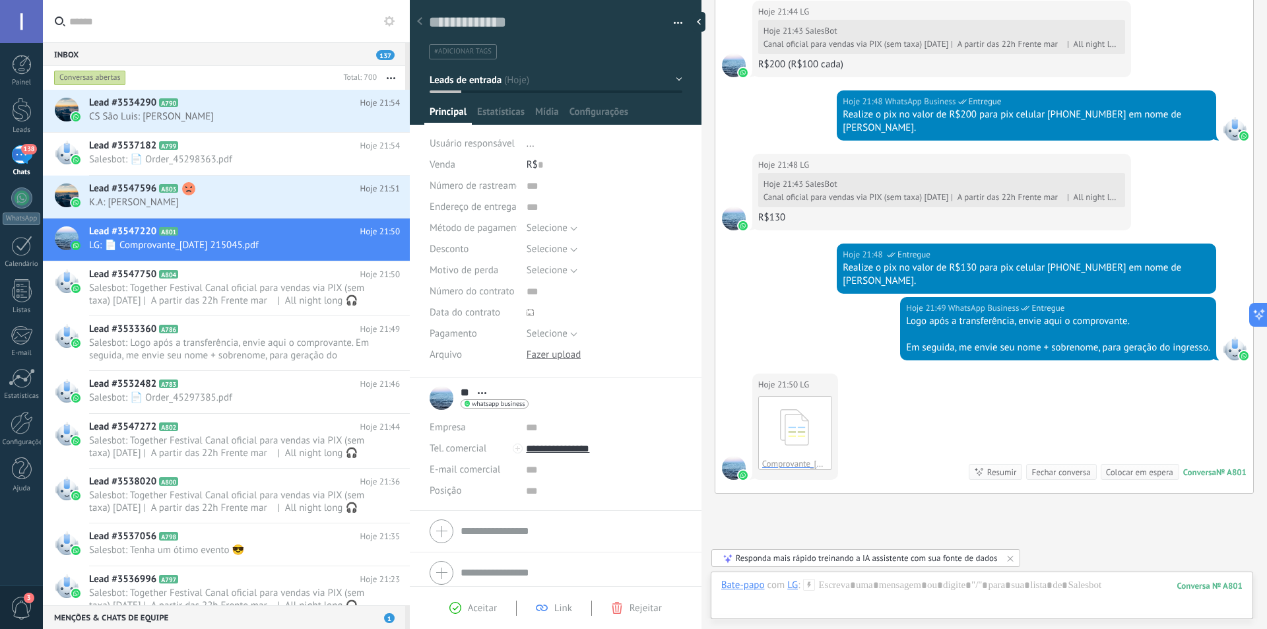
scroll to position [564, 0]
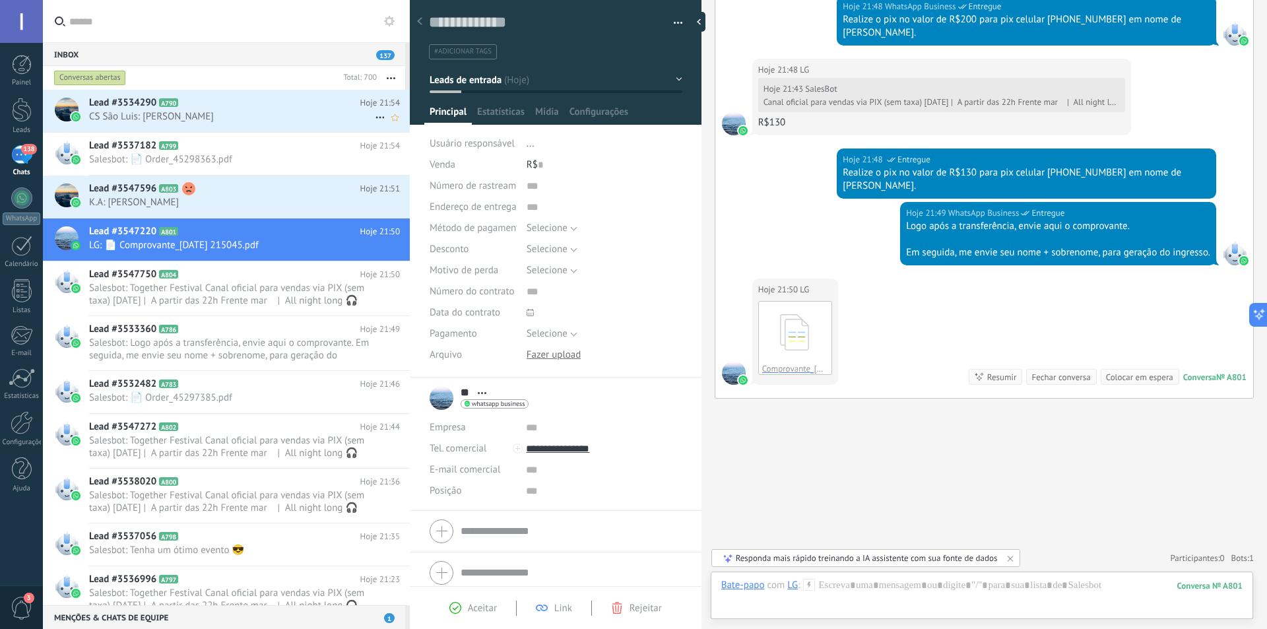
click at [236, 111] on span "CS São Luis: [PERSON_NAME]" at bounding box center [232, 116] width 286 height 13
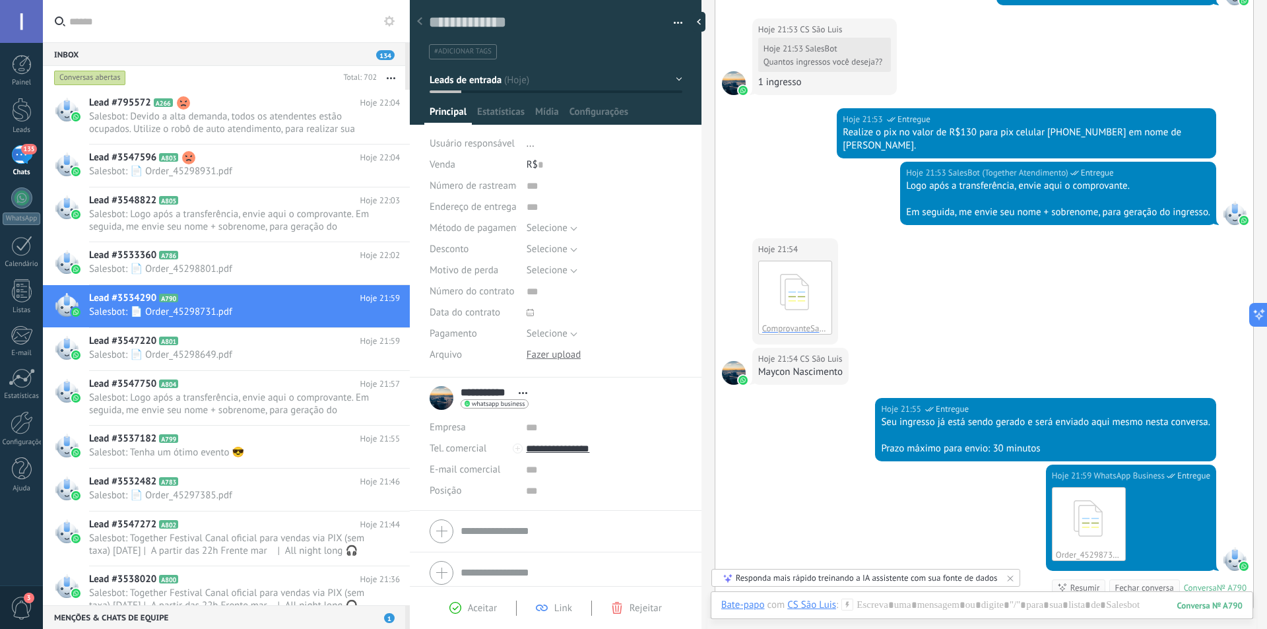
scroll to position [767, 0]
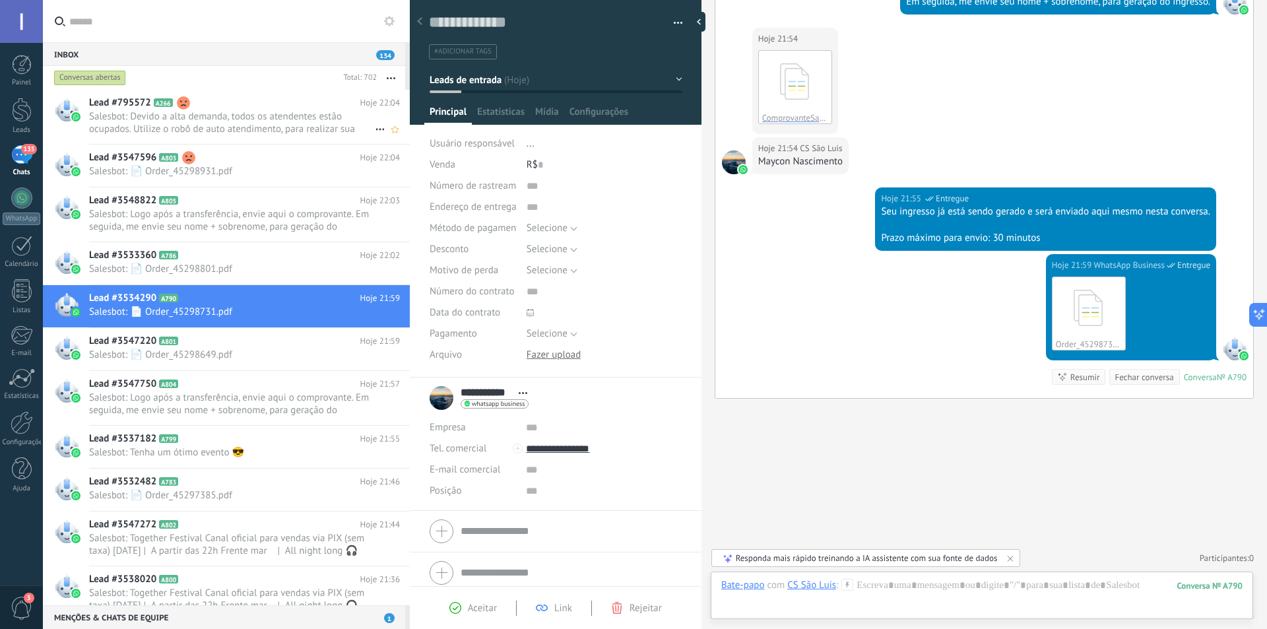
click at [231, 120] on span "Salesbot: Devido a alta demanda, todos os atendentes estão ocupados. Utilize o …" at bounding box center [232, 122] width 286 height 25
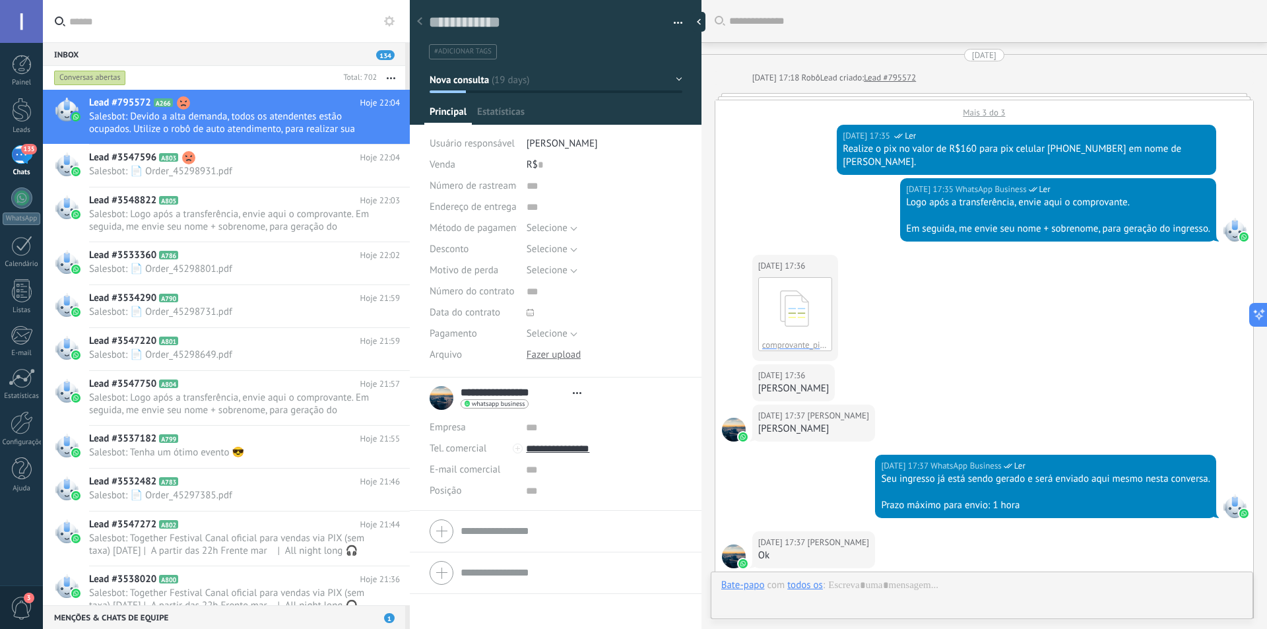
type textarea "**********"
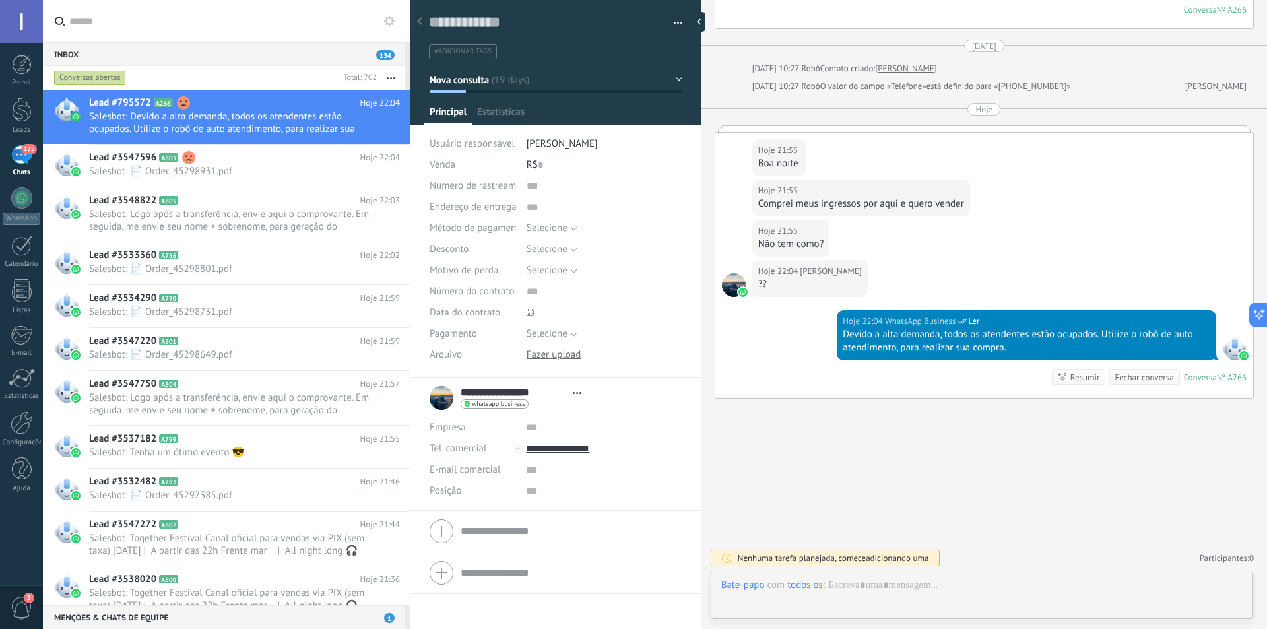
scroll to position [20, 0]
click at [949, 585] on div at bounding box center [981, 599] width 521 height 40
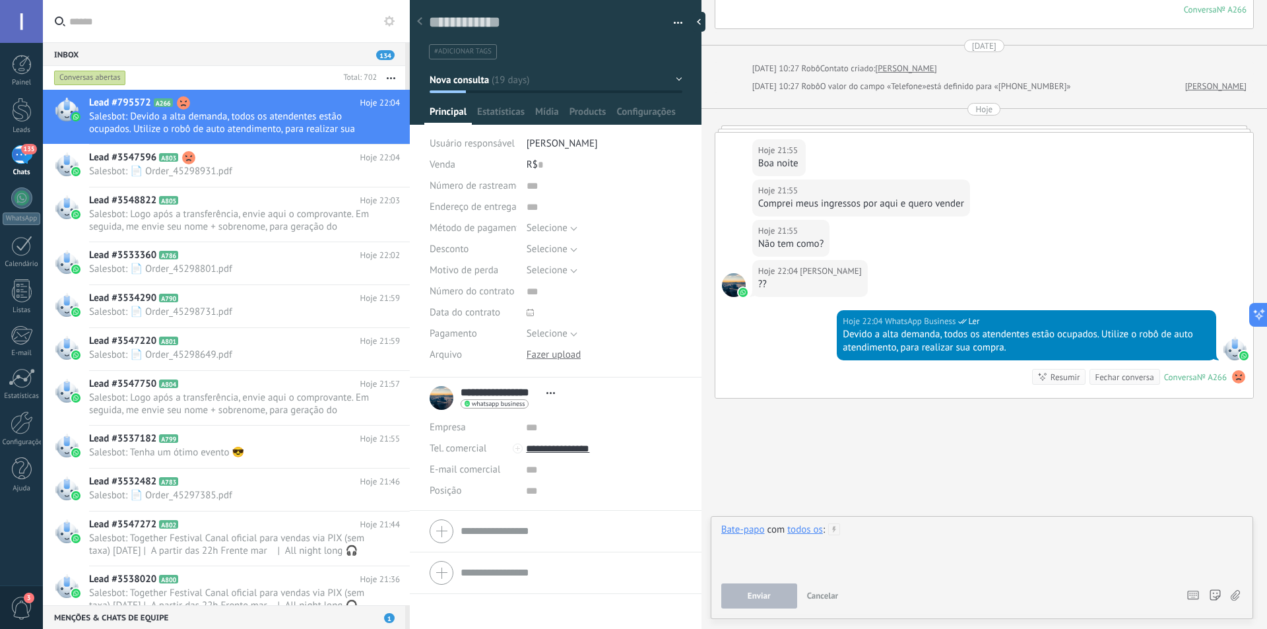
click at [933, 537] on div at bounding box center [981, 548] width 521 height 50
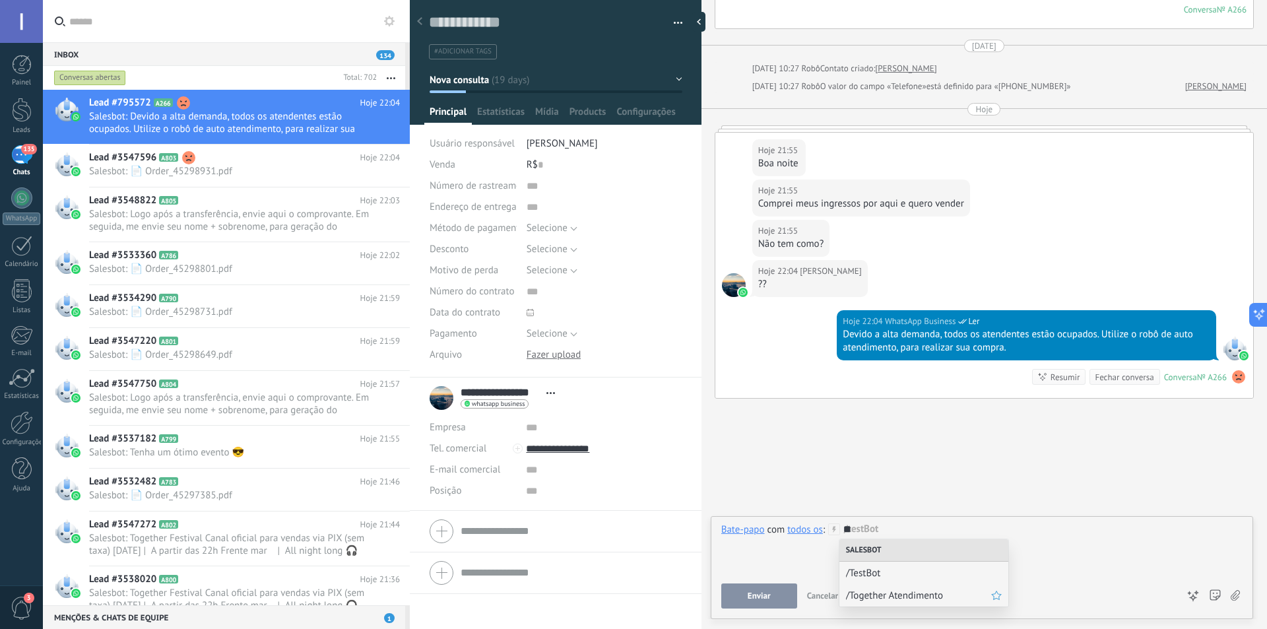
click at [877, 599] on span "/Together Atendimento" at bounding box center [918, 595] width 145 height 13
click at [749, 587] on button "Enviar" at bounding box center [759, 596] width 76 height 25
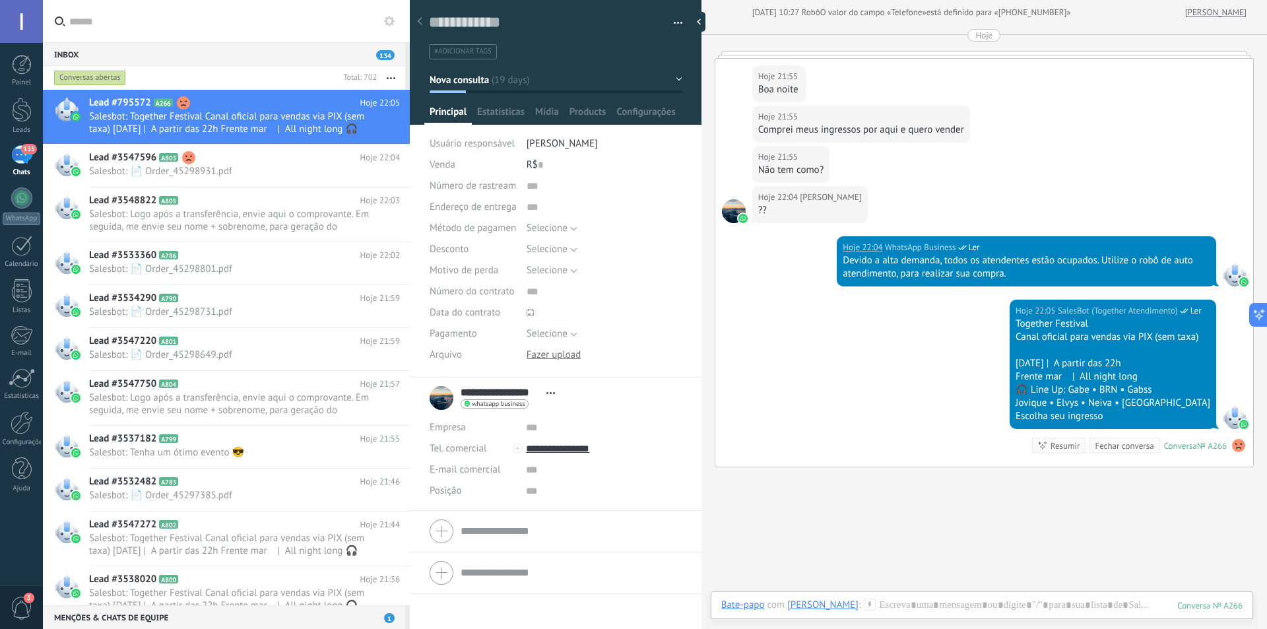
scroll to position [999, 0]
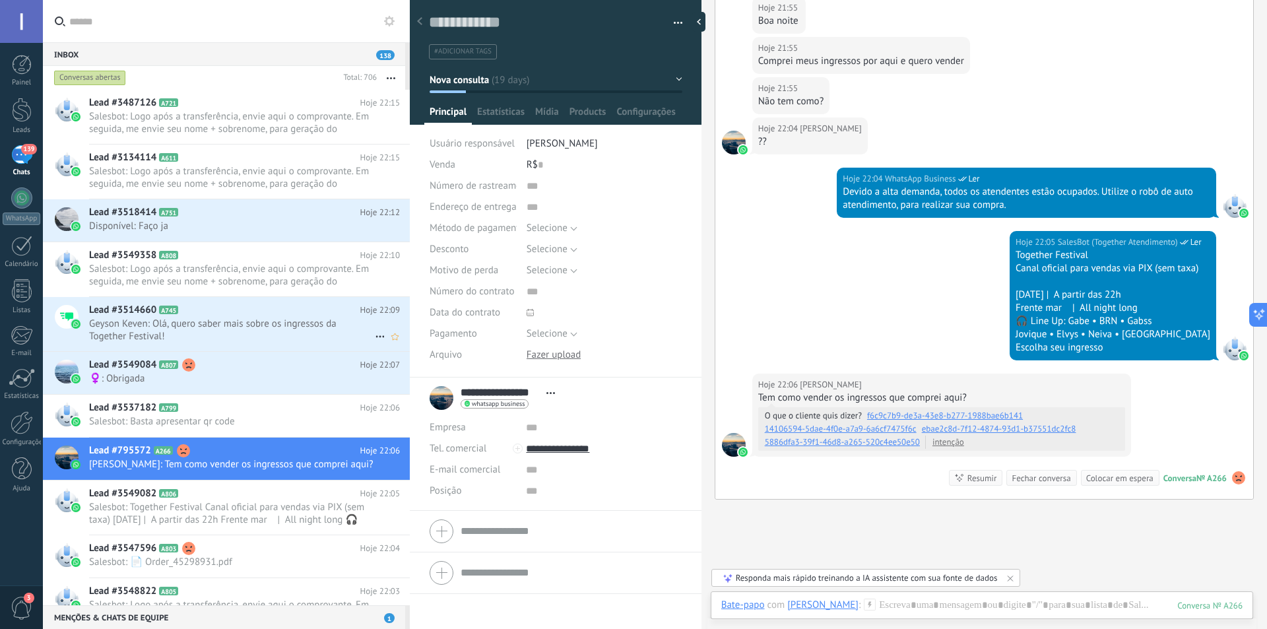
scroll to position [1054, 0]
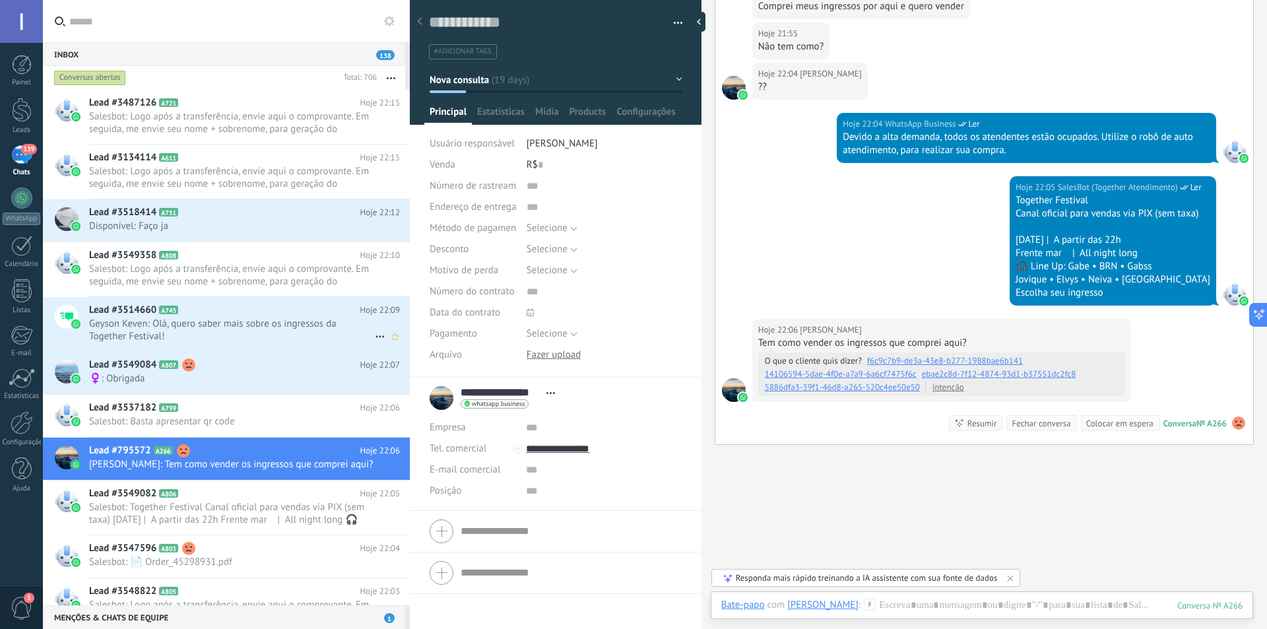
click at [224, 330] on span "Geyson Keven: Olá, quero saber mais sobre os ingressos da Together Festival!" at bounding box center [232, 330] width 286 height 25
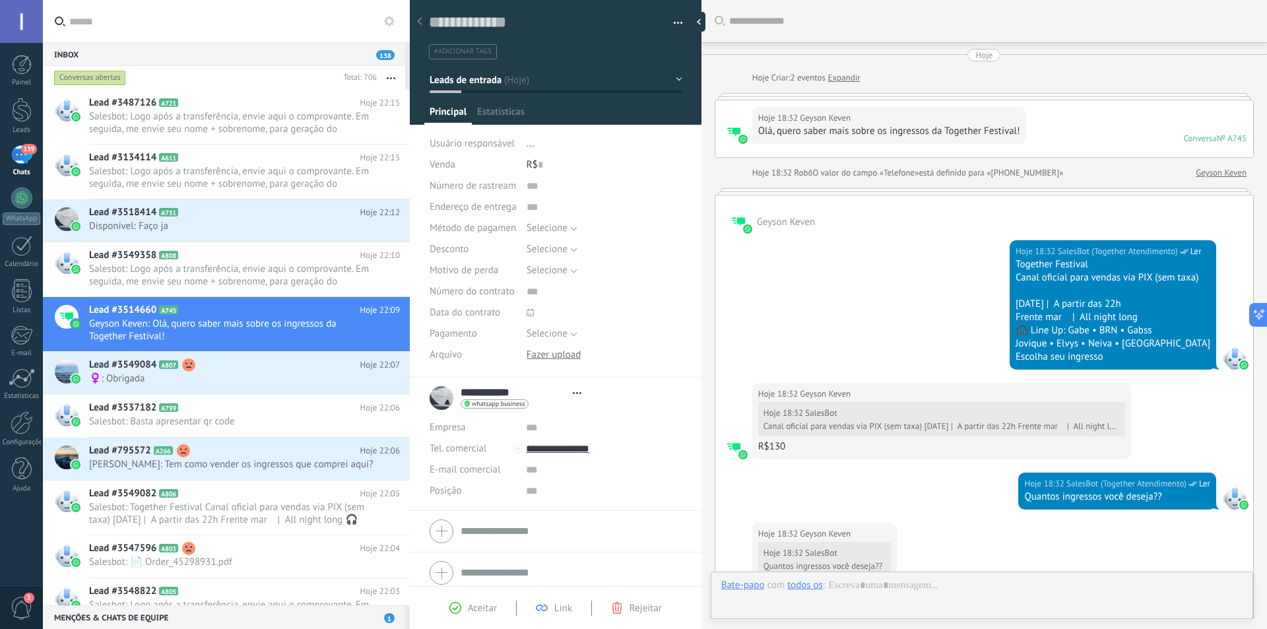
type textarea "**********"
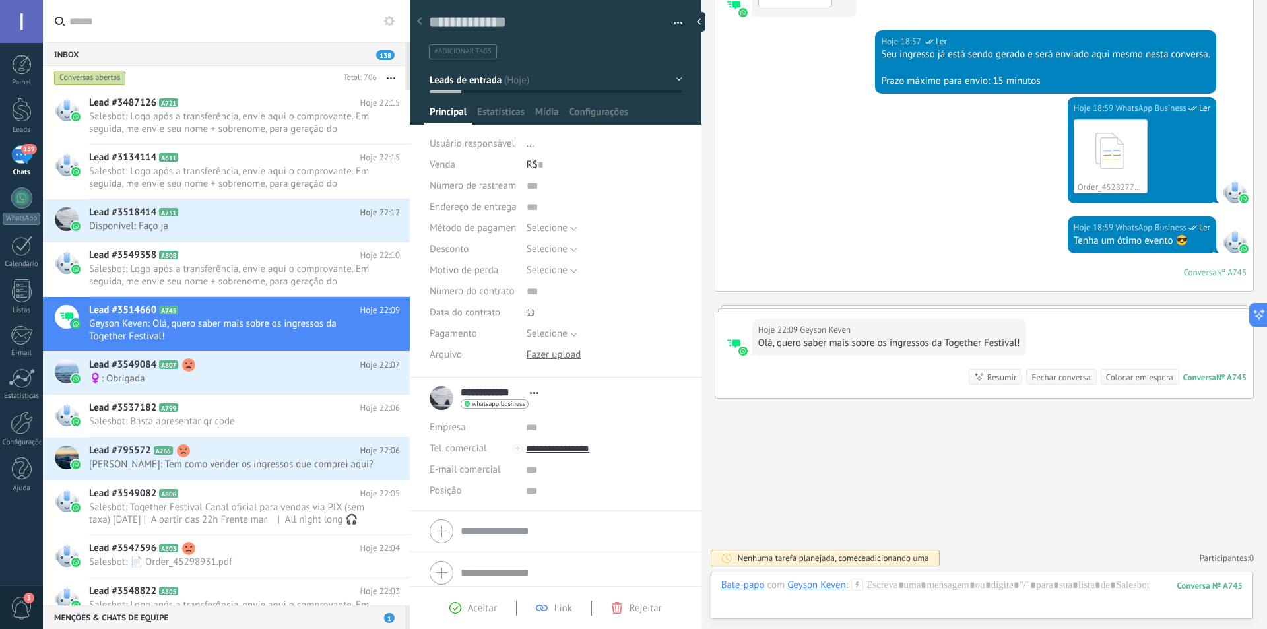
click at [917, 587] on div at bounding box center [981, 599] width 521 height 40
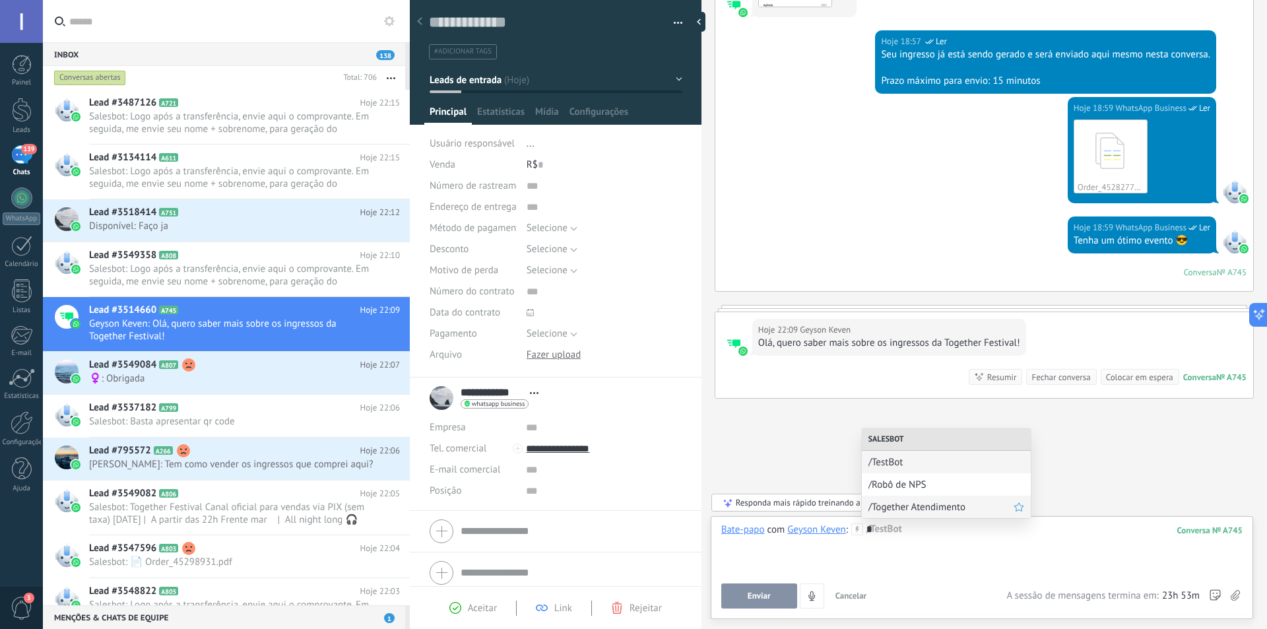
click at [906, 513] on span "/Together Atendimento" at bounding box center [941, 507] width 145 height 13
click at [750, 597] on span "Executar" at bounding box center [759, 595] width 32 height 9
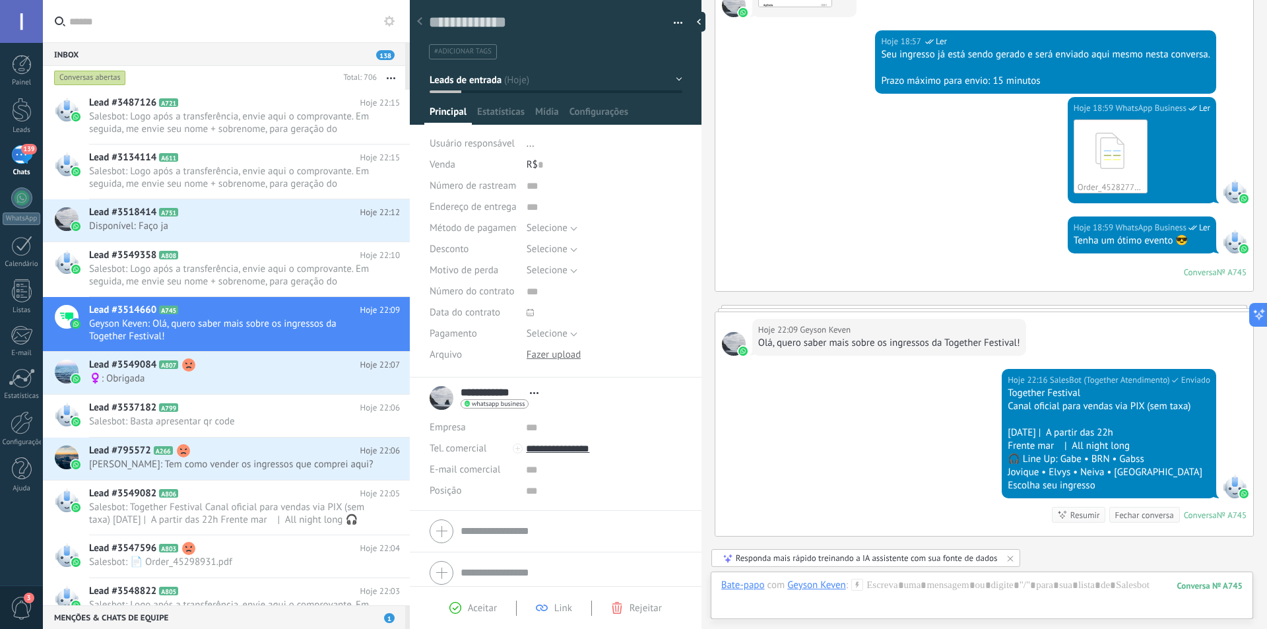
scroll to position [970, 0]
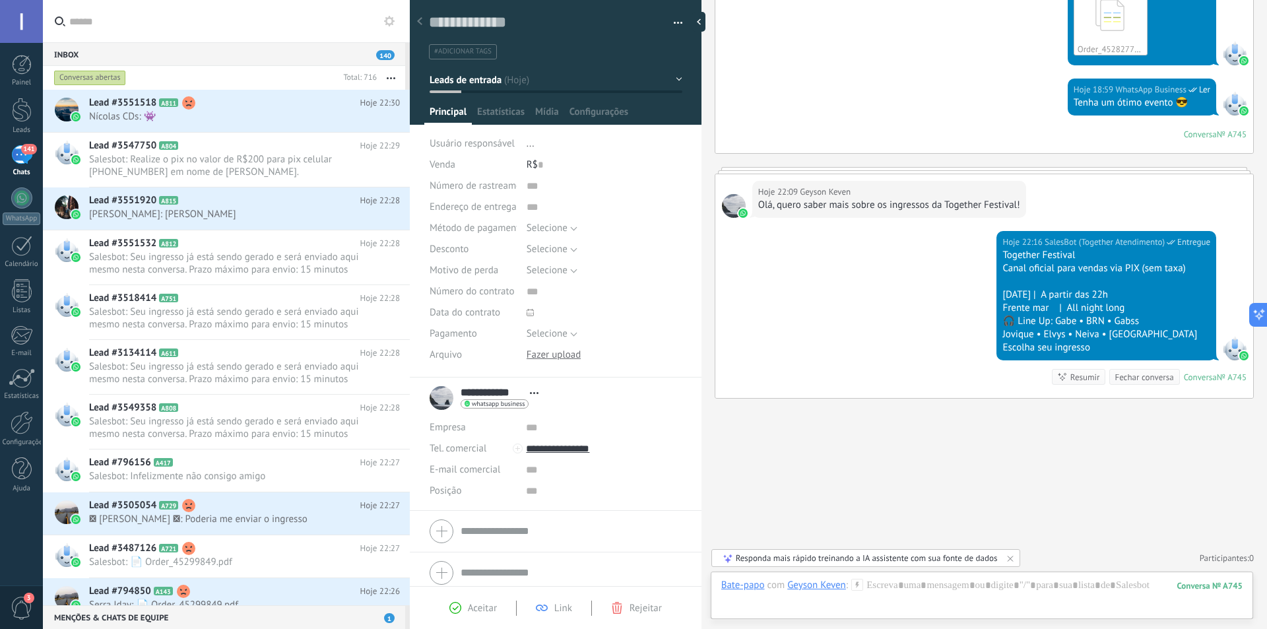
click at [25, 208] on link "WhatsApp" at bounding box center [21, 206] width 43 height 38
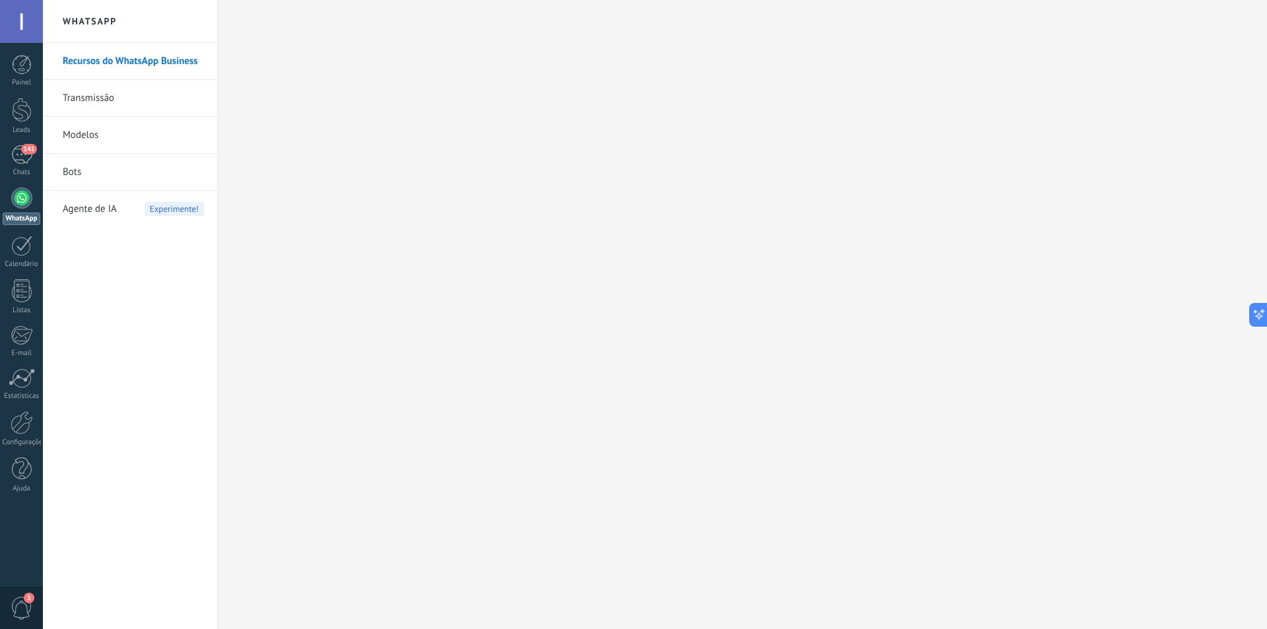
click at [81, 173] on link "Bots" at bounding box center [133, 172] width 141 height 37
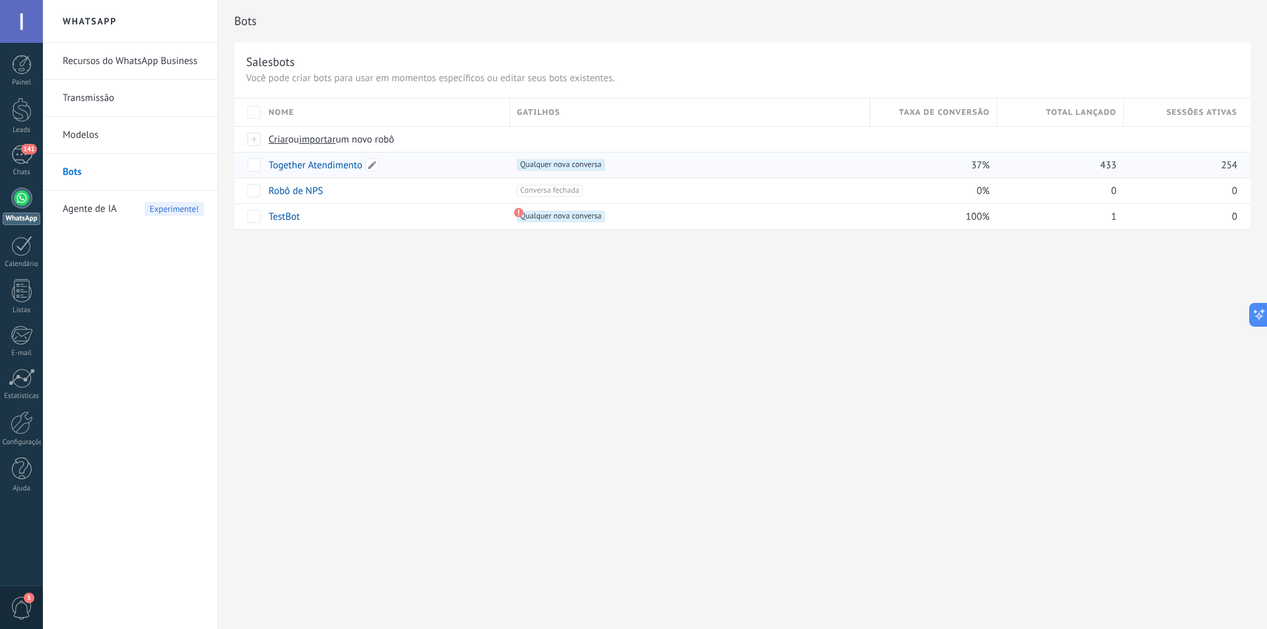
click at [311, 163] on link "Together Atendimento" at bounding box center [316, 165] width 94 height 13
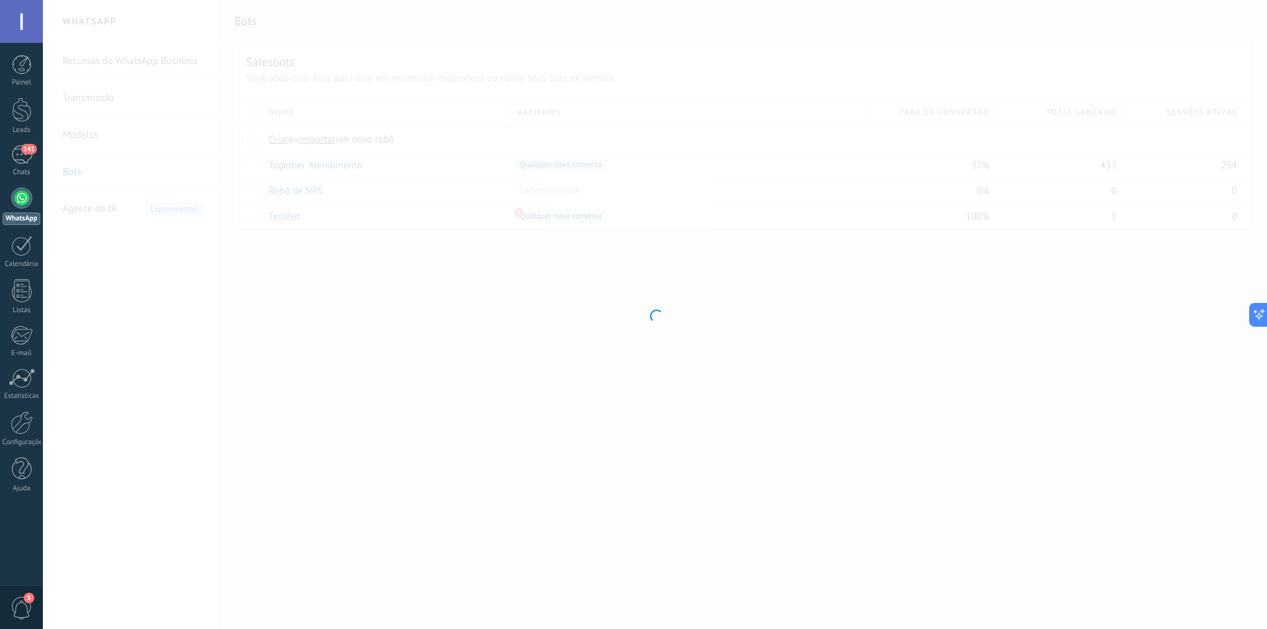
type input "**********"
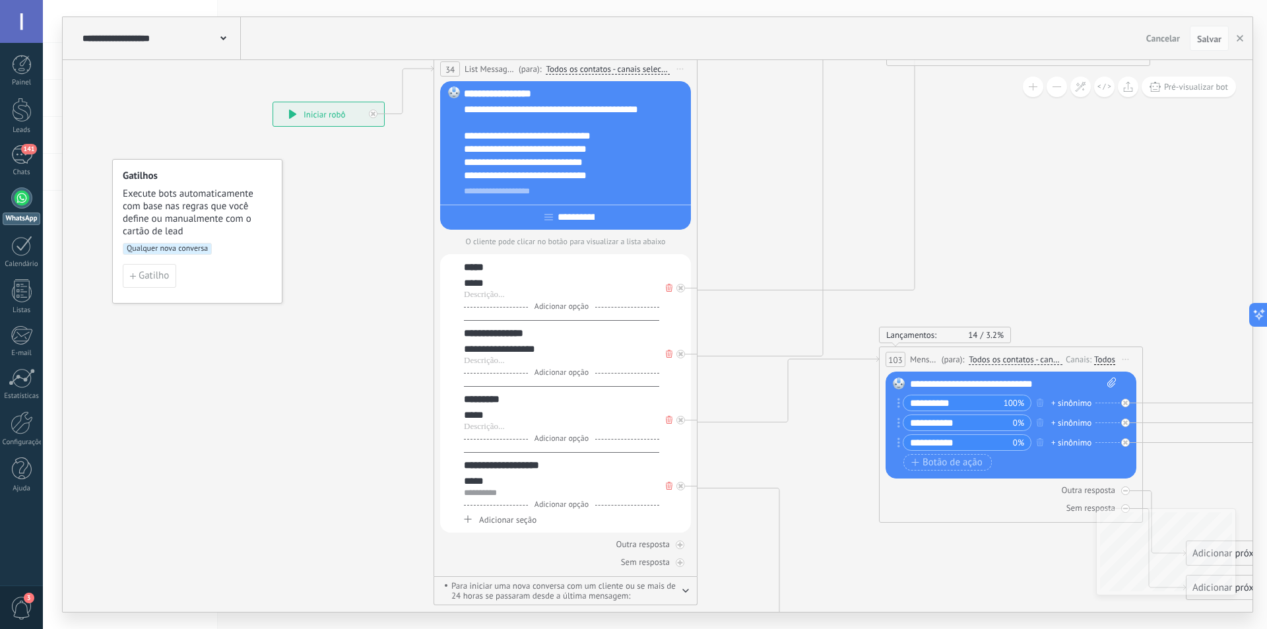
click at [172, 253] on span "Qualquer nova conversa" at bounding box center [167, 249] width 89 height 12
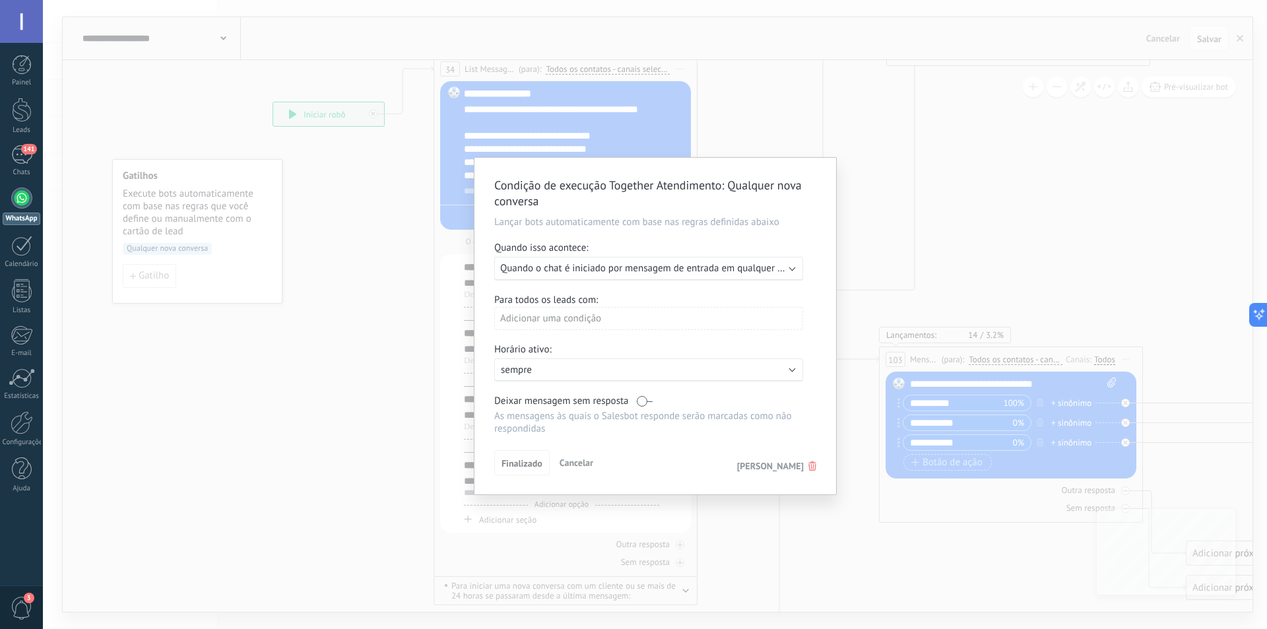
click at [807, 464] on span "Apagar gatilho" at bounding box center [776, 466] width 79 height 12
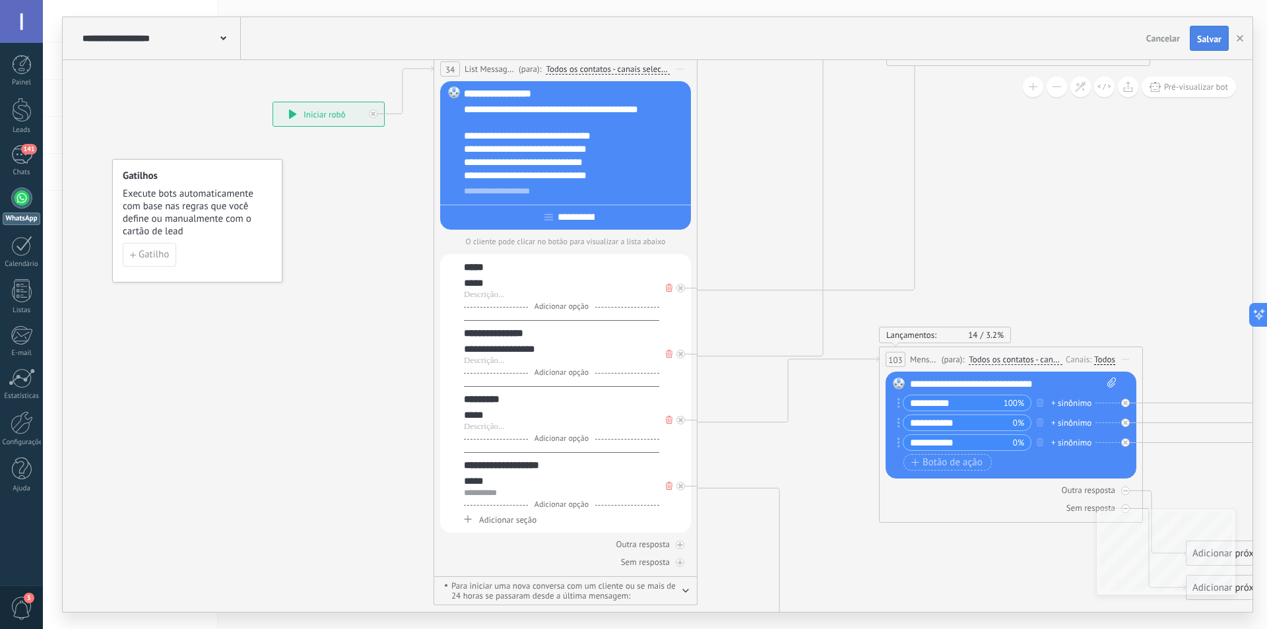
click at [1213, 38] on span "Salvar" at bounding box center [1209, 38] width 24 height 9
click at [22, 166] on link "140 Chats" at bounding box center [21, 161] width 43 height 32
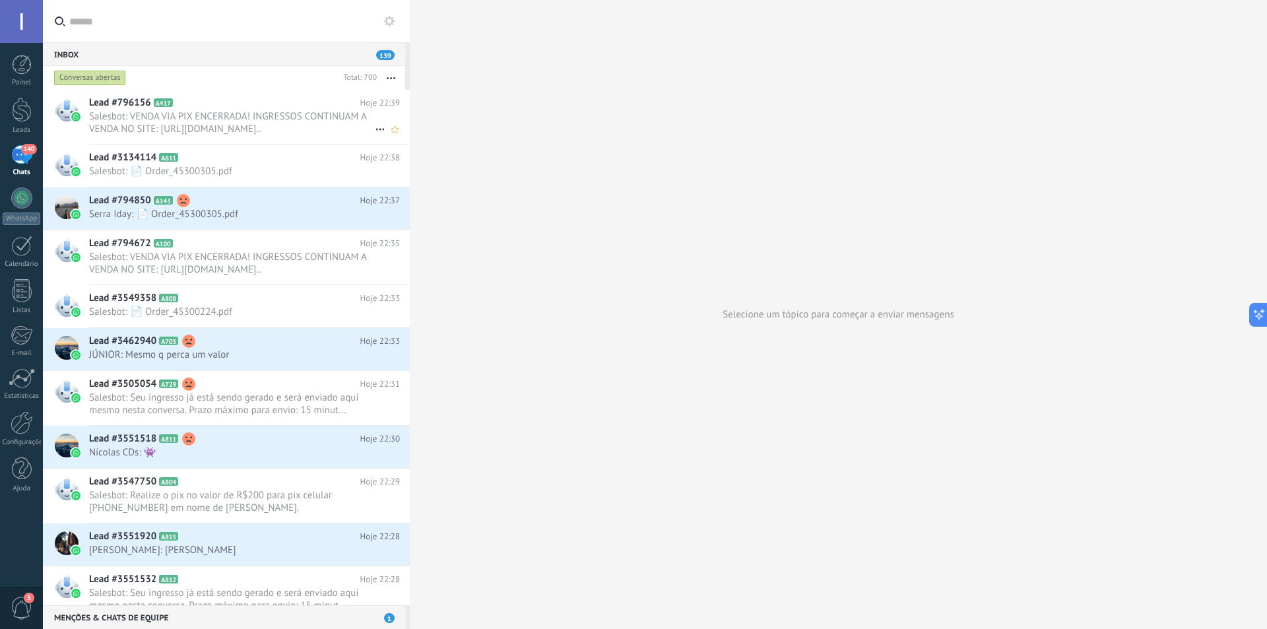
click at [222, 116] on span "Salesbot: VENDA VIA PIX ENCERRADA! INGRESSOS CONTINUAM A VENDA NO SITE: https:/…" at bounding box center [232, 122] width 286 height 25
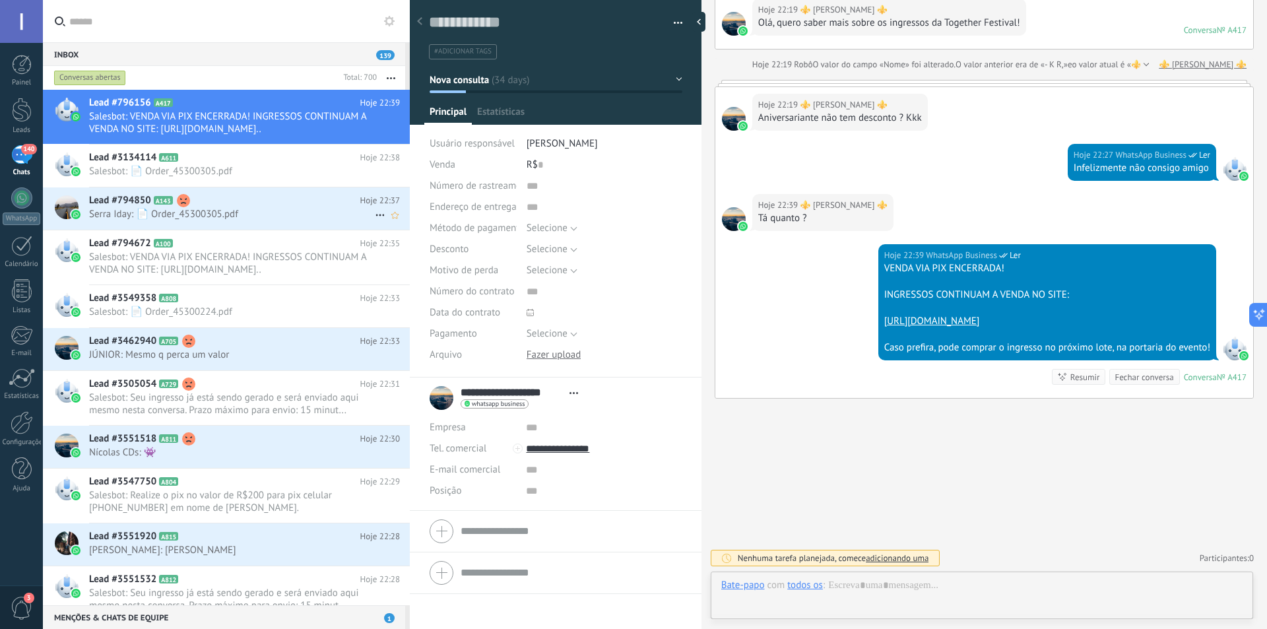
scroll to position [20, 0]
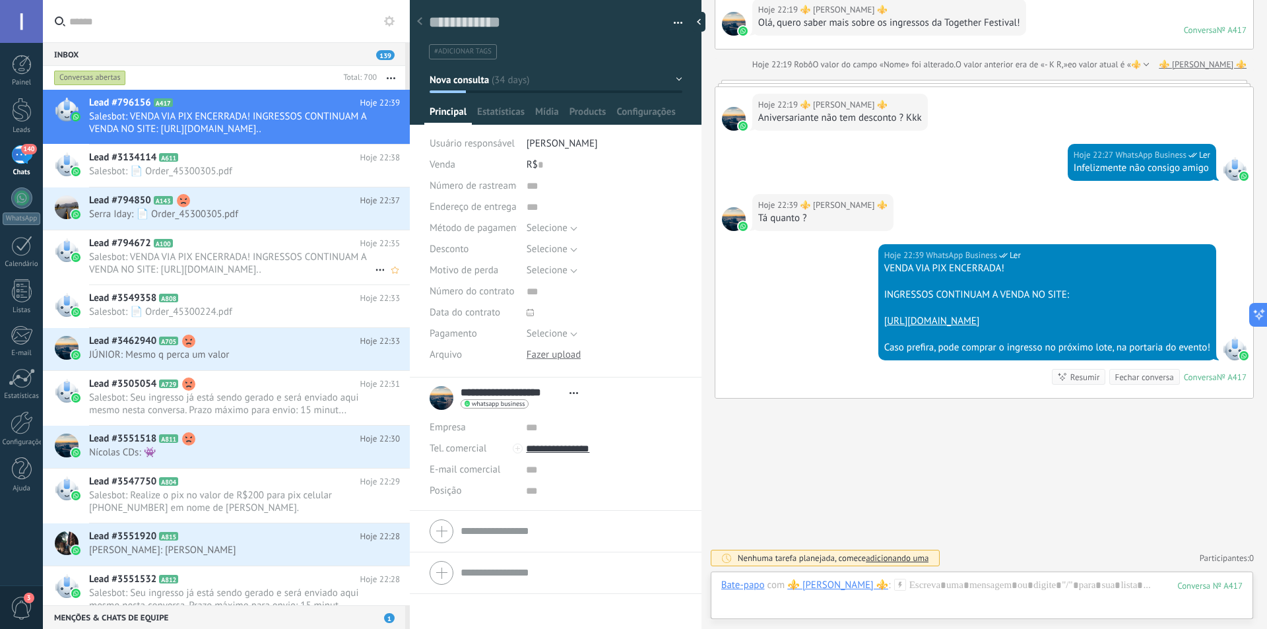
click at [226, 259] on span "Salesbot: VENDA VIA PIX ENCERRADA! INGRESSOS CONTINUAM A VENDA NO SITE: https:/…" at bounding box center [232, 263] width 286 height 25
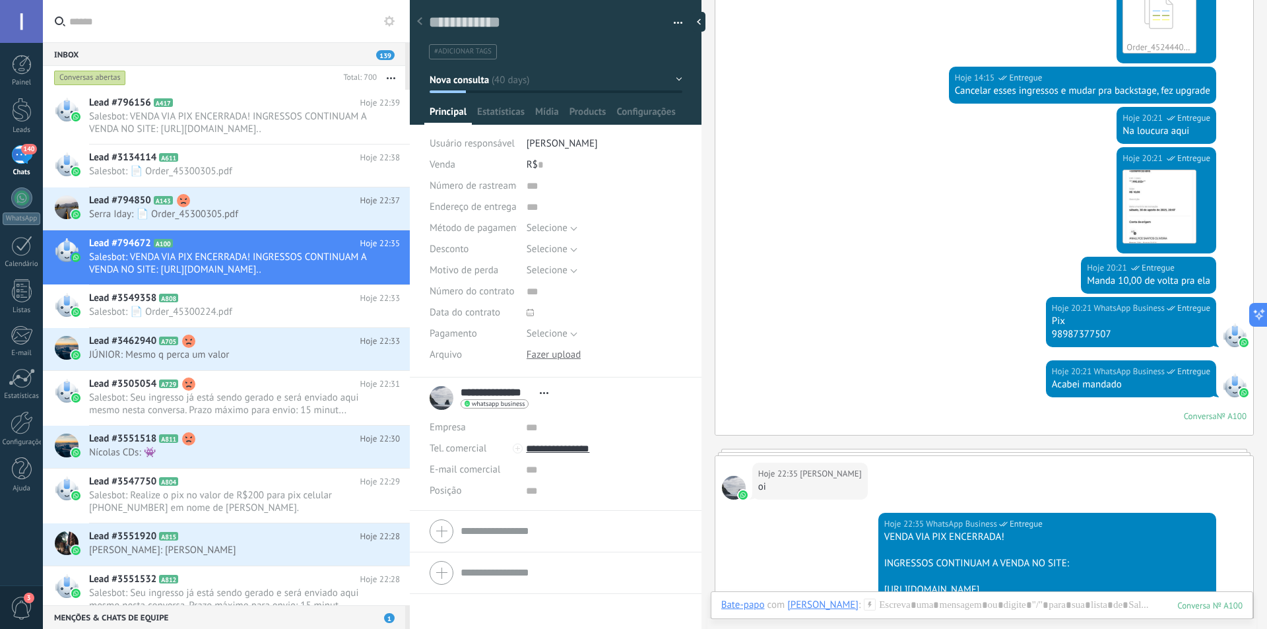
scroll to position [3926, 0]
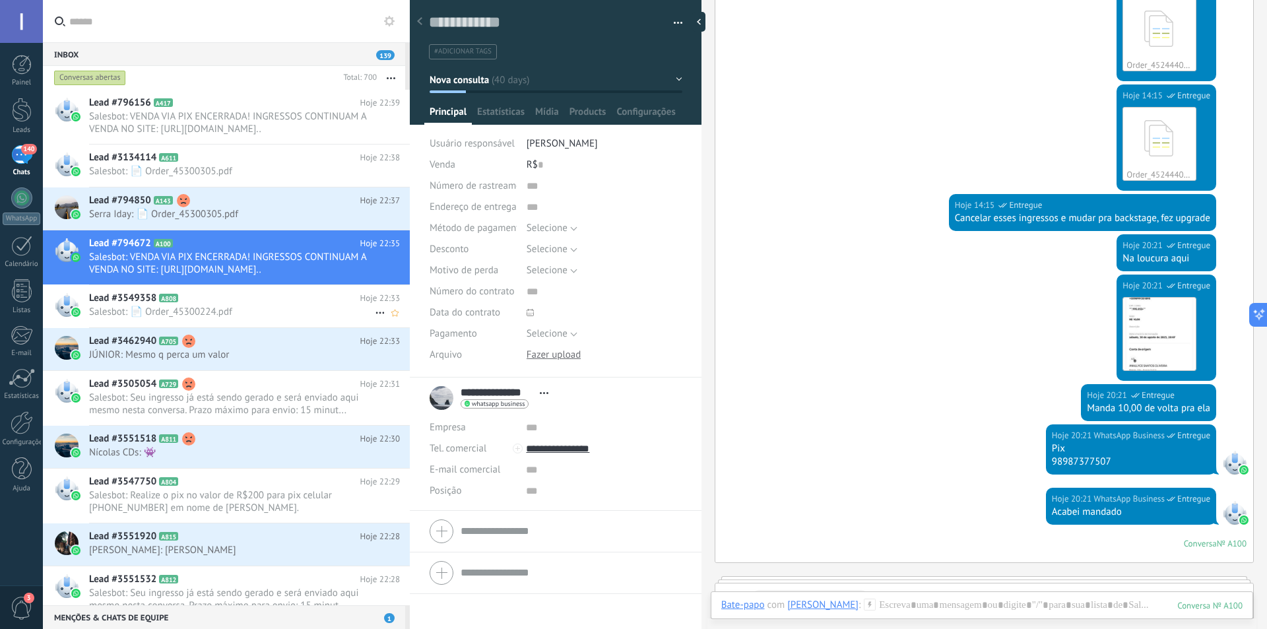
click at [197, 299] on h2 "Lead #3549358 A808" at bounding box center [224, 298] width 271 height 13
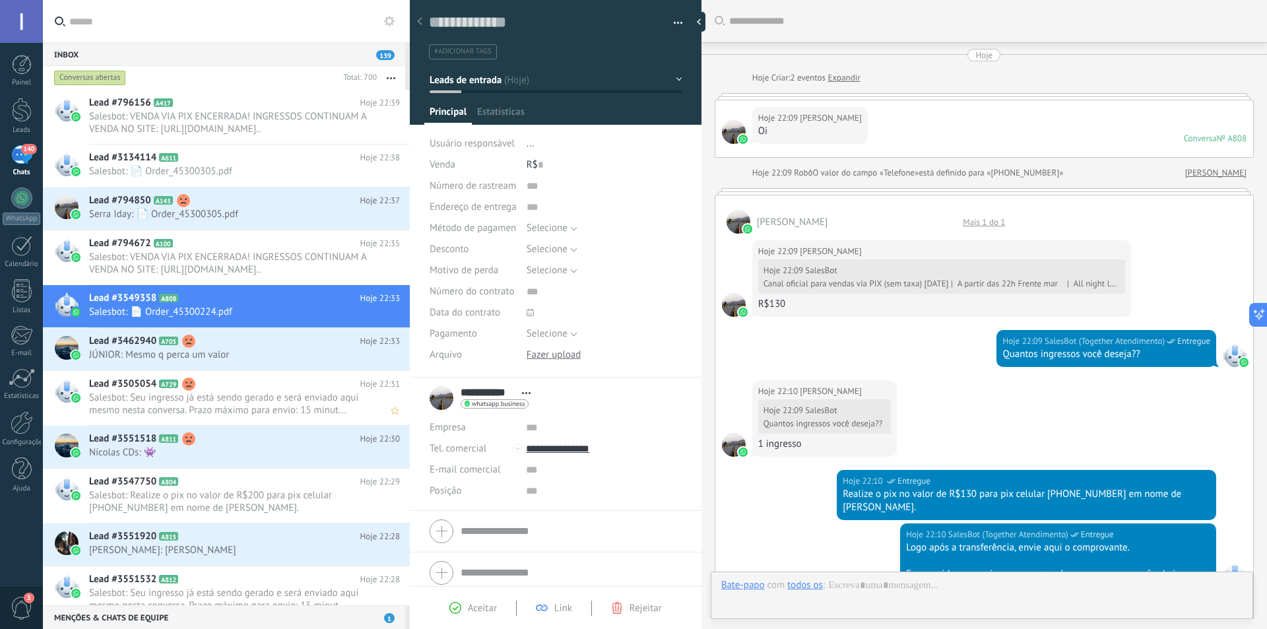
scroll to position [20, 0]
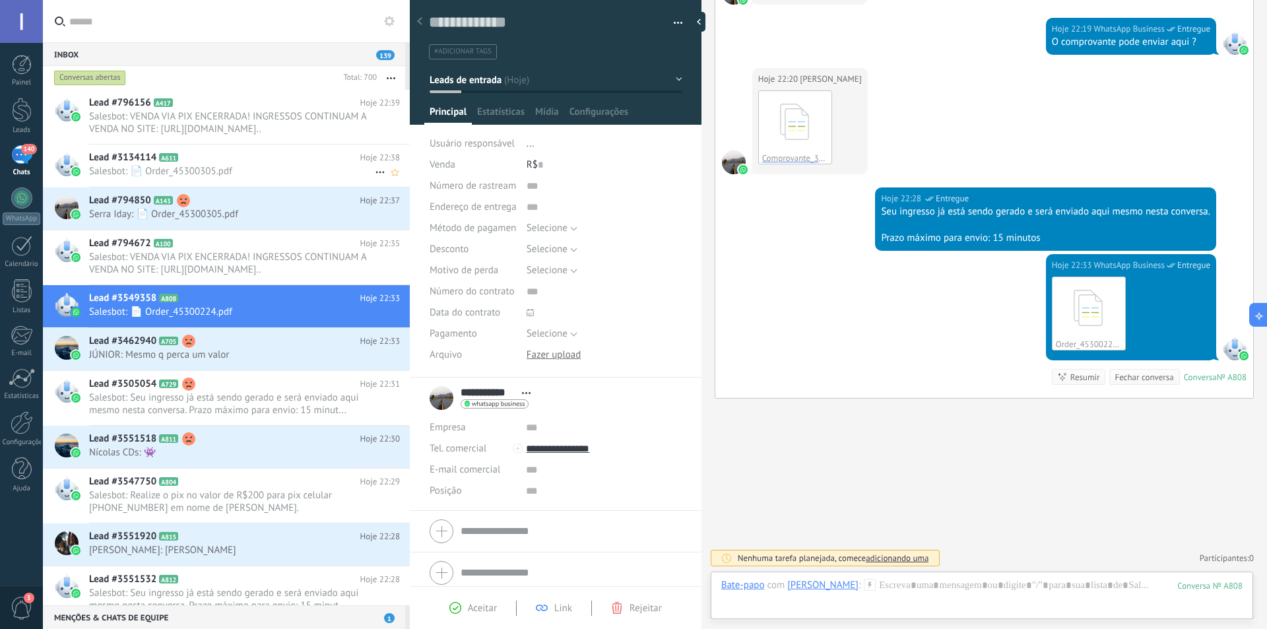
drag, startPoint x: 235, startPoint y: 124, endPoint x: 236, endPoint y: 151, distance: 26.4
click at [235, 123] on span "Salesbot: VENDA VIA PIX ENCERRADA! INGRESSOS CONTINUAM A VENDA NO SITE: https:/…" at bounding box center [232, 122] width 286 height 25
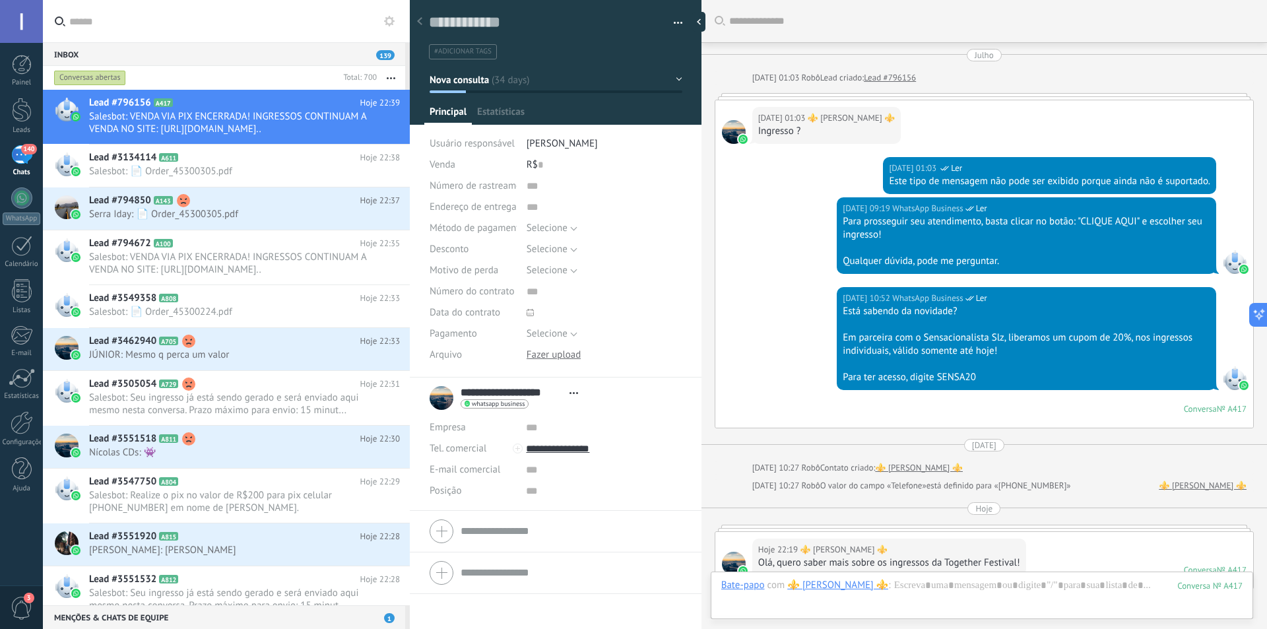
scroll to position [540, 0]
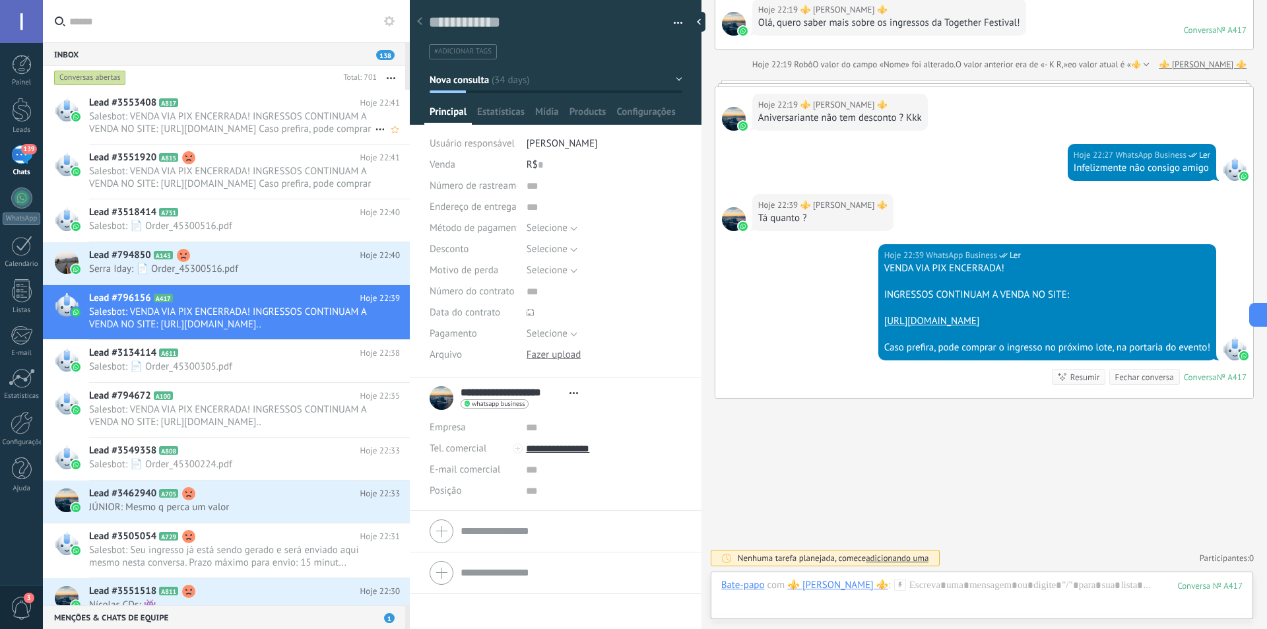
click at [225, 122] on span "Salesbot: VENDA VIA PIX ENCERRADA! INGRESSOS CONTINUAM A VENDA NO SITE: https:/…" at bounding box center [232, 122] width 286 height 25
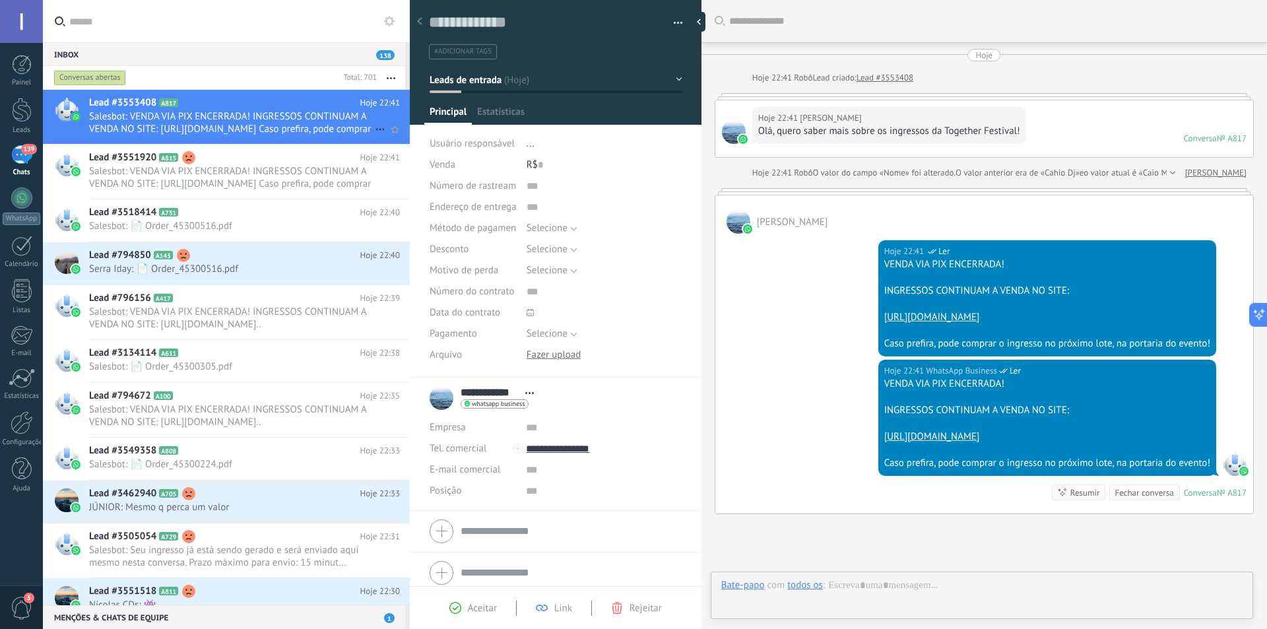
scroll to position [116, 0]
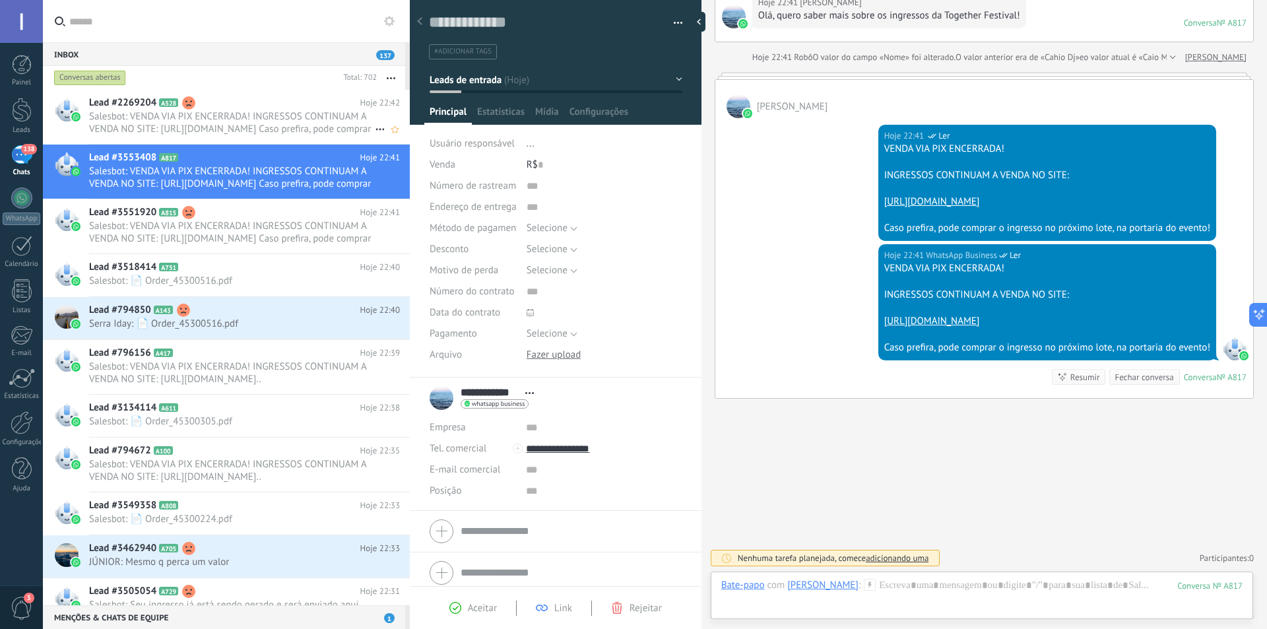
click at [223, 131] on span "Salesbot: VENDA VIA PIX ENCERRADA! INGRESSOS CONTINUAM A VENDA NO SITE: https:/…" at bounding box center [232, 122] width 286 height 25
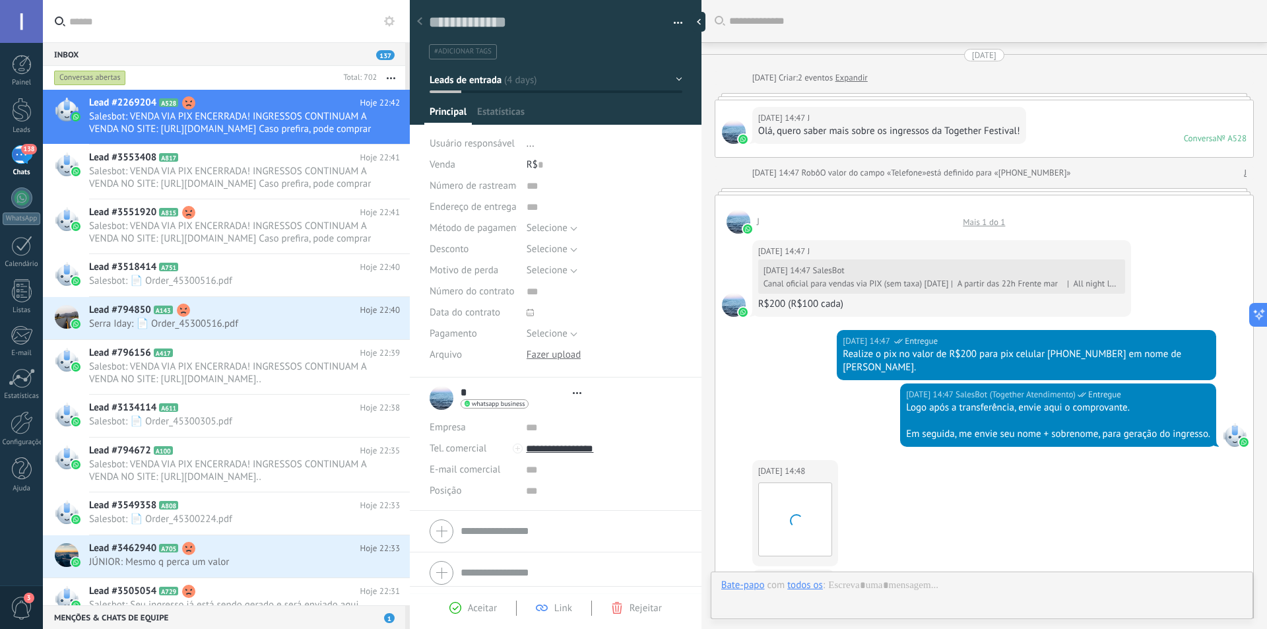
type textarea "**********"
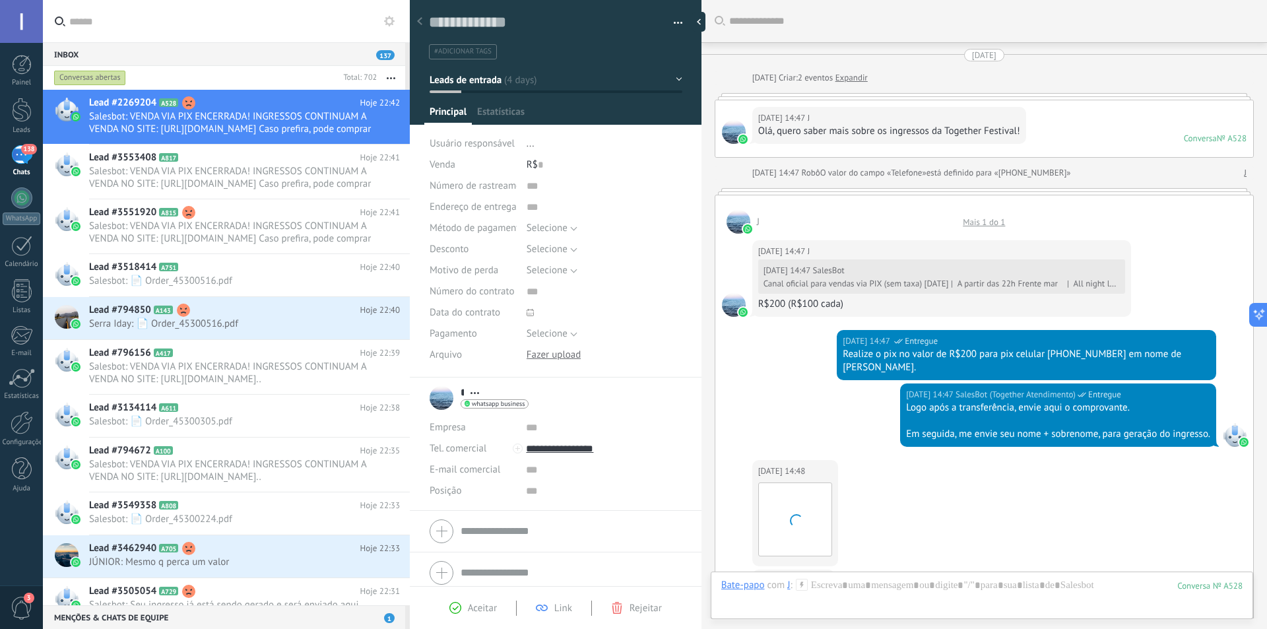
scroll to position [883, 0]
